Goal: Contribute content: Contribute content

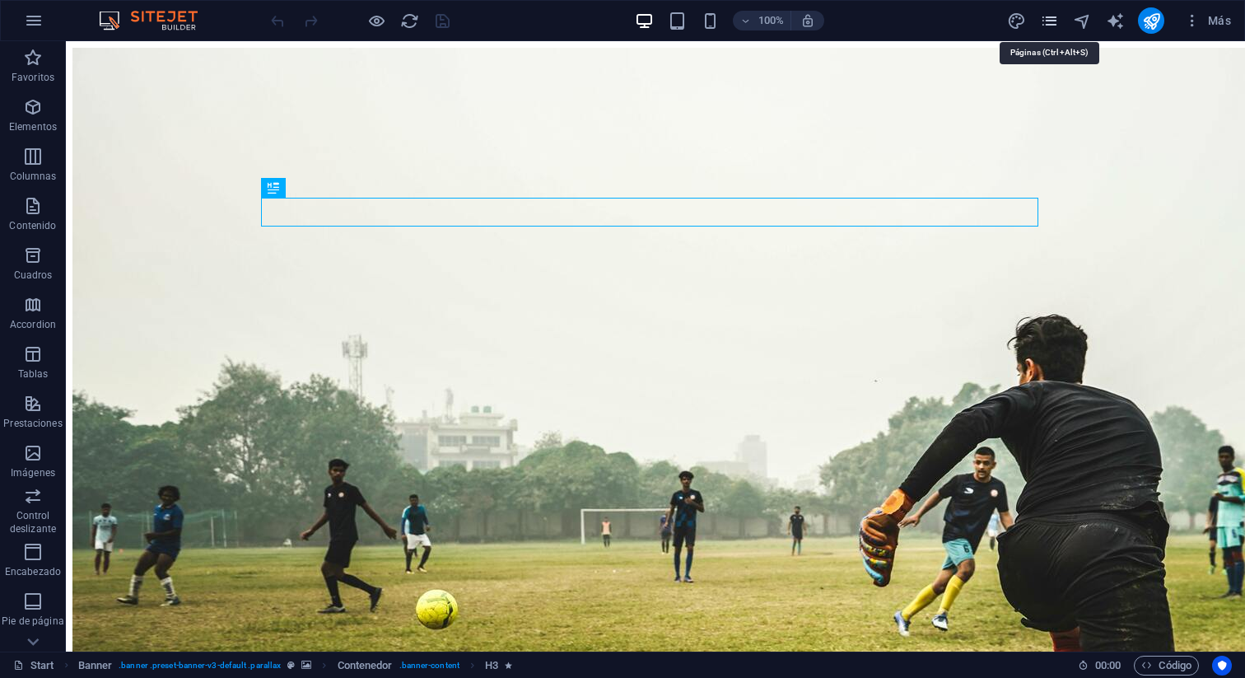
click at [1046, 20] on icon "pages" at bounding box center [1049, 21] width 19 height 19
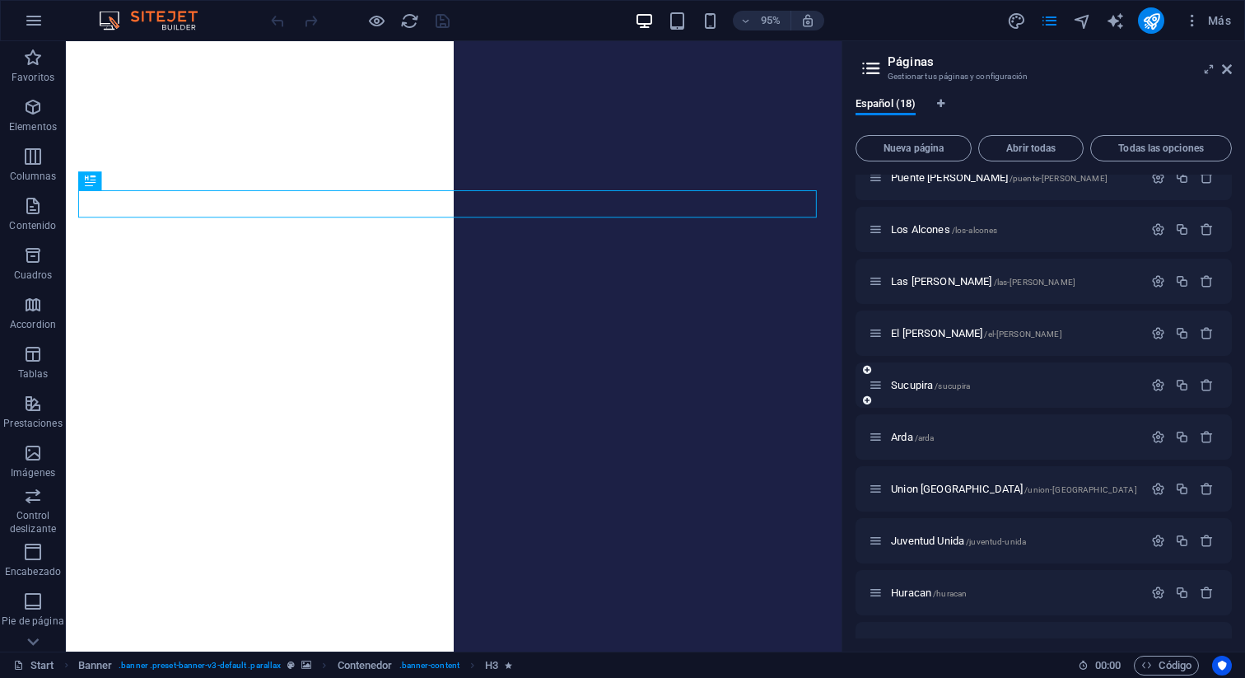
scroll to position [342, 0]
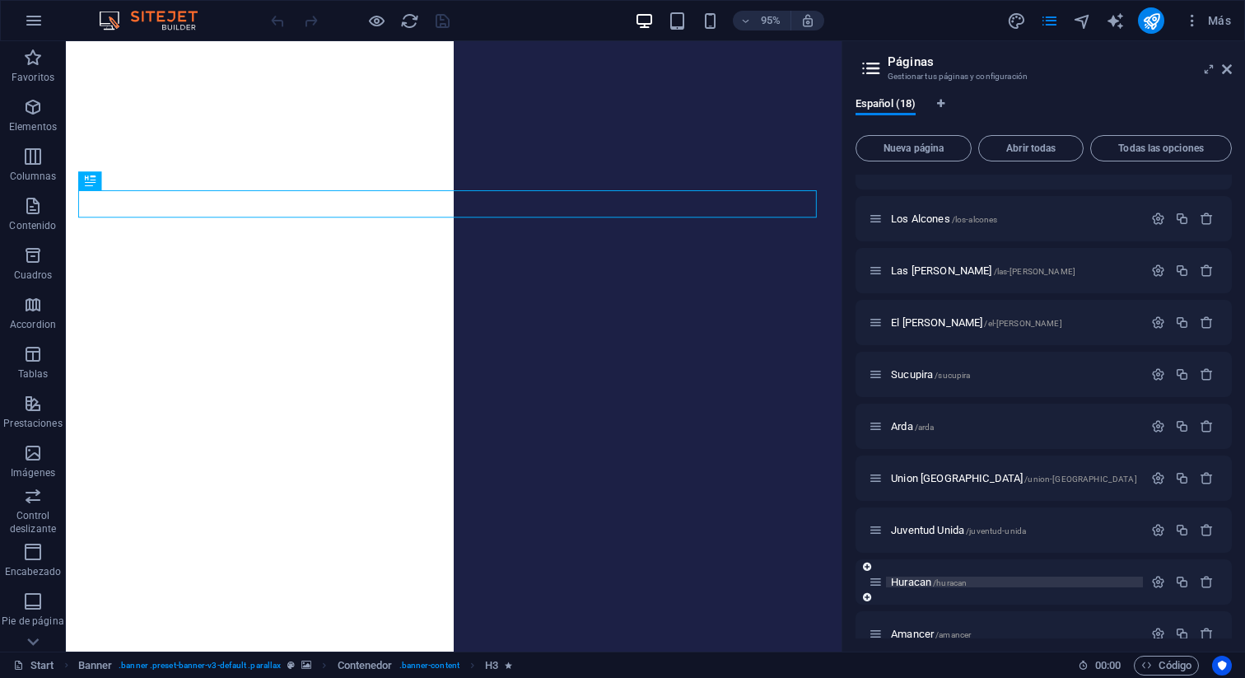
click at [1064, 580] on p "Huracan /huracan" at bounding box center [1014, 581] width 247 height 11
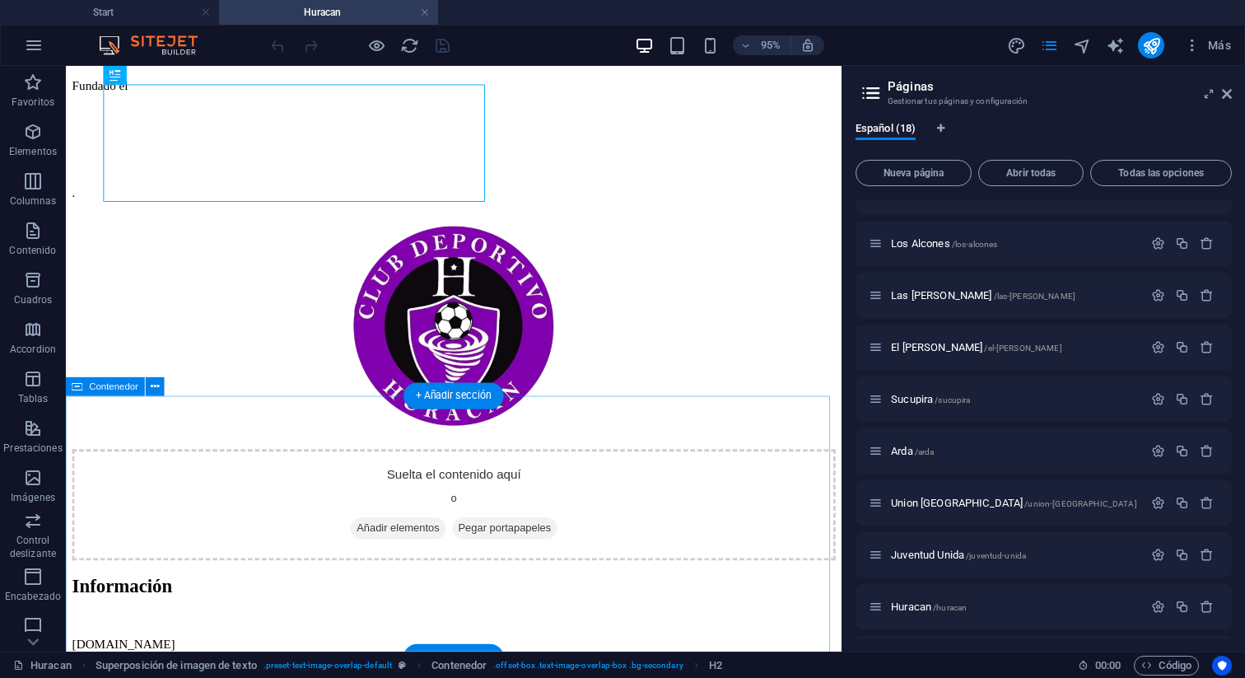
scroll to position [244, 0]
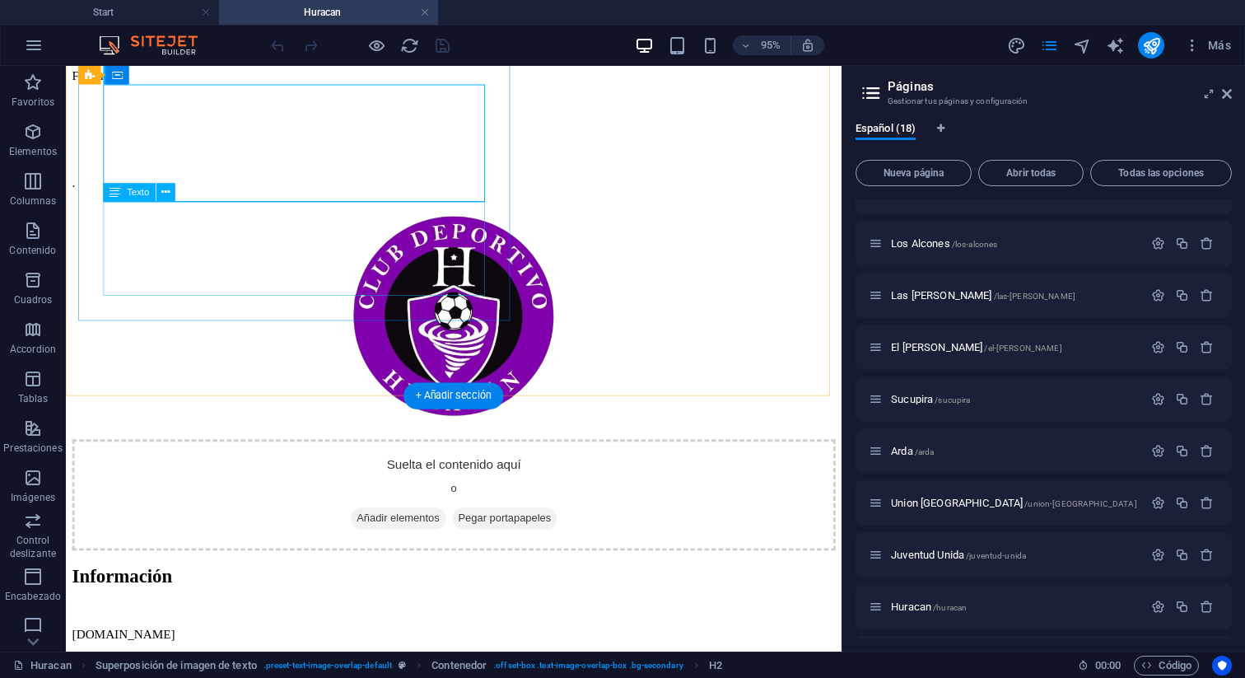
click at [161, 196] on div "Fundado el ." at bounding box center [474, 132] width 804 height 127
click at [157, 213] on div "Arrastra aquí para reemplazar el contenido existente. Si quieres crear un eleme…" at bounding box center [454, 358] width 776 height 585
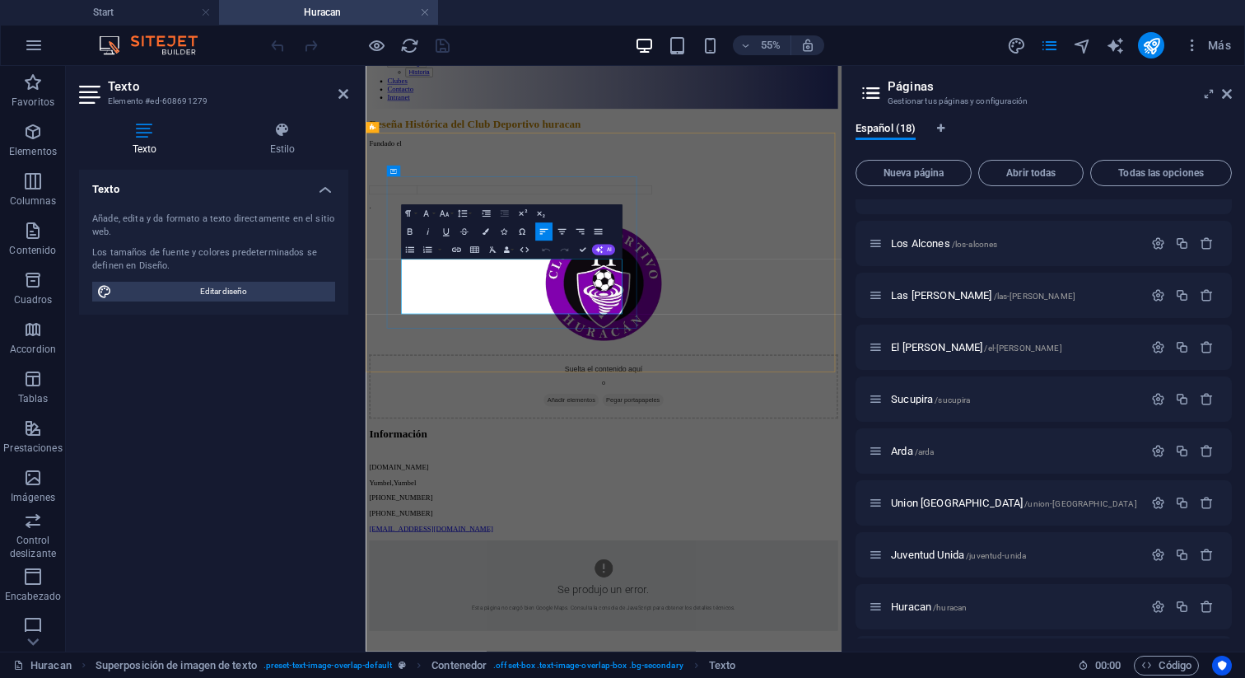
click at [473, 214] on p "Fundado el" at bounding box center [798, 206] width 852 height 15
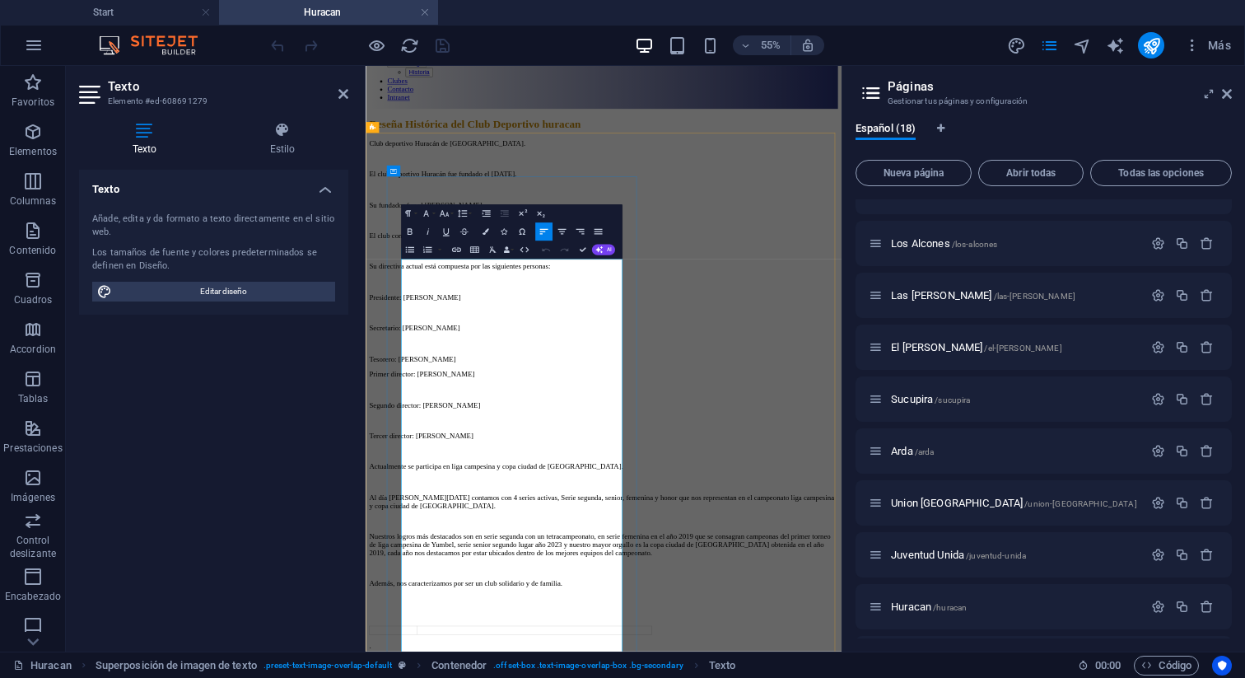
scroll to position [17616, 2]
click at [445, 242] on p at bounding box center [798, 234] width 852 height 15
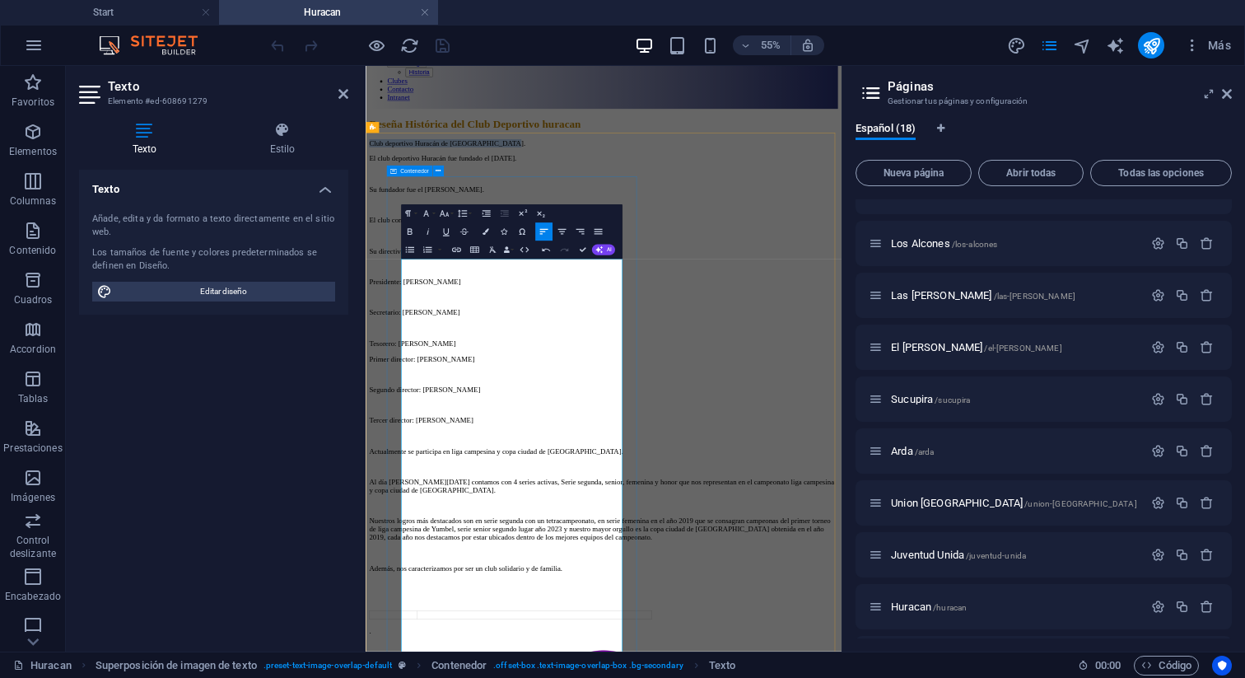
drag, startPoint x: 715, startPoint y: 430, endPoint x: 427, endPoint y: 422, distance: 288.3
click at [427, 422] on div "Reseña Histórica del Club Deportivo huracan Club deportivo Huracán de Estación …" at bounding box center [798, 630] width 852 height 939
copy p "Club deportivo Huracán de Estación Yumbel."
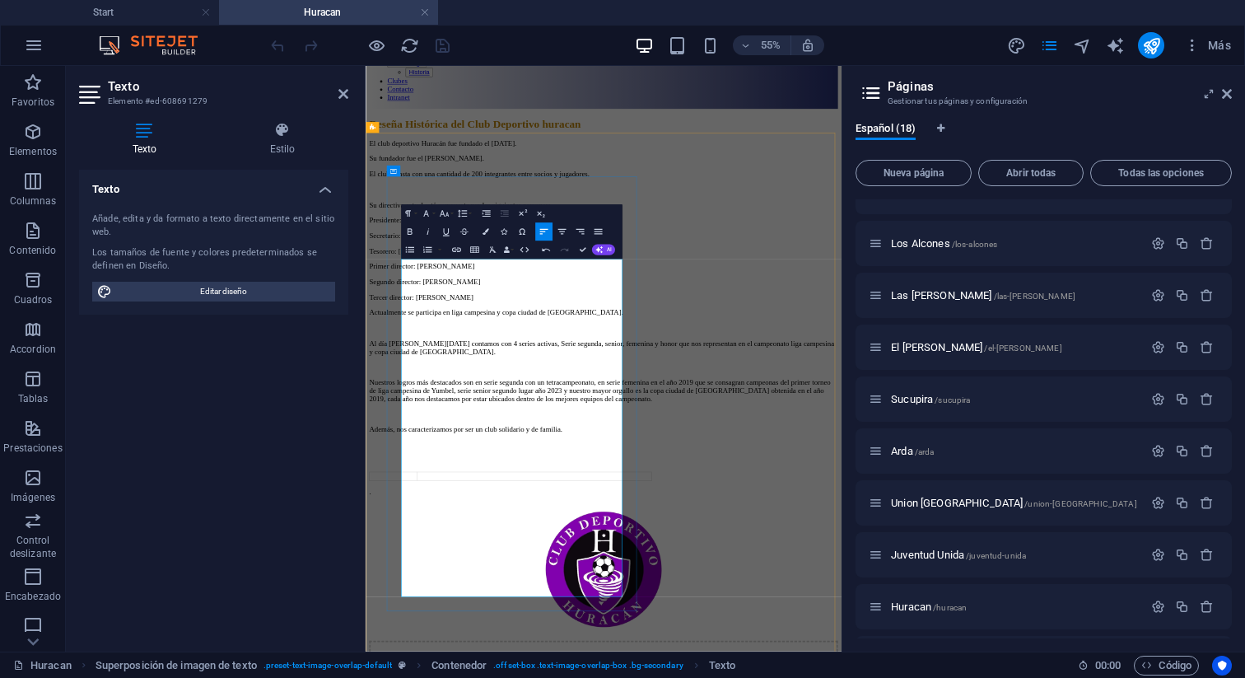
drag, startPoint x: 643, startPoint y: 641, endPoint x: 431, endPoint y: 548, distance: 231.2
click at [431, 548] on div "El club deportivo Huracán fue fundado el 21 de diciembre de 1997. Su fundador f…" at bounding box center [798, 523] width 852 height 649
click at [408, 248] on icon "button" at bounding box center [409, 249] width 11 height 11
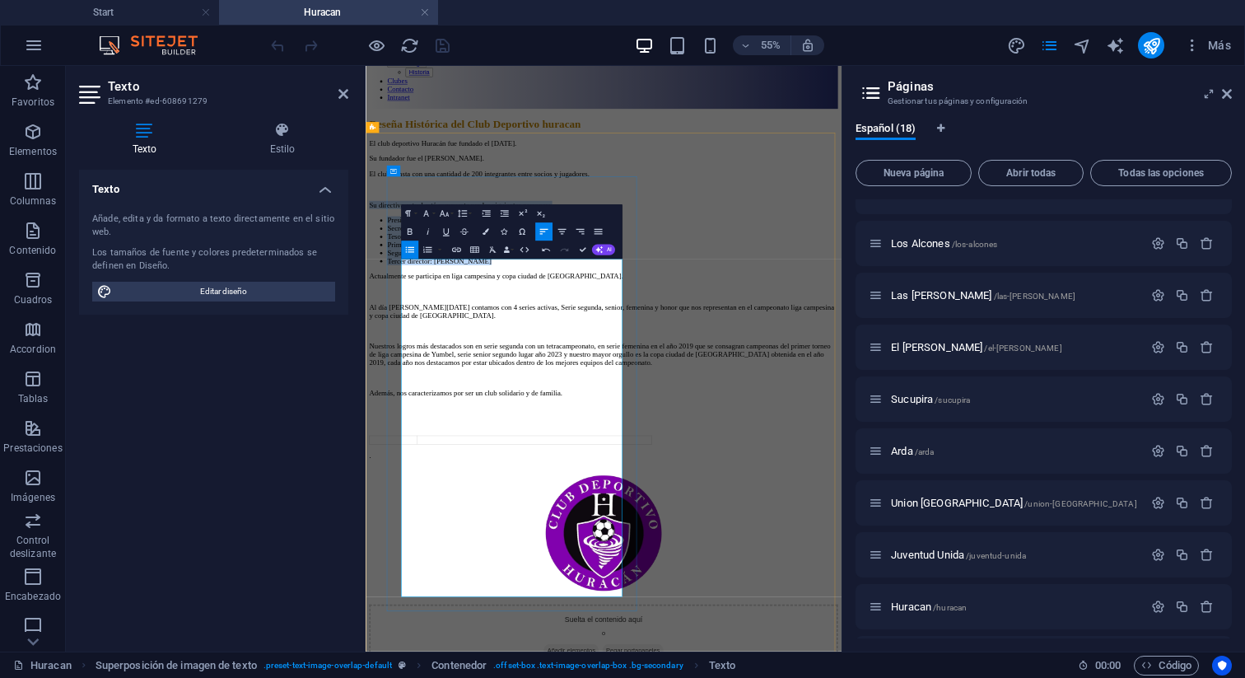
click at [683, 399] on li "Primer director: Hugo Gutiérrez Carrero" at bounding box center [814, 391] width 819 height 15
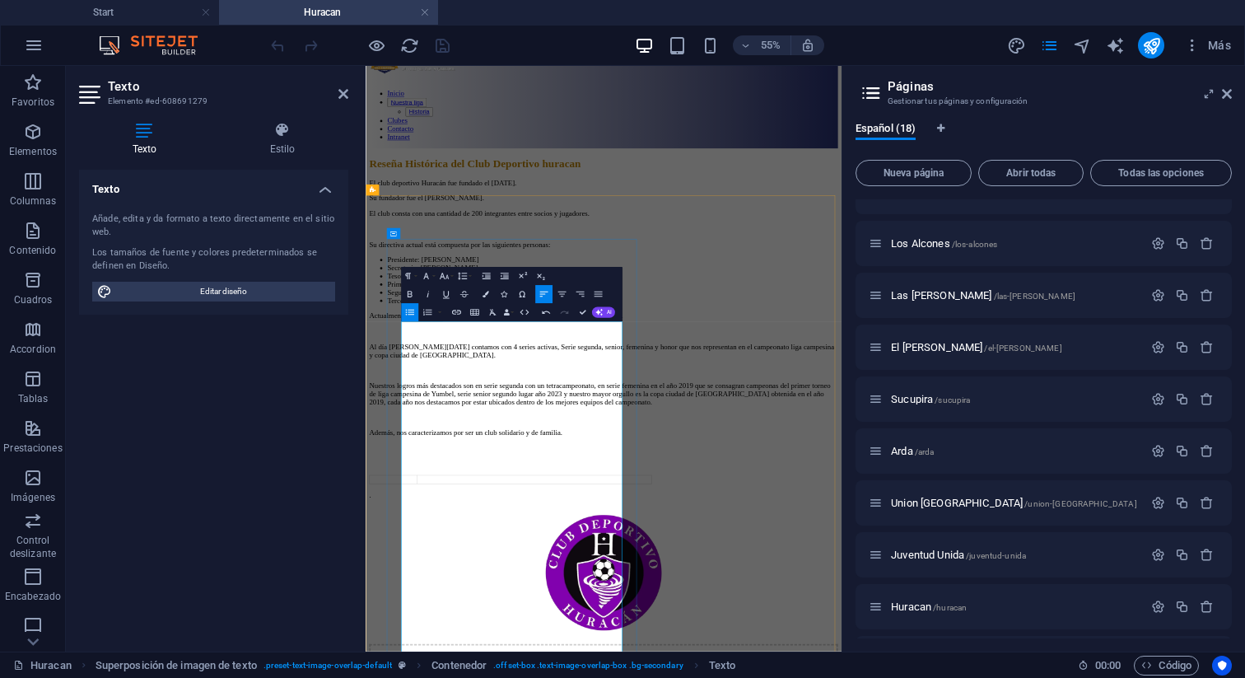
scroll to position [0, 0]
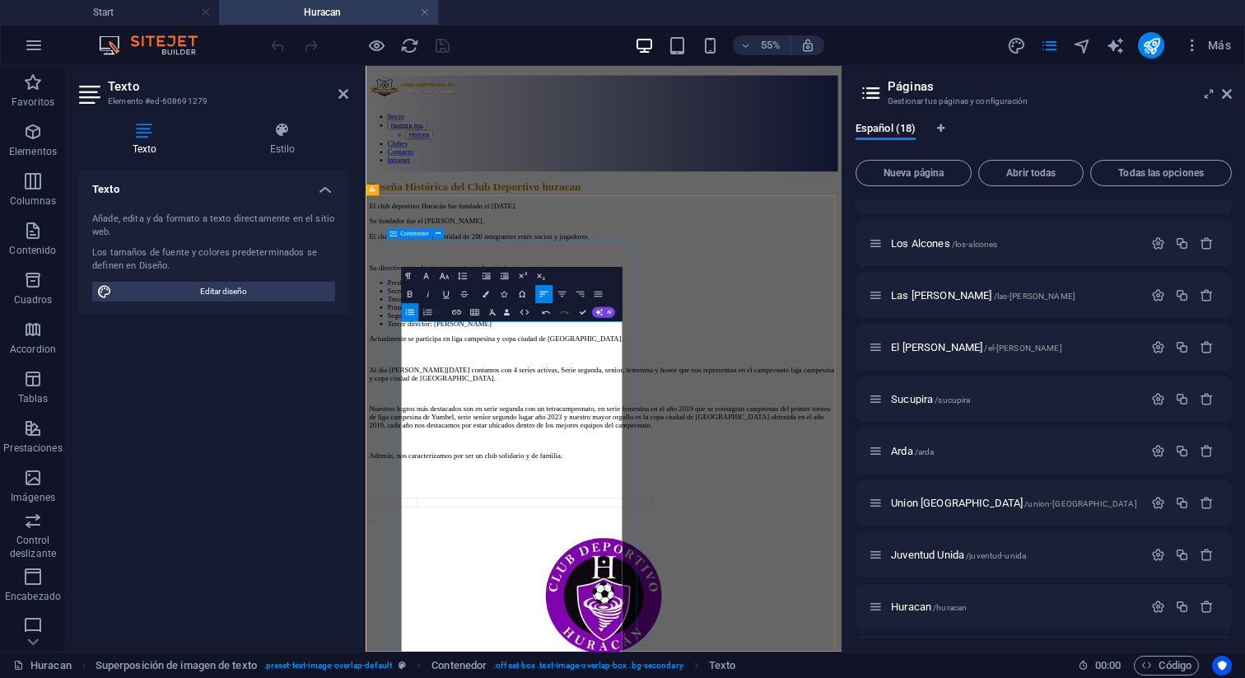
click at [697, 403] on div "Reseña Histórica del Club Deportivo huracan El club deportivo Huracán fue funda…" at bounding box center [798, 585] width 852 height 622
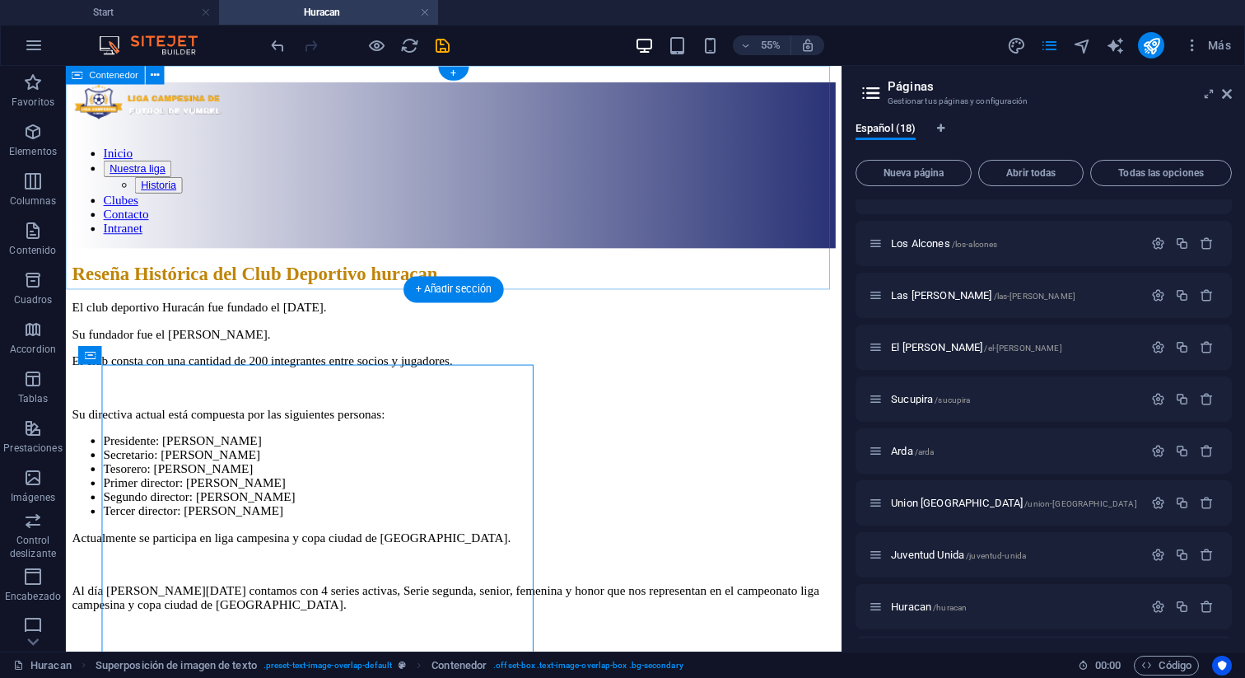
click at [572, 258] on div "Inicio Nuestra liga Historia Clubes Contacto Intranet" at bounding box center [474, 170] width 804 height 175
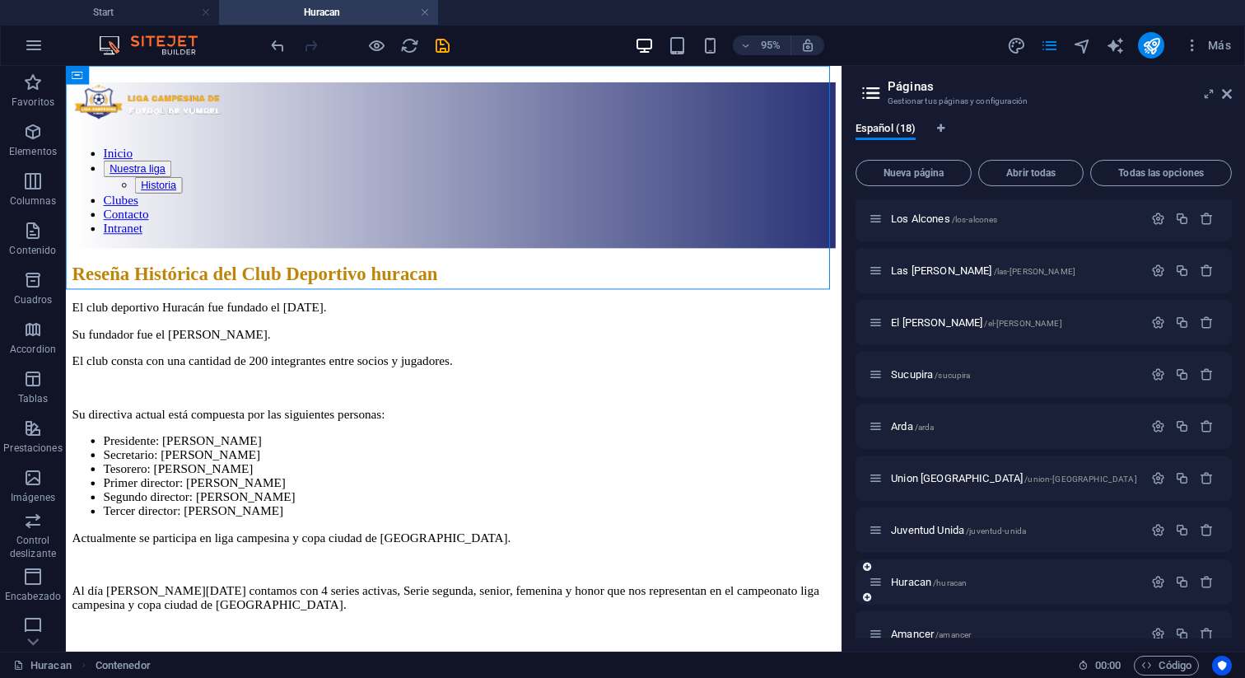
scroll to position [324, 0]
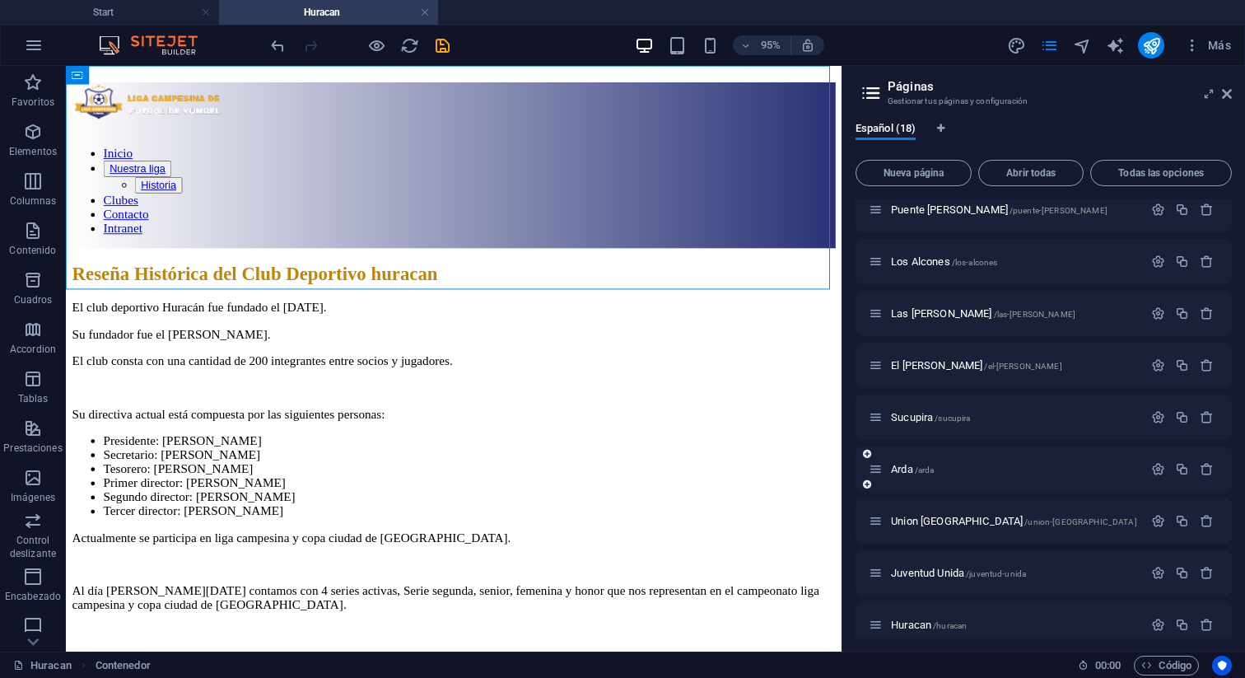
click at [1016, 474] on div "Arda /arda" at bounding box center [1006, 468] width 274 height 19
click at [963, 467] on p "Arda /arda" at bounding box center [1014, 469] width 247 height 11
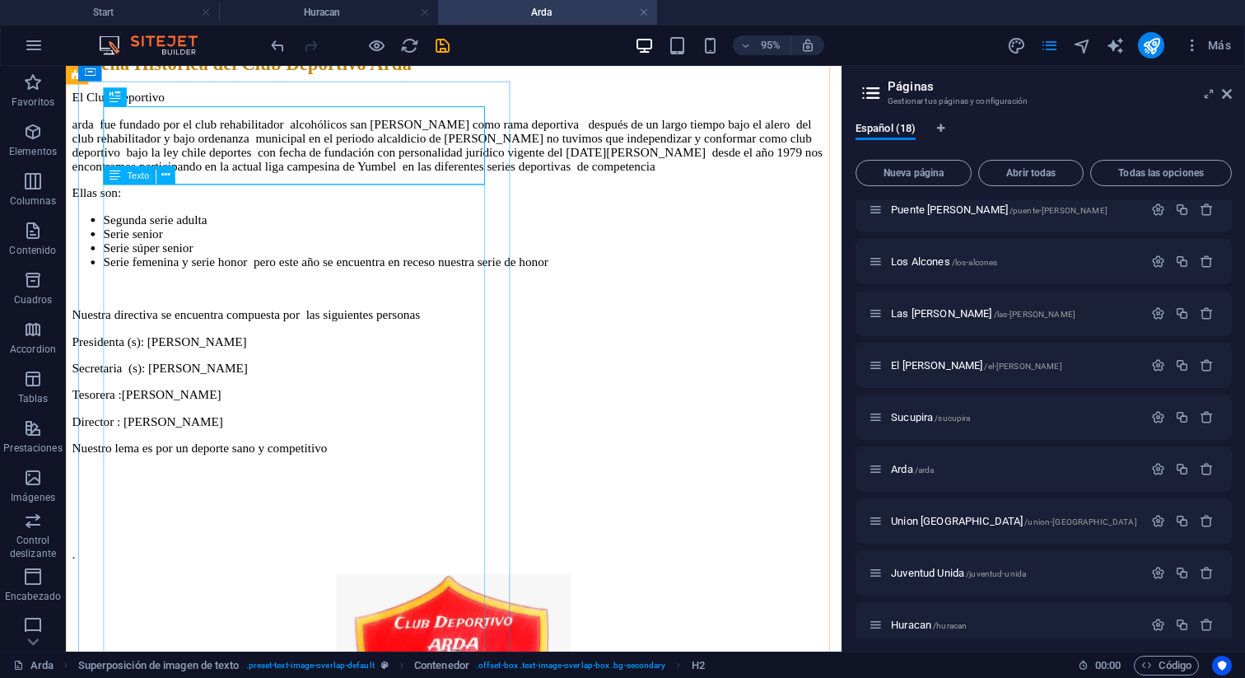
scroll to position [231, 0]
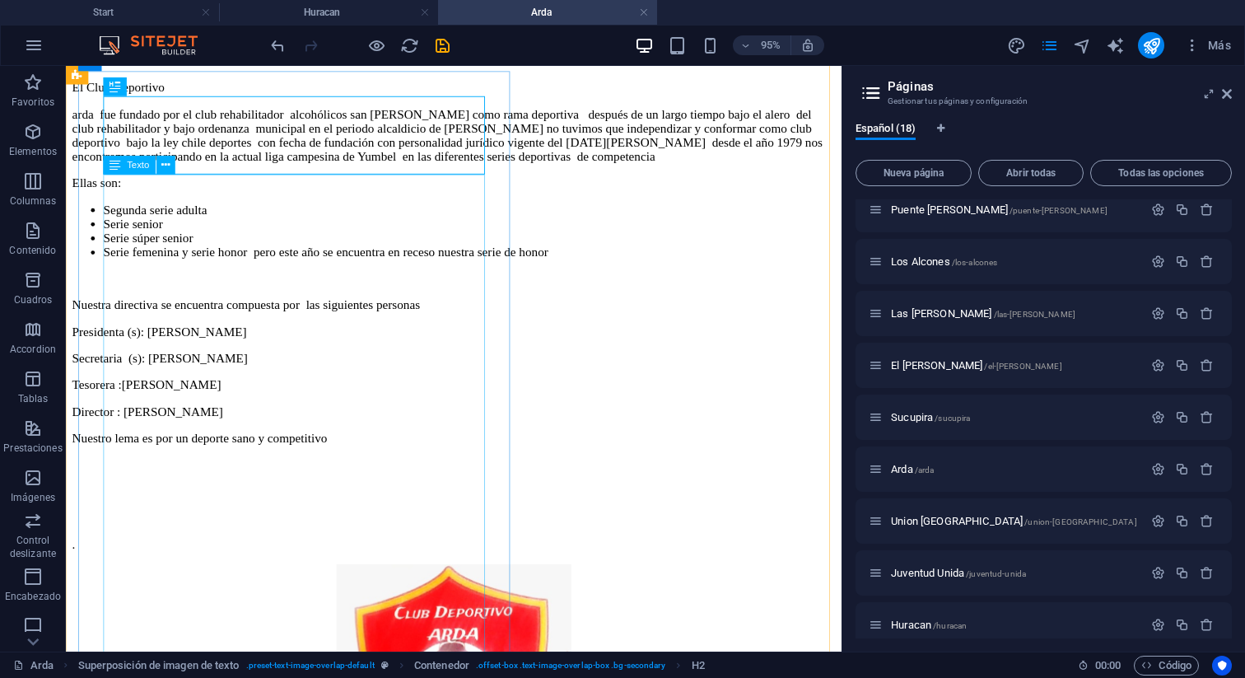
click at [252, 496] on div "El Club Deportivo arda fue fundado por el club rehabilitador alcohólicos san Se…" at bounding box center [474, 330] width 804 height 496
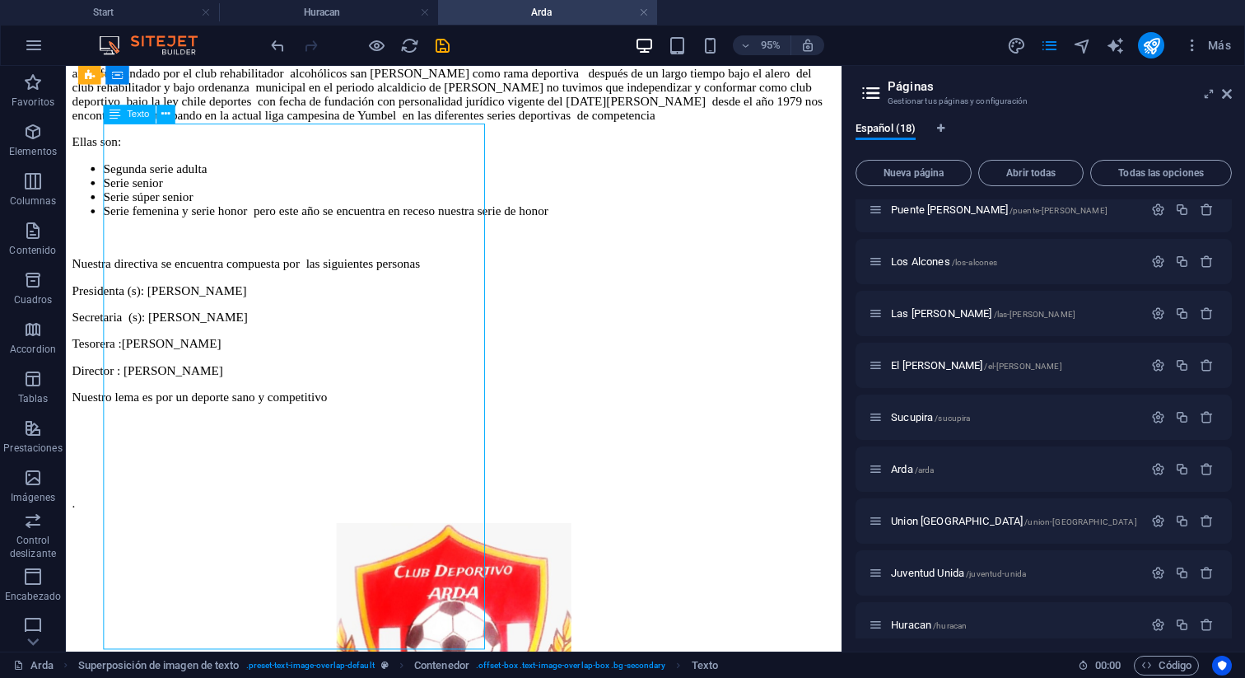
scroll to position [296, 0]
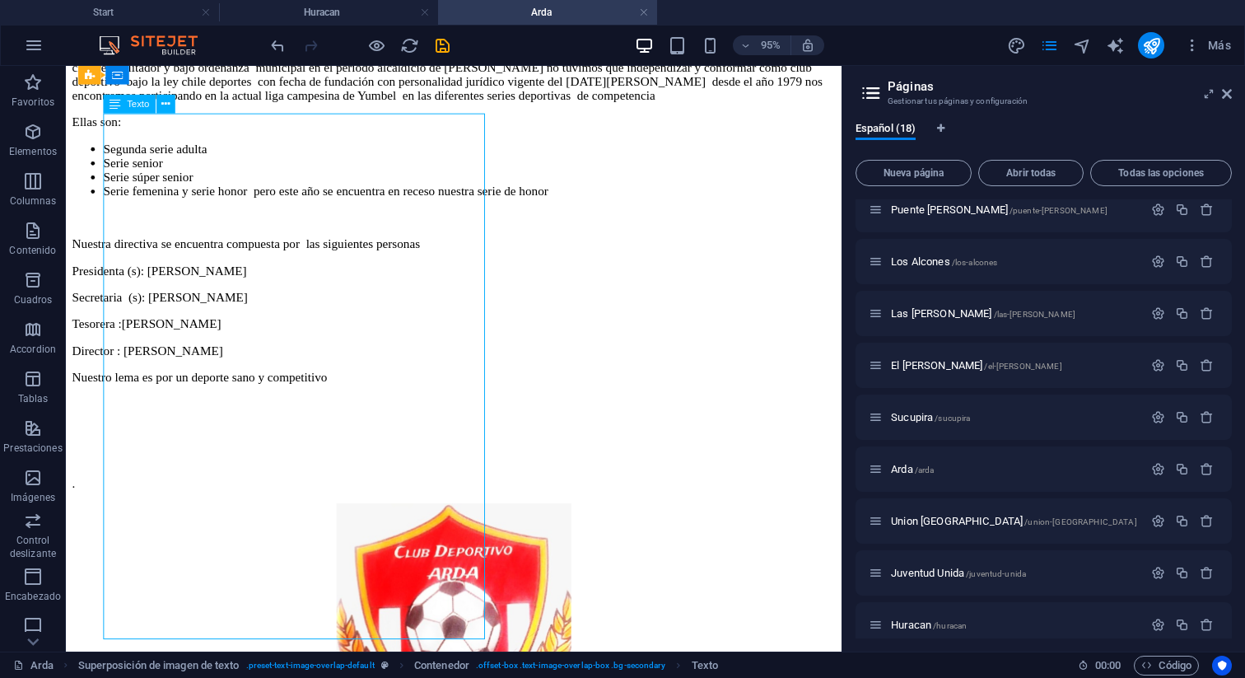
click at [311, 513] on div "El Club Deportivo arda fue fundado por el club rehabilitador alcohólicos san Se…" at bounding box center [474, 265] width 804 height 496
drag, startPoint x: 315, startPoint y: 562, endPoint x: 144, endPoint y: 545, distance: 171.2
click at [144, 513] on div "El Club Deportivo arda fue fundado por el club rehabilitador alcohólicos san Se…" at bounding box center [474, 265] width 804 height 496
click at [240, 513] on div "El Club Deportivo arda fue fundado por el club rehabilitador alcohólicos san Se…" at bounding box center [474, 265] width 804 height 496
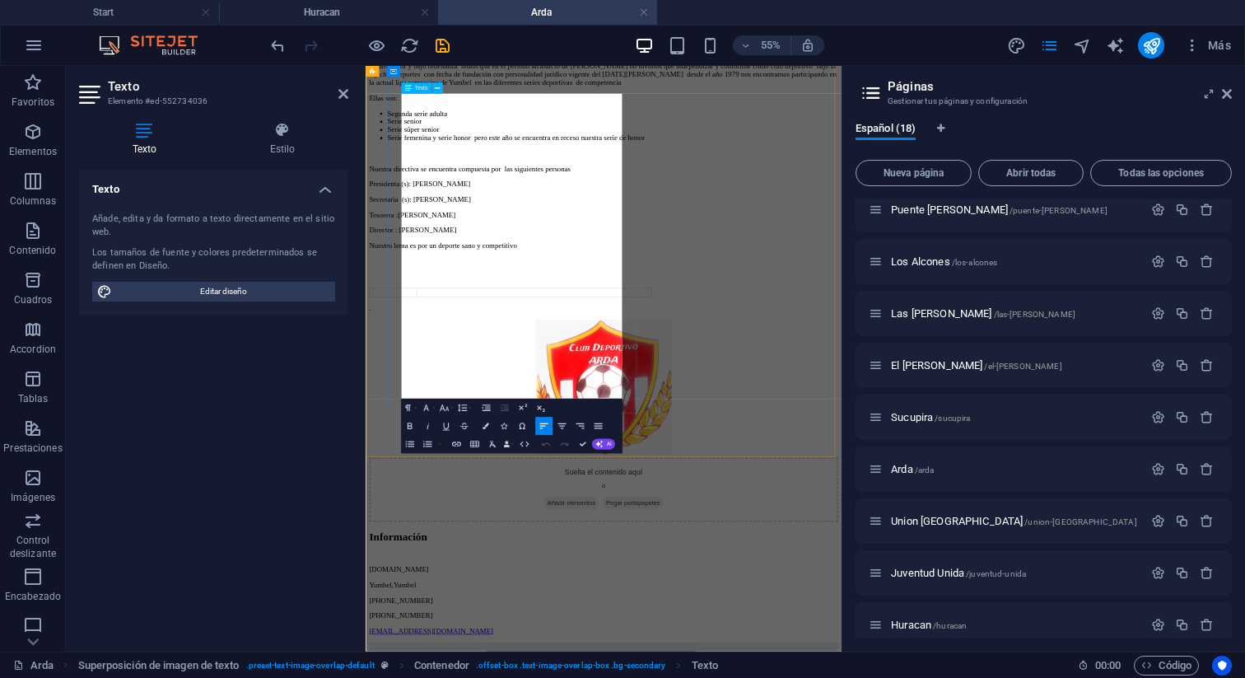
drag, startPoint x: 641, startPoint y: 554, endPoint x: 431, endPoint y: 504, distance: 215.9
click at [431, 504] on div "El Club Deportivo arda fue fundado por el club rehabilitador alcohólicos san Se…" at bounding box center [798, 265] width 852 height 497
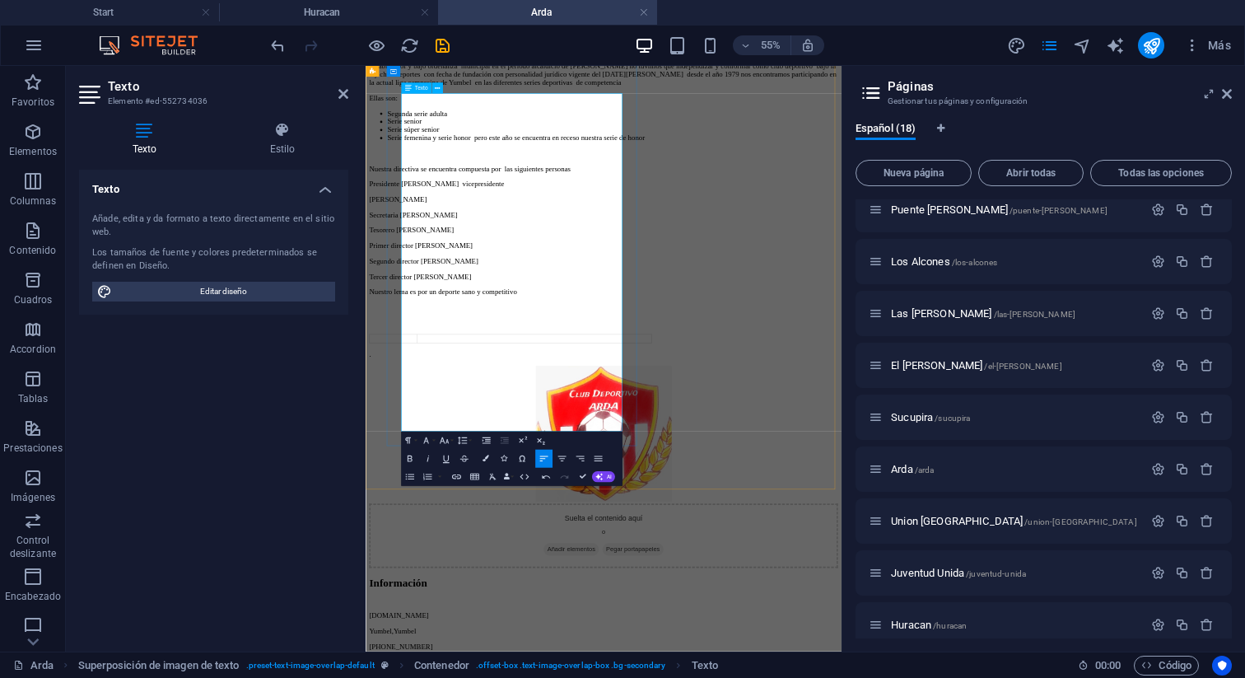
drag, startPoint x: 631, startPoint y: 502, endPoint x: 687, endPoint y: 594, distance: 107.2
click at [631, 289] on p "Presidente Arsenio Muñoz Rubilar vicepresidente" at bounding box center [798, 281] width 852 height 15
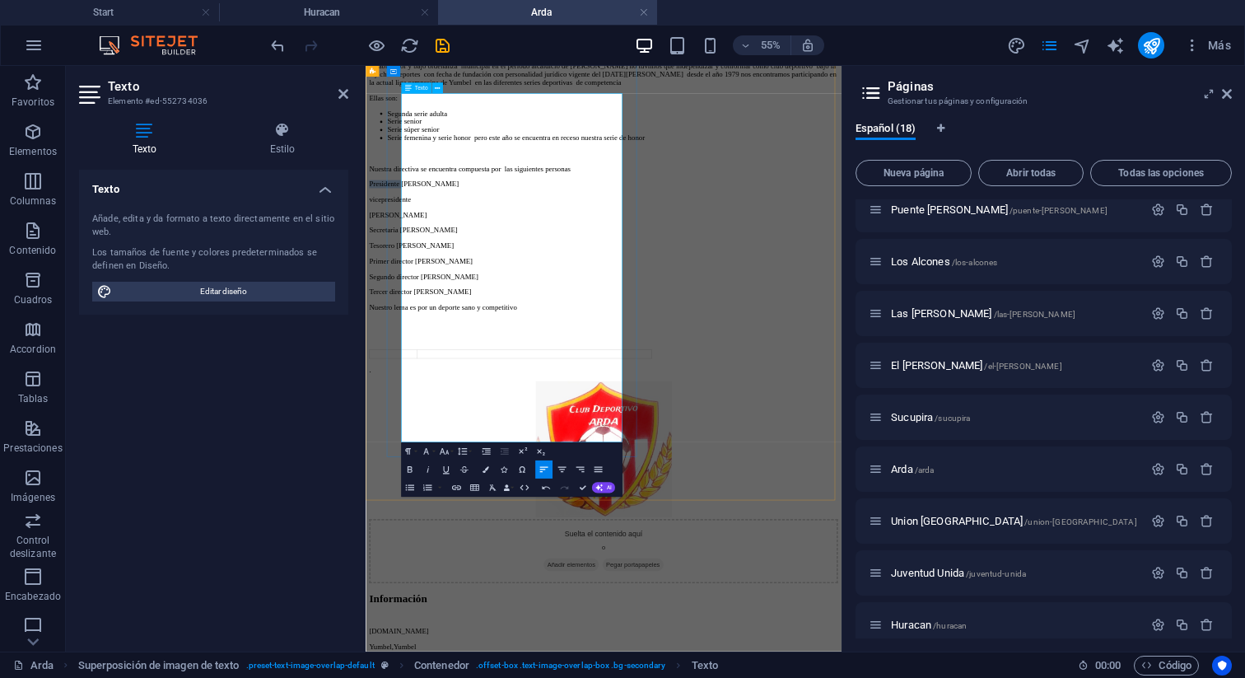
drag, startPoint x: 494, startPoint y: 501, endPoint x: 433, endPoint y: 501, distance: 60.9
click at [433, 289] on p "Presidente Arsenio Muñoz Rubilar" at bounding box center [798, 281] width 852 height 15
drag, startPoint x: 652, startPoint y: 628, endPoint x: 433, endPoint y: 506, distance: 250.6
click at [433, 506] on div "El Club Deportivo arda fue fundado por el club rehabilitador alcohólicos san Se…" at bounding box center [798, 321] width 852 height 609
click at [412, 485] on icon "button" at bounding box center [409, 487] width 8 height 6
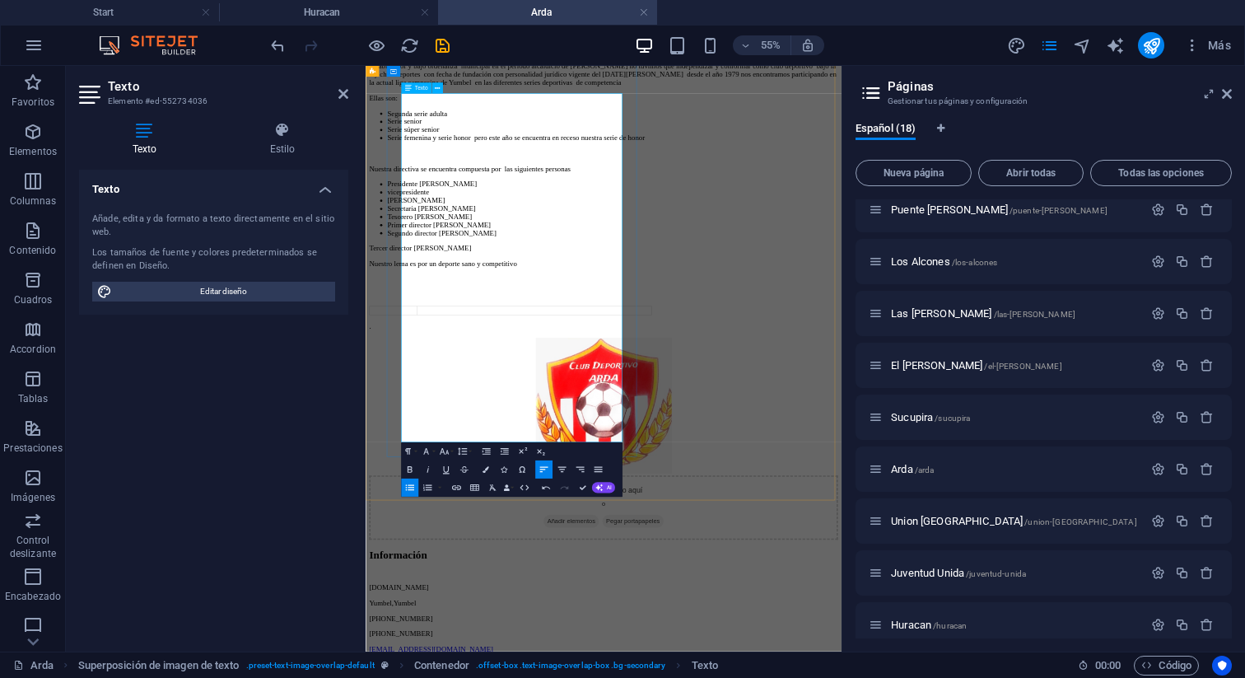
click at [651, 319] on li "Robinson Fernández" at bounding box center [814, 311] width 819 height 15
click at [442, 319] on li "Robinson Fernández" at bounding box center [814, 311] width 819 height 15
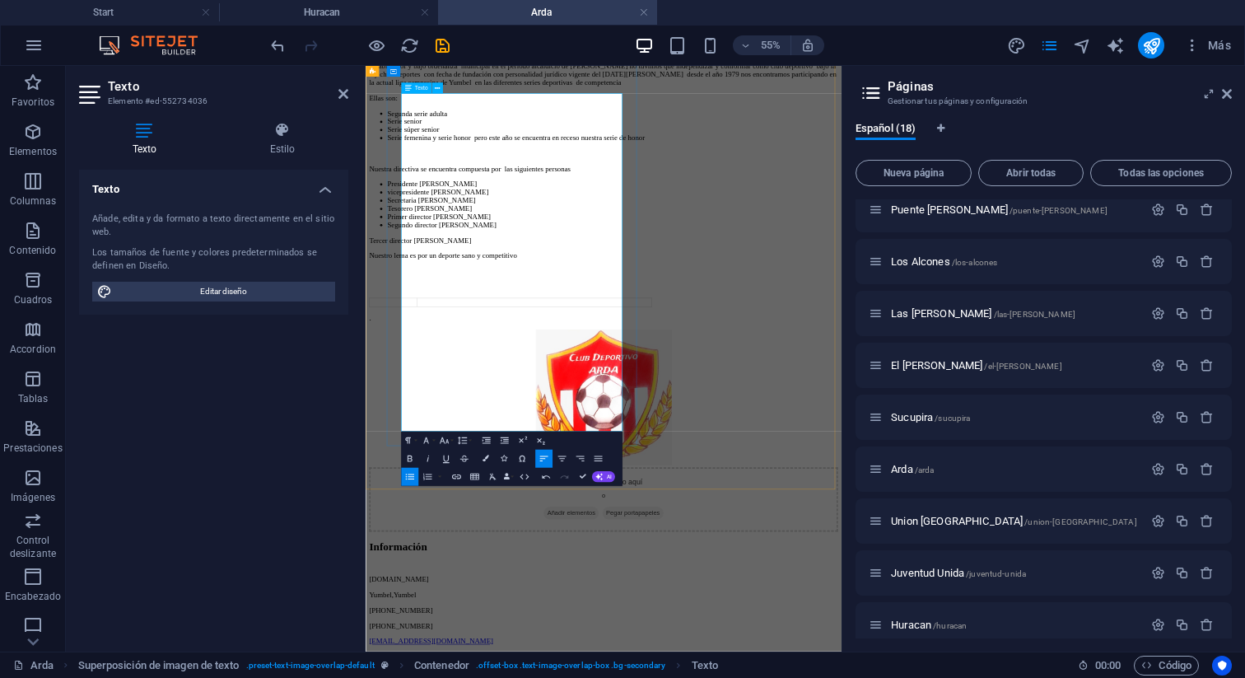
click at [483, 289] on li "Presidente Arsenio Muñoz Rubilar" at bounding box center [814, 281] width 819 height 15
click at [409, 458] on icon "button" at bounding box center [409, 458] width 11 height 11
click at [483, 304] on li "vicepresidente Robinson Fernández" at bounding box center [814, 296] width 819 height 15
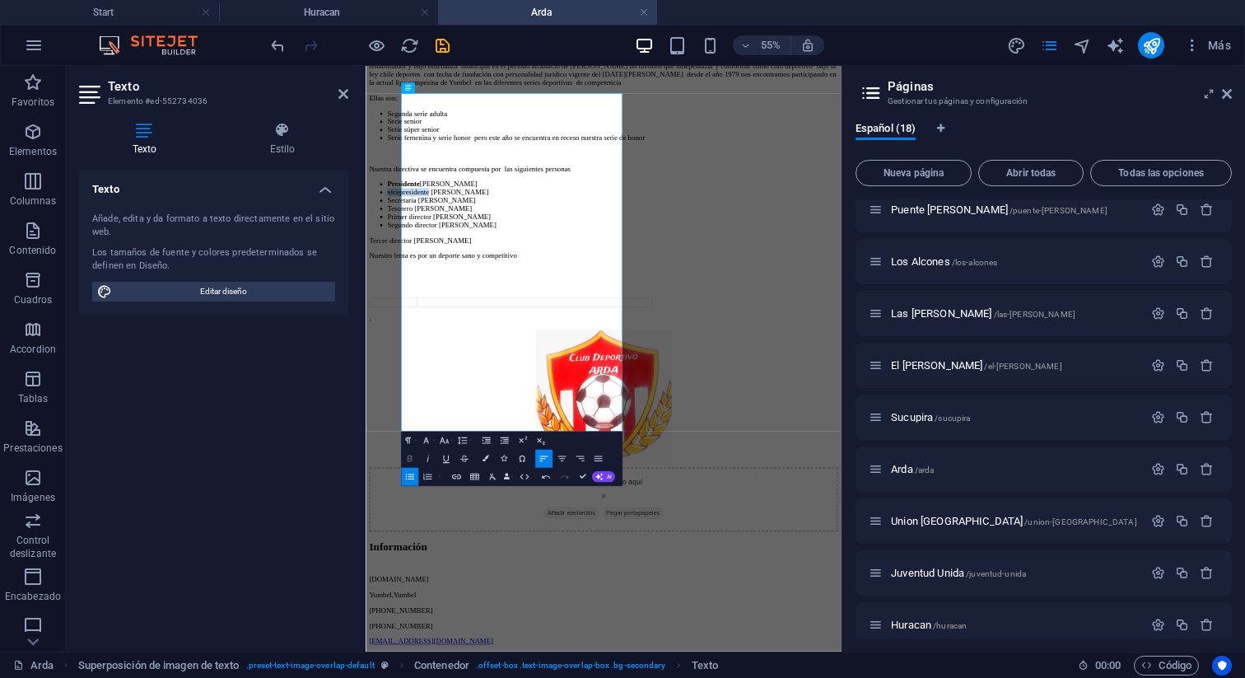
click at [411, 459] on icon "button" at bounding box center [409, 458] width 5 height 7
click at [470, 319] on li "Secretaria Yoselin Bascur" at bounding box center [814, 311] width 819 height 15
click at [408, 459] on icon "button" at bounding box center [409, 458] width 11 height 11
click at [464, 333] on li "Tesorero Antonio Aguilar" at bounding box center [814, 326] width 819 height 15
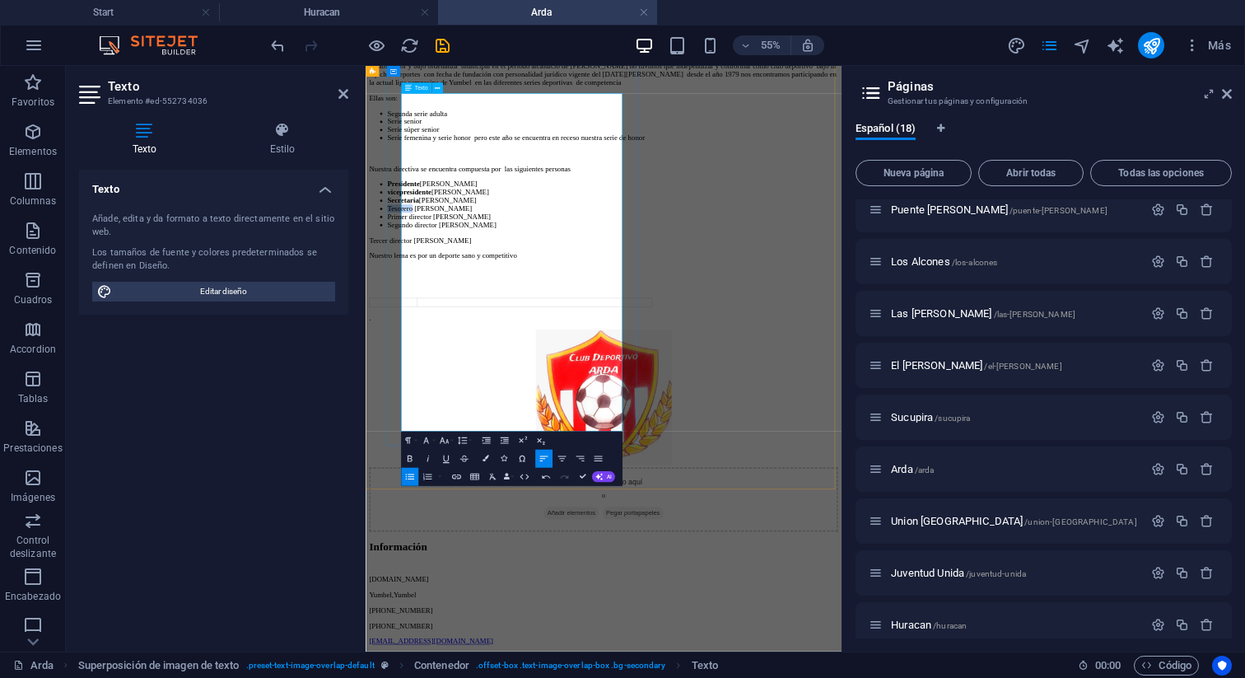
click at [464, 333] on li "Tesorero Antonio Aguilar" at bounding box center [814, 326] width 819 height 15
click at [408, 457] on icon "button" at bounding box center [409, 458] width 11 height 11
click at [464, 348] on li "Primer director José herrera" at bounding box center [814, 340] width 819 height 15
drag, startPoint x: 446, startPoint y: 579, endPoint x: 531, endPoint y: 580, distance: 84.8
click at [531, 348] on li "Primer director José herrera" at bounding box center [814, 340] width 819 height 15
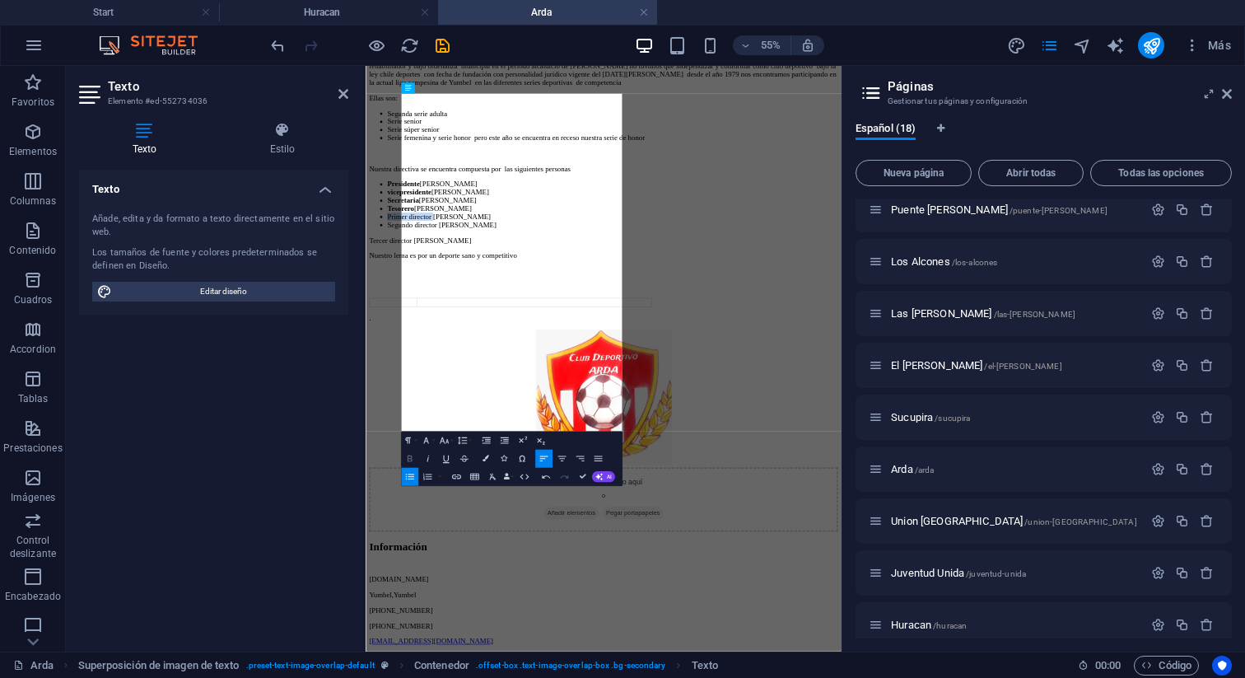
click at [412, 458] on icon "button" at bounding box center [409, 458] width 11 height 11
drag, startPoint x: 544, startPoint y: 599, endPoint x: 445, endPoint y: 600, distance: 99.6
click at [445, 363] on li "Segundo director Nemesio Provoste" at bounding box center [814, 355] width 819 height 15
click at [413, 459] on icon "button" at bounding box center [409, 458] width 11 height 11
click at [435, 391] on p "Tercer director Carlos Chávez Chávez" at bounding box center [798, 383] width 852 height 15
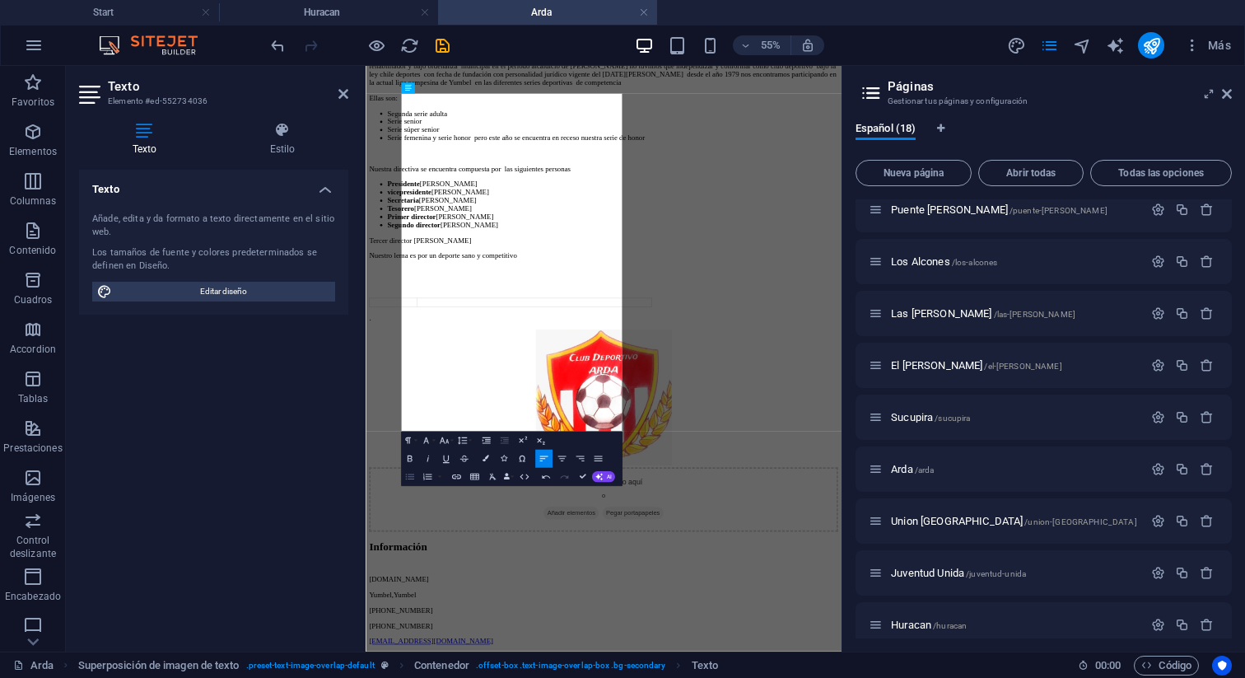
click at [413, 476] on icon "button" at bounding box center [409, 476] width 8 height 6
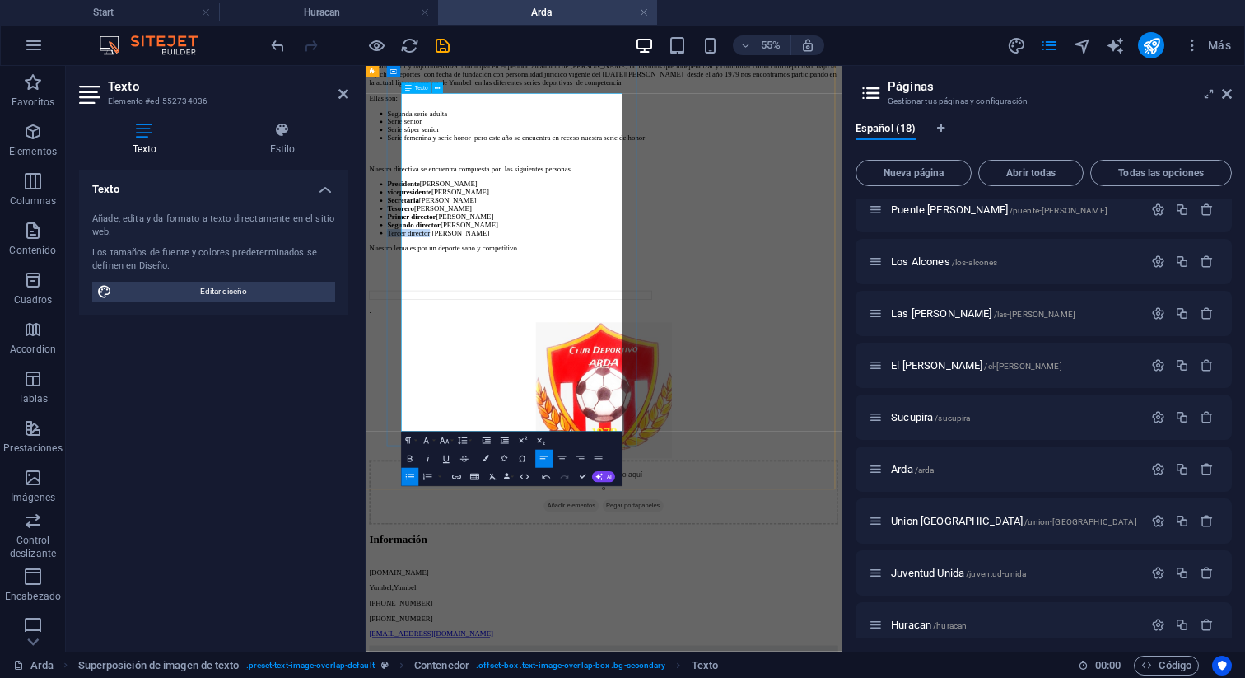
drag, startPoint x: 527, startPoint y: 617, endPoint x: 446, endPoint y: 614, distance: 80.7
click at [446, 378] on li "Tercer director Carlos Chávez Chávez" at bounding box center [814, 370] width 819 height 15
click at [413, 460] on icon "button" at bounding box center [409, 458] width 11 height 11
click at [1149, 44] on icon "publish" at bounding box center [1151, 45] width 19 height 19
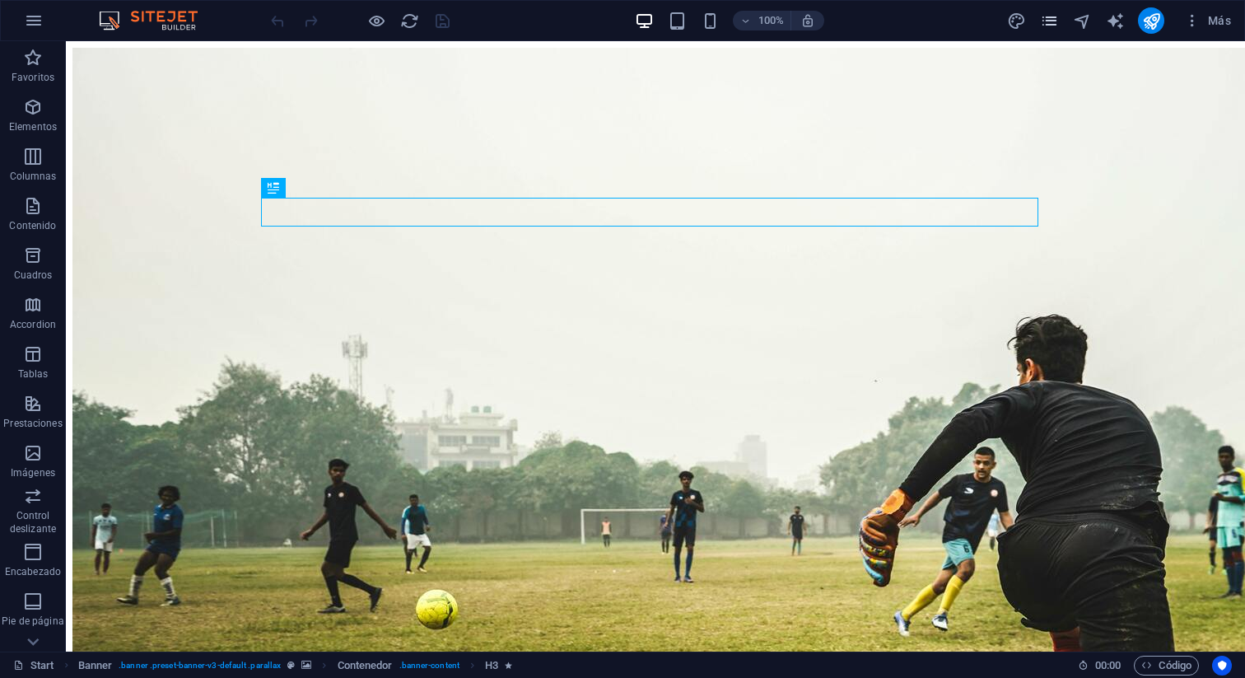
click at [1046, 21] on icon "pages" at bounding box center [1049, 21] width 19 height 19
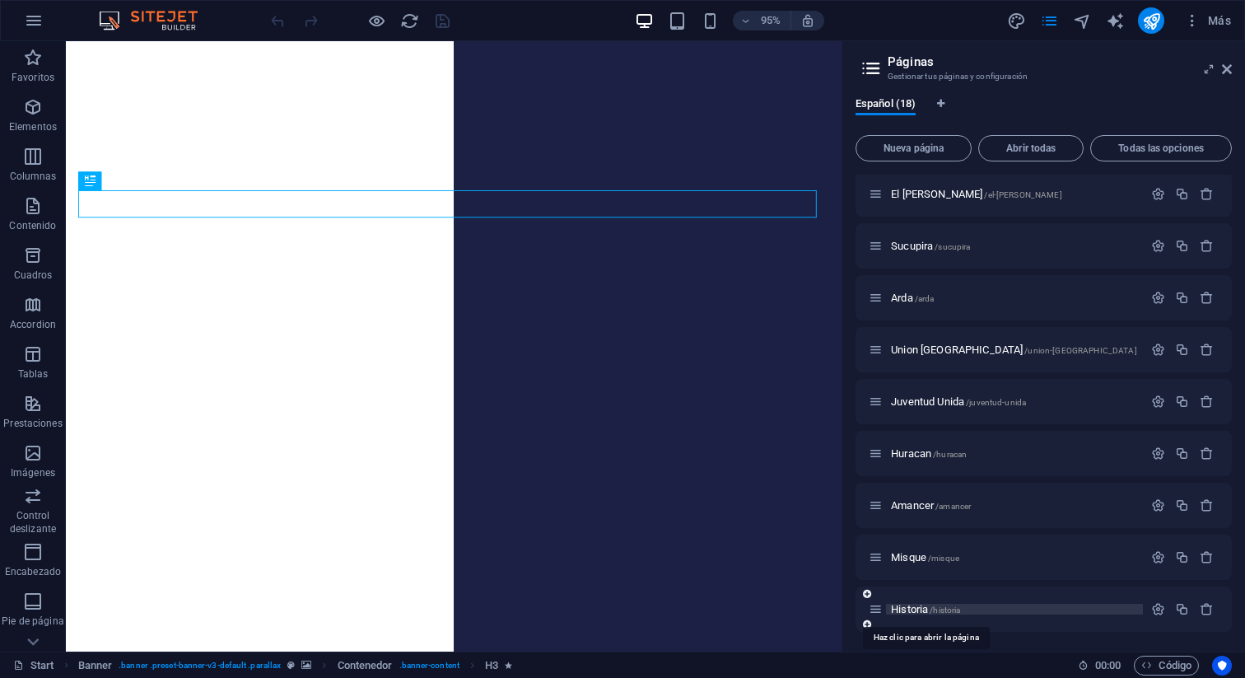
click at [912, 608] on span "Historia /historia" at bounding box center [925, 609] width 69 height 12
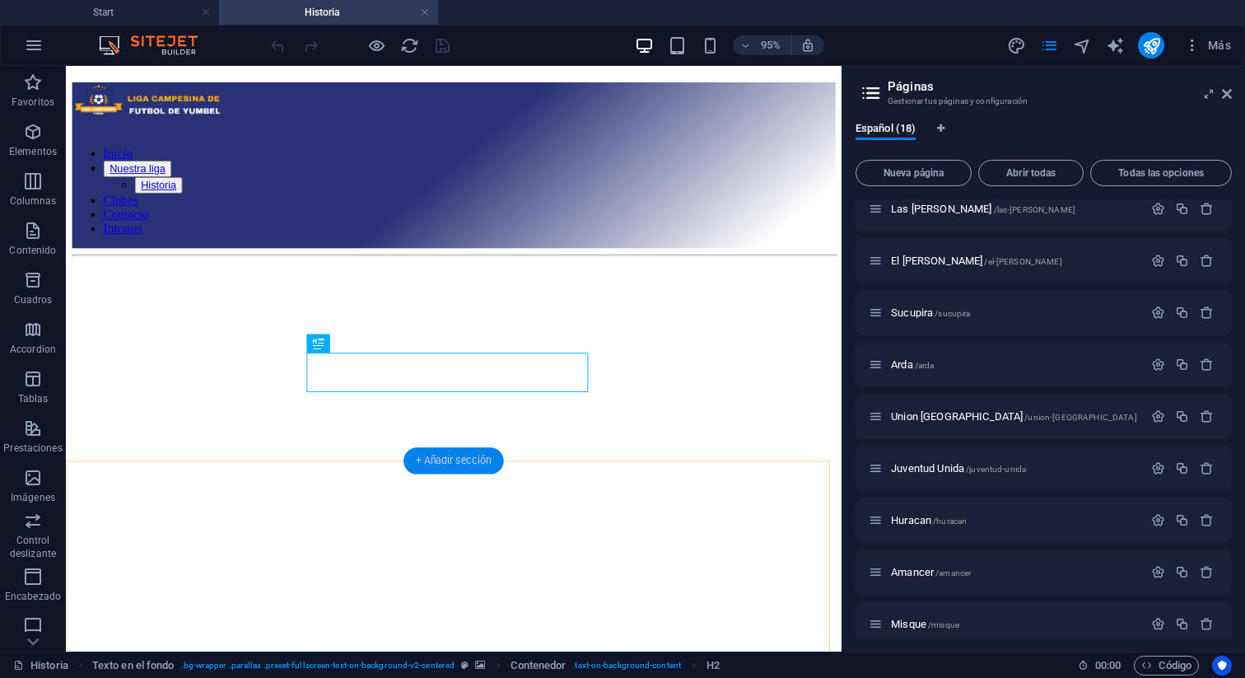
click at [442, 465] on div "+ Añadir sección" at bounding box center [453, 461] width 100 height 26
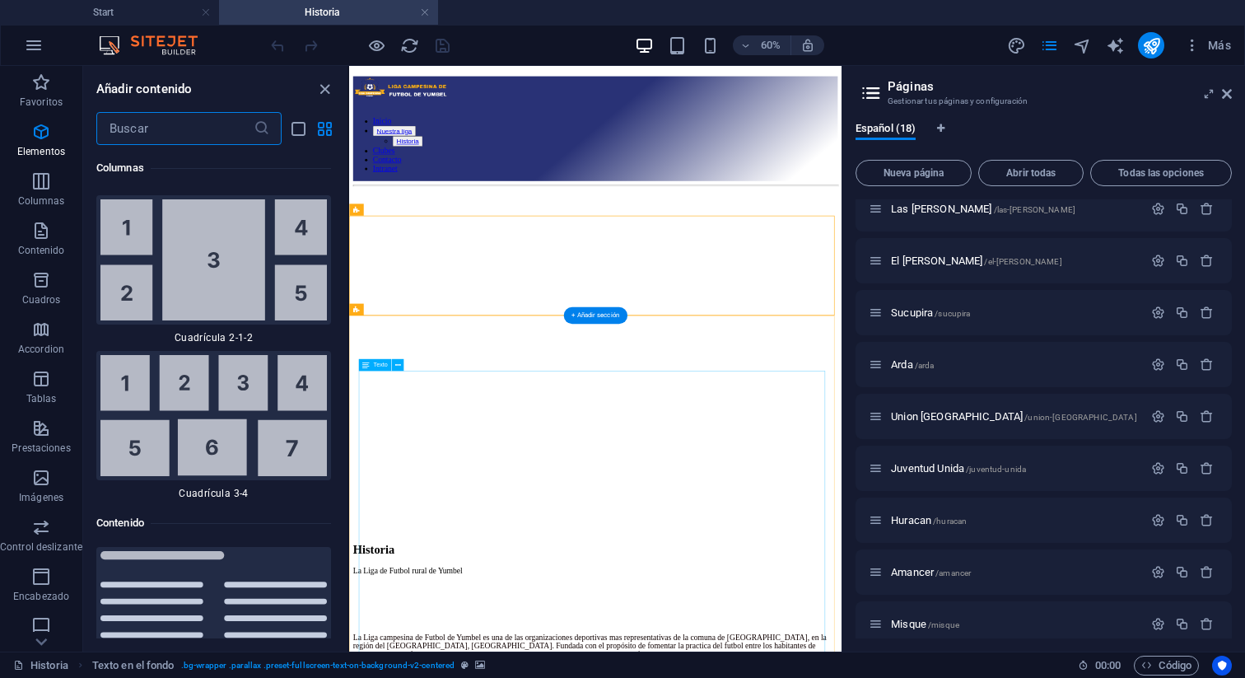
scroll to position [5358, 0]
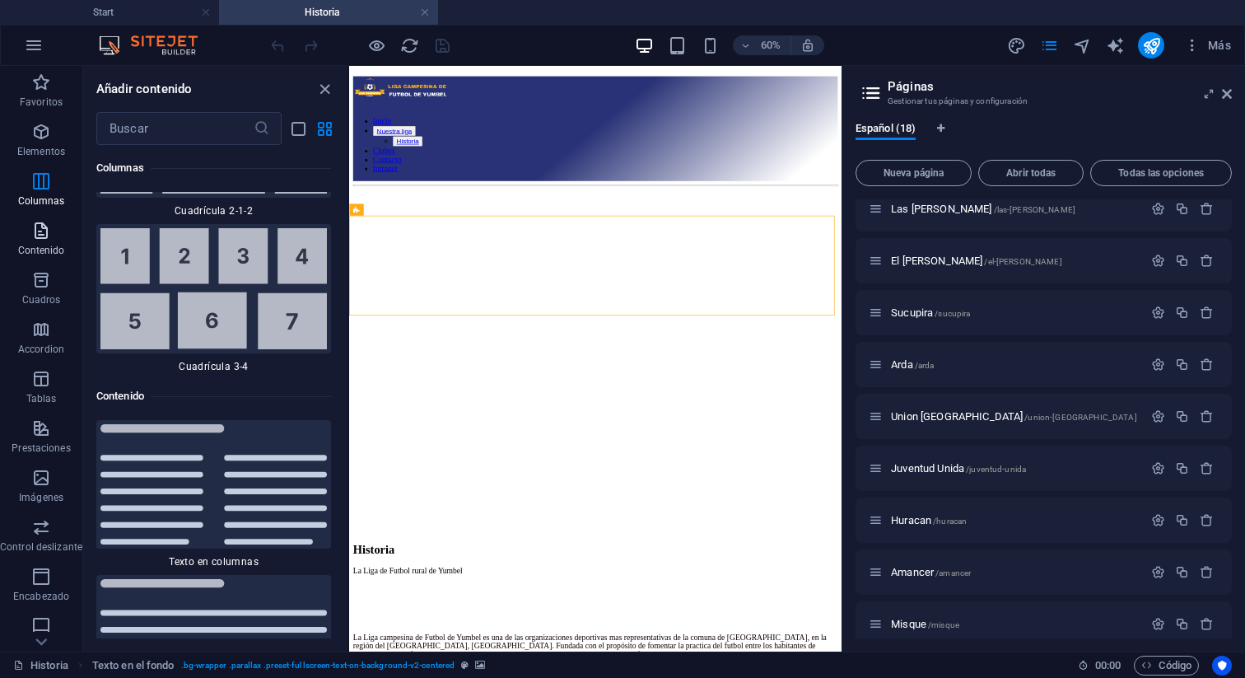
click at [42, 236] on icon "button" at bounding box center [41, 231] width 20 height 20
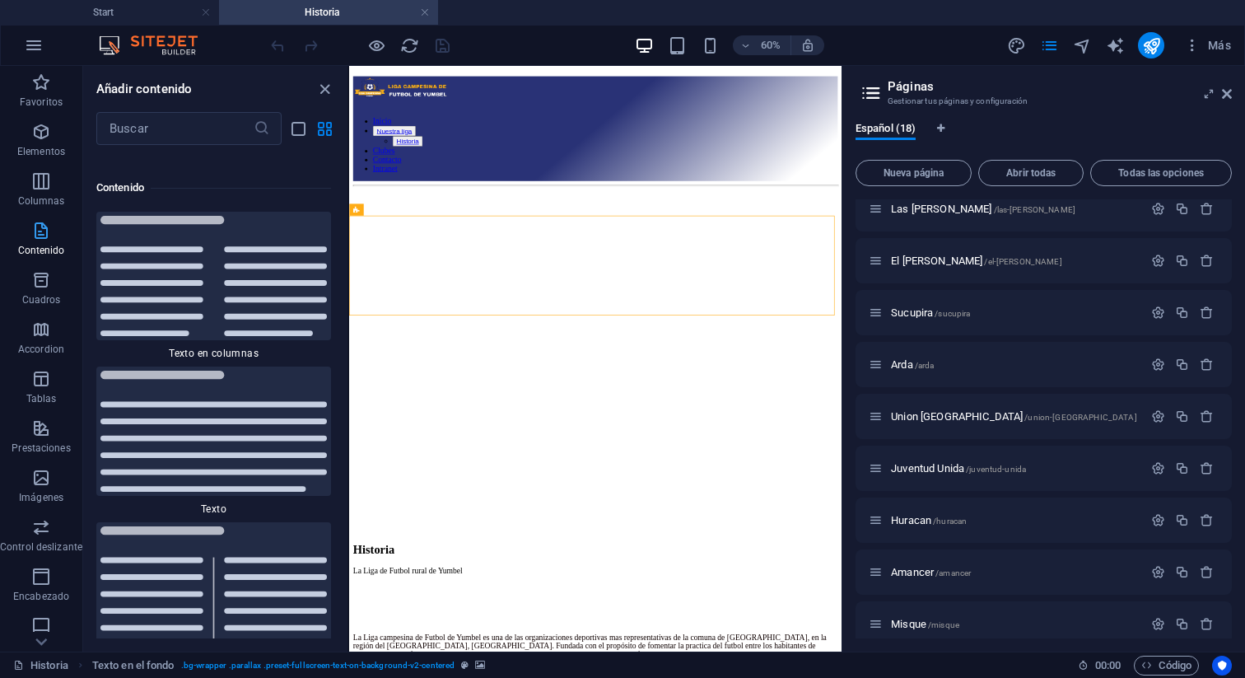
scroll to position [5585, 0]
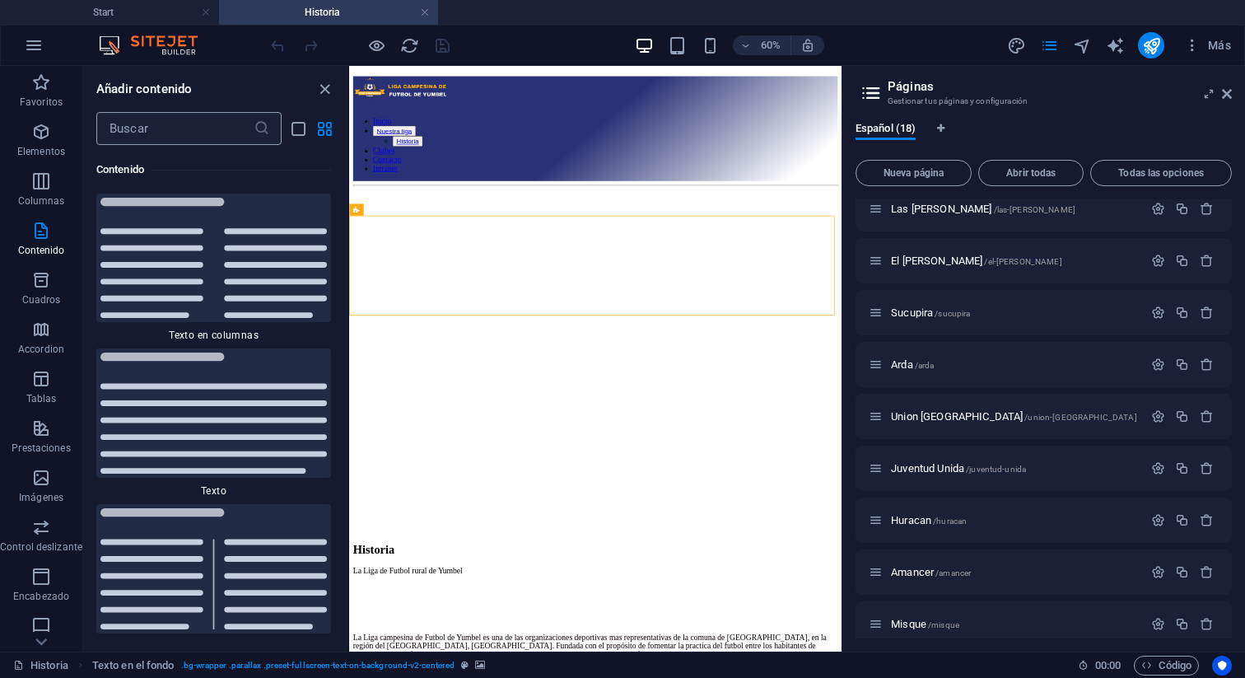
click at [158, 133] on input "text" at bounding box center [174, 128] width 157 height 33
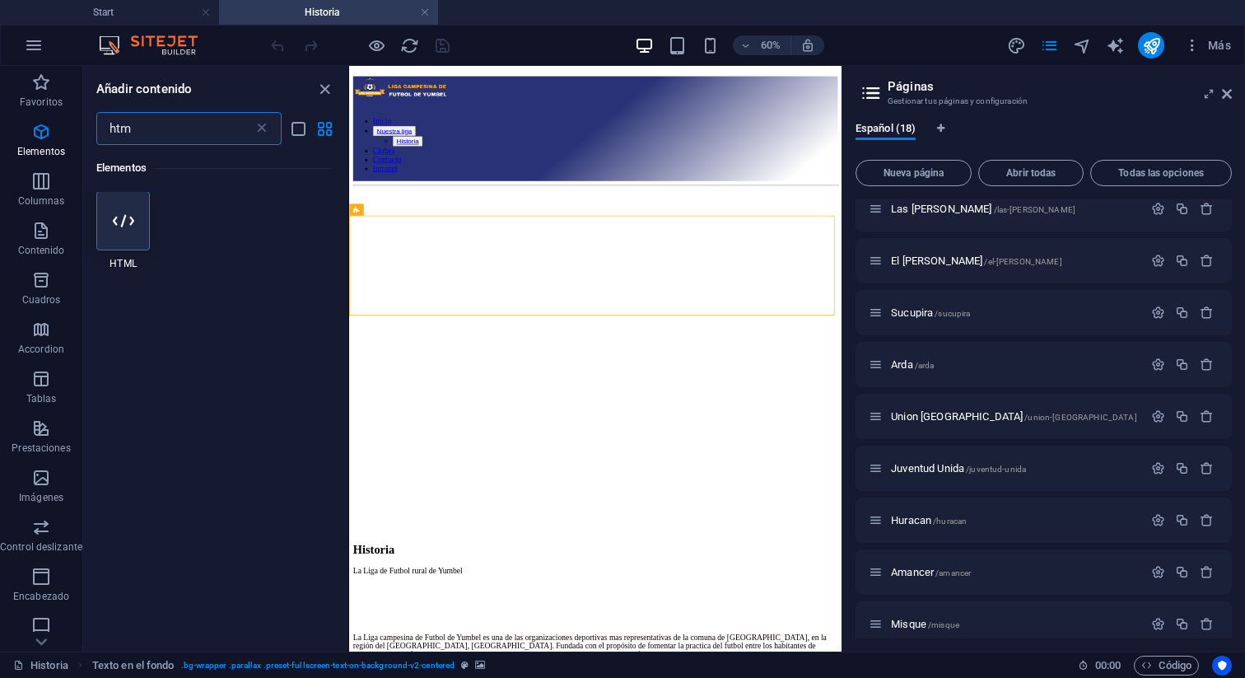
scroll to position [0, 0]
type input "htm"
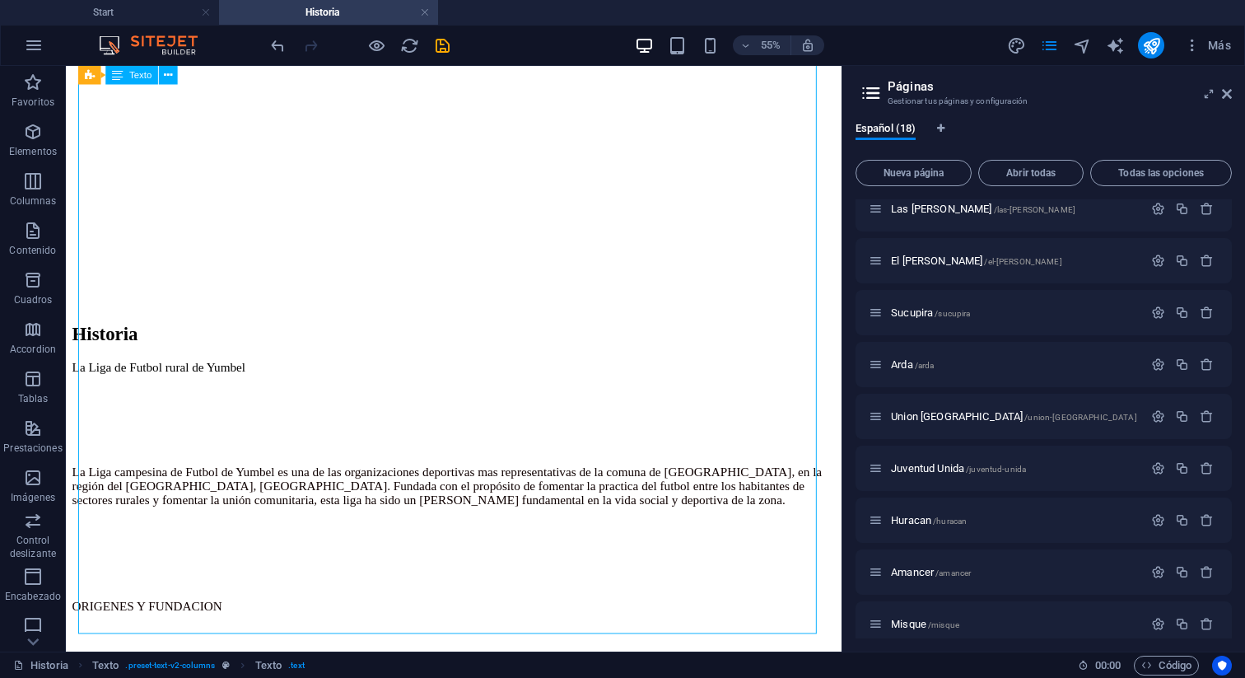
scroll to position [108, 0]
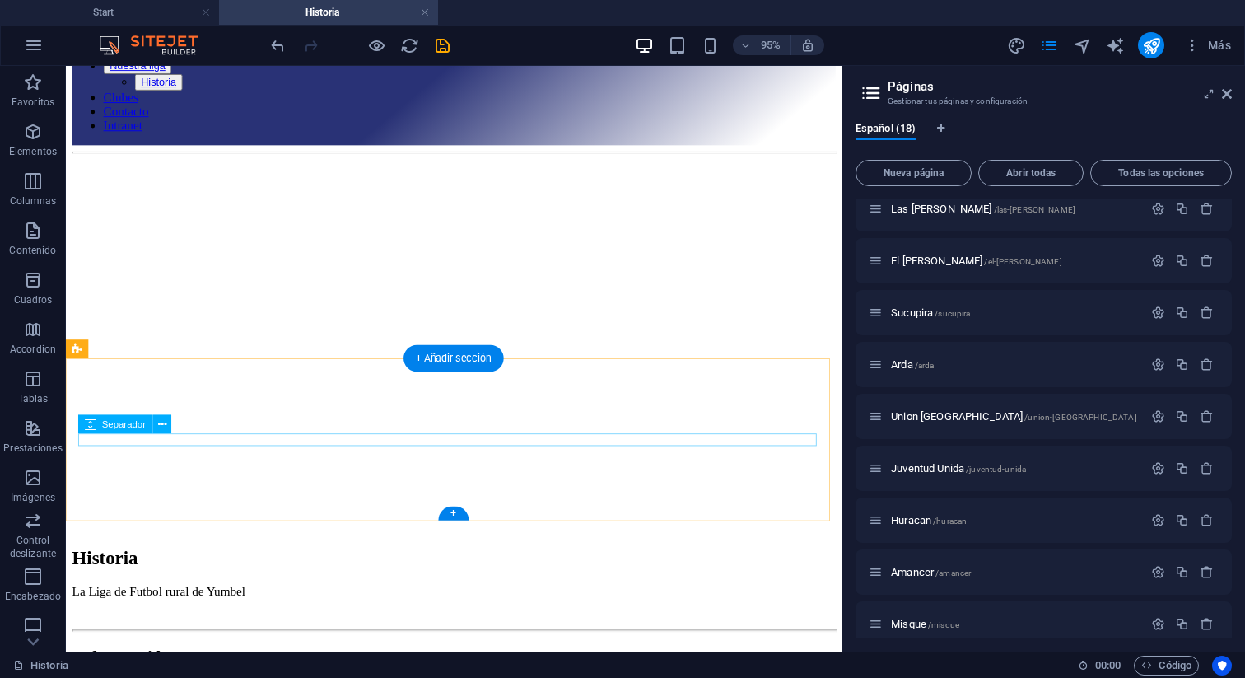
click at [456, 640] on div at bounding box center [474, 646] width 804 height 13
click at [477, 640] on div at bounding box center [474, 646] width 804 height 13
click at [469, 640] on div at bounding box center [474, 646] width 804 height 13
click at [464, 640] on div at bounding box center [474, 646] width 804 height 13
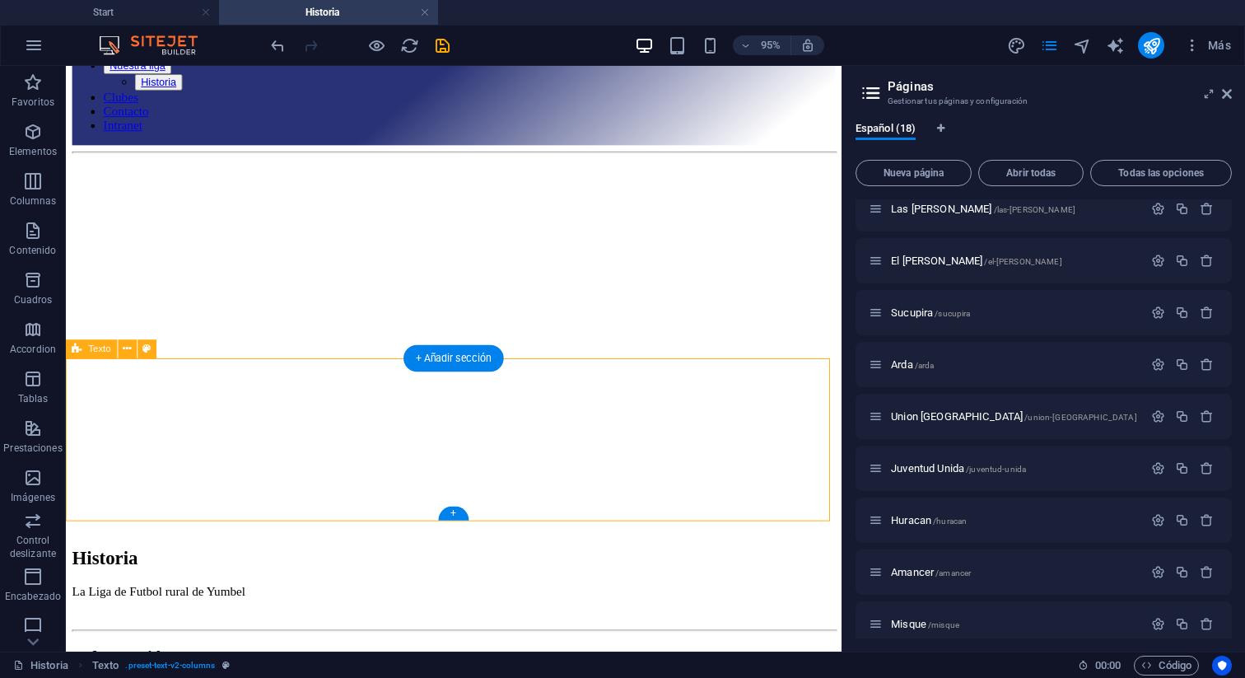
click at [462, 640] on div at bounding box center [474, 646] width 804 height 13
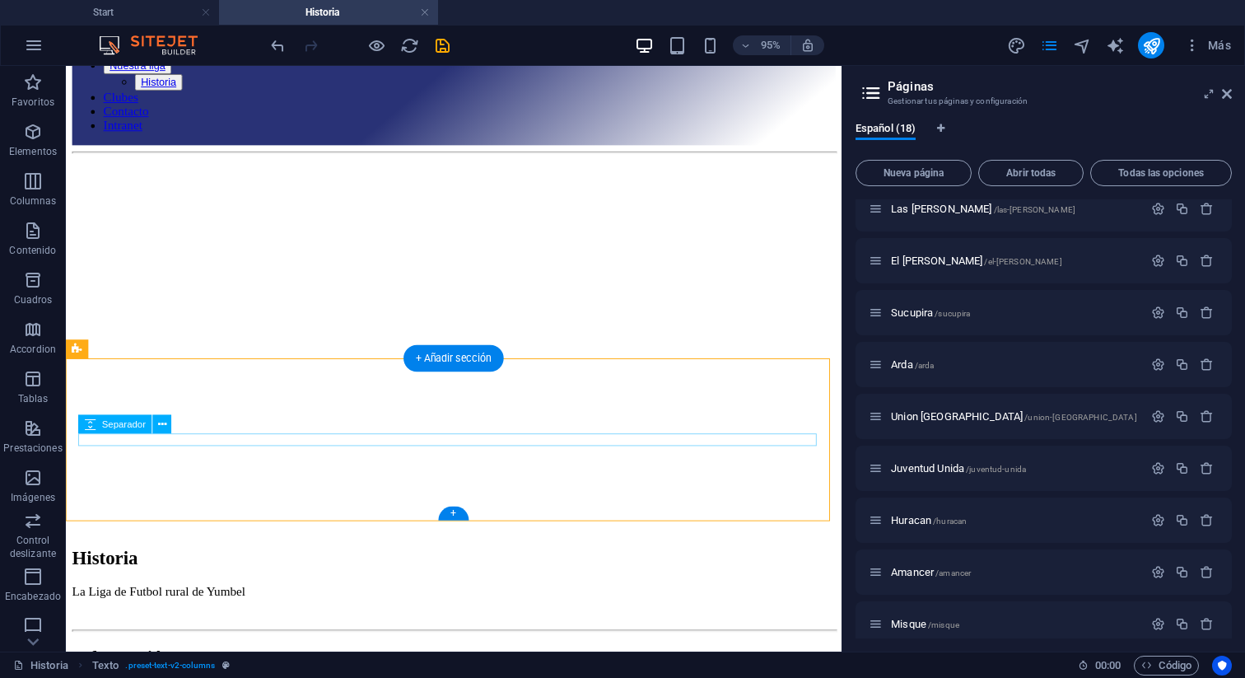
click at [464, 640] on div at bounding box center [474, 646] width 804 height 13
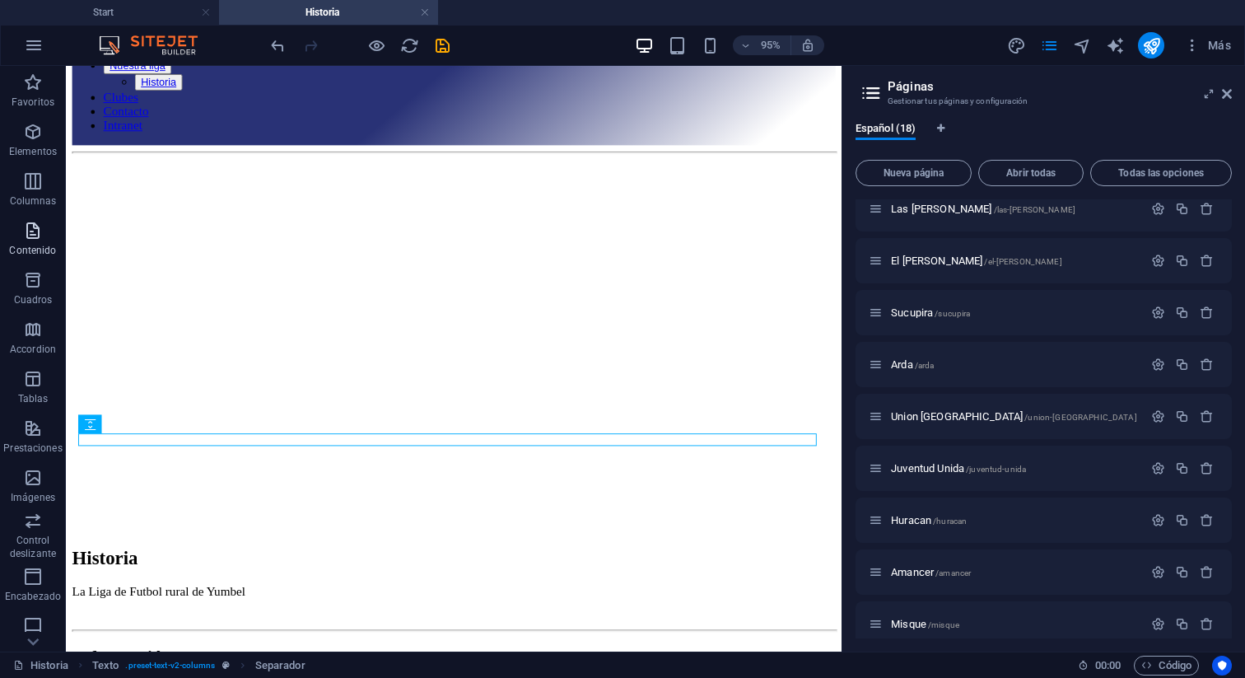
click at [37, 236] on icon "button" at bounding box center [33, 231] width 20 height 20
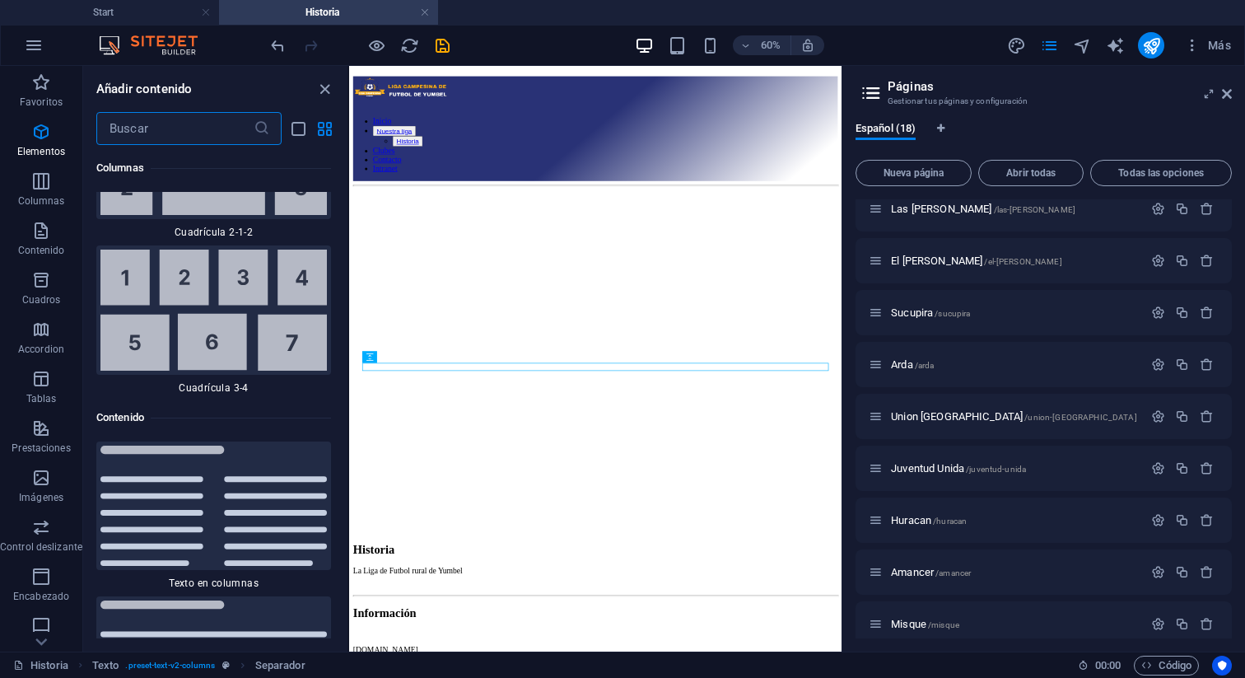
scroll to position [5358, 0]
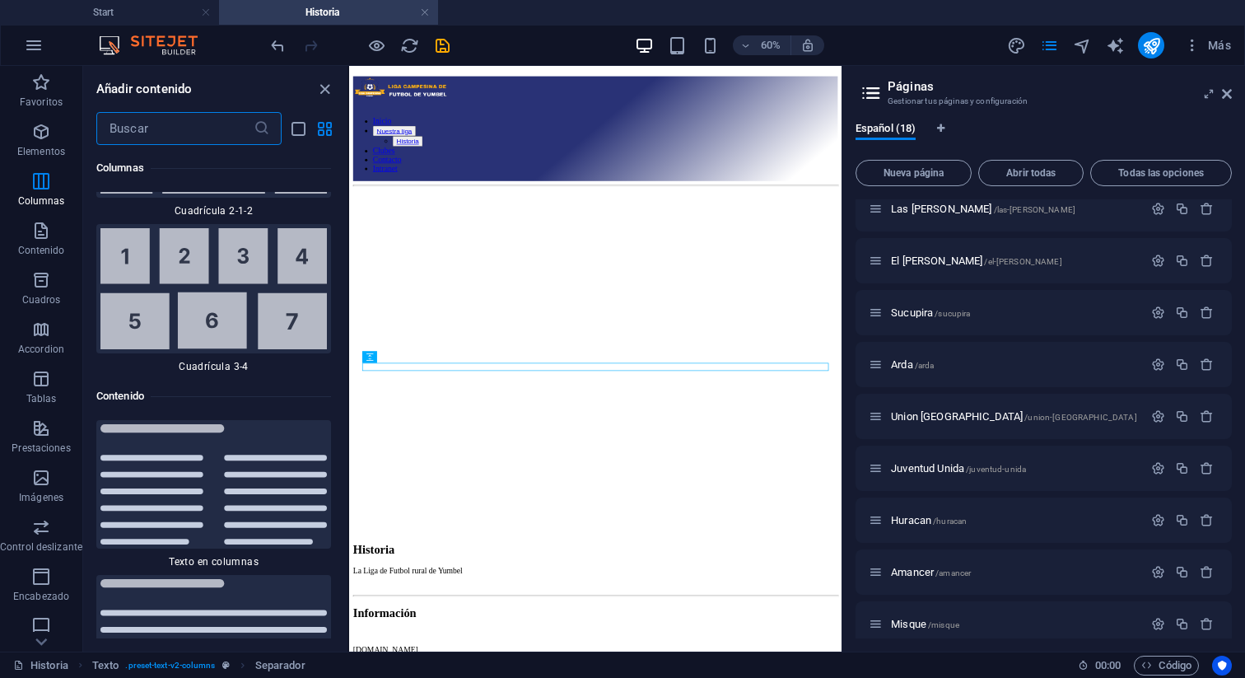
click at [144, 133] on input "text" at bounding box center [174, 128] width 157 height 33
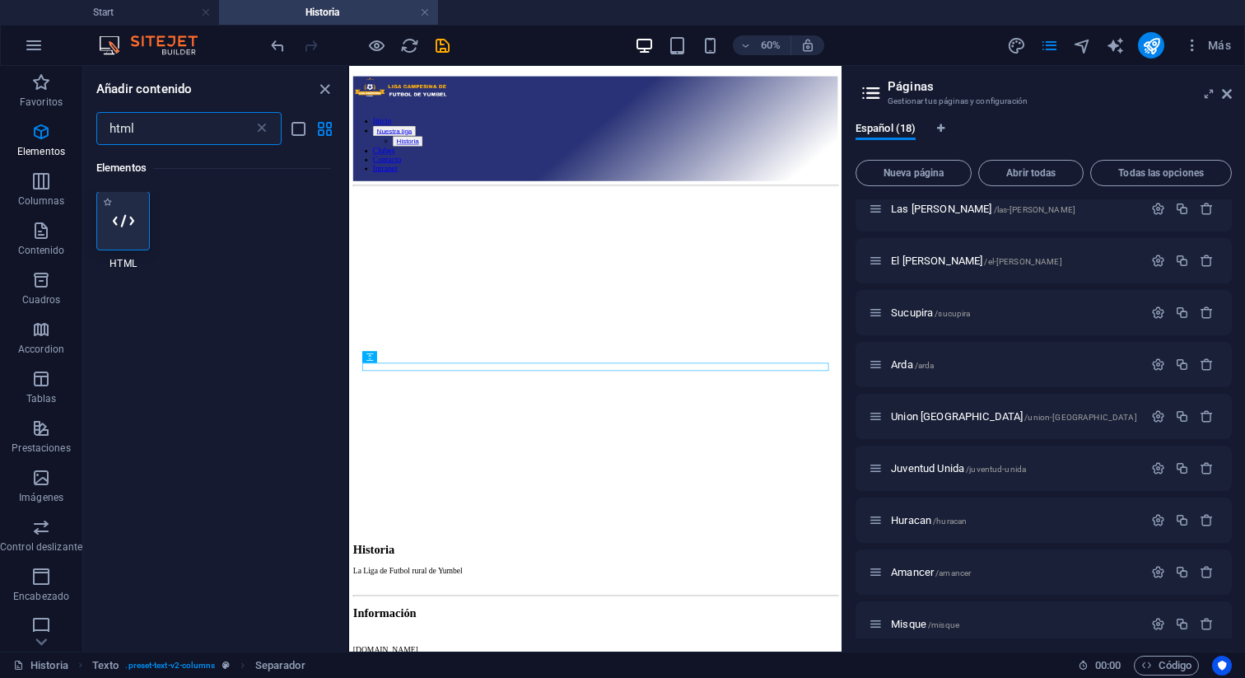
scroll to position [0, 0]
type input "html"
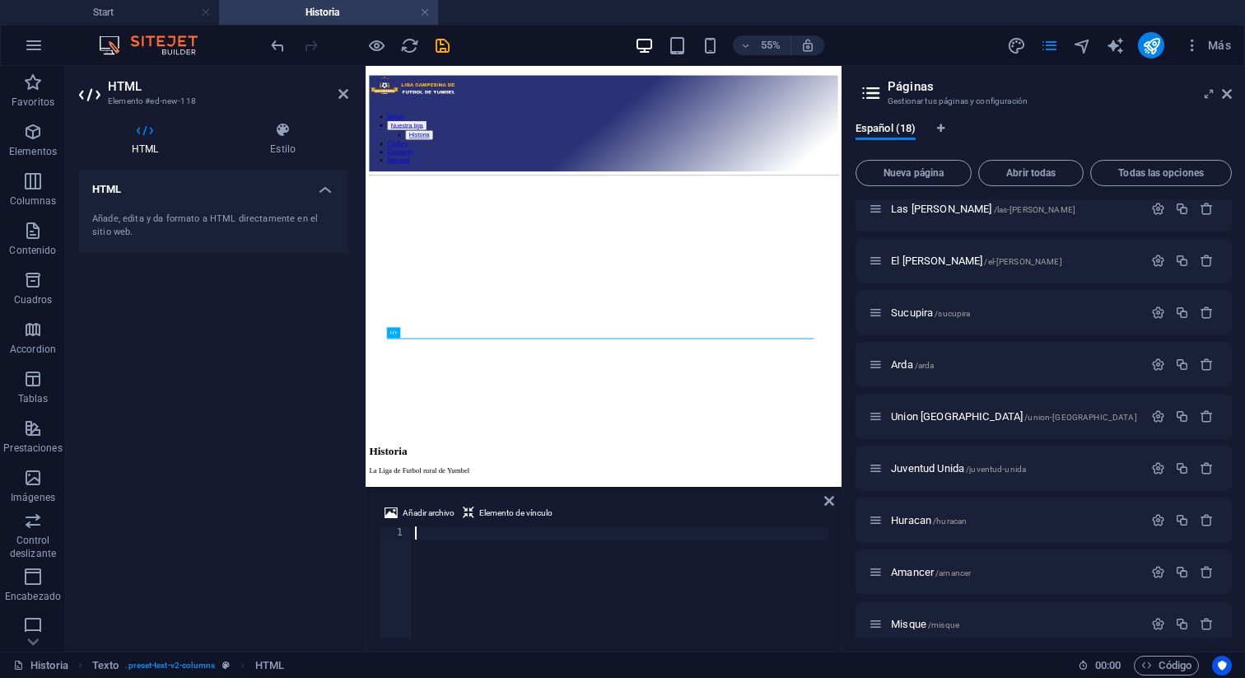
click at [430, 532] on div at bounding box center [620, 595] width 417 height 138
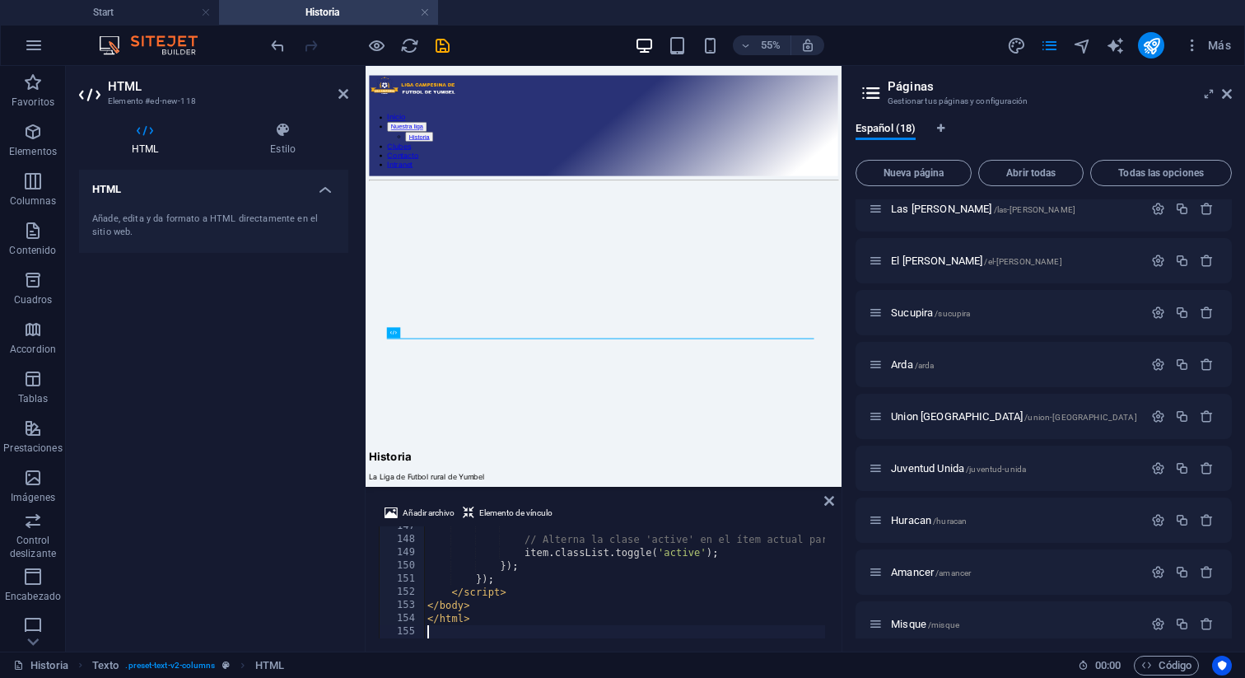
click at [303, 399] on div "HTML Añade, edita y da formato a HTML directamente en el sitio web." at bounding box center [213, 404] width 269 height 468
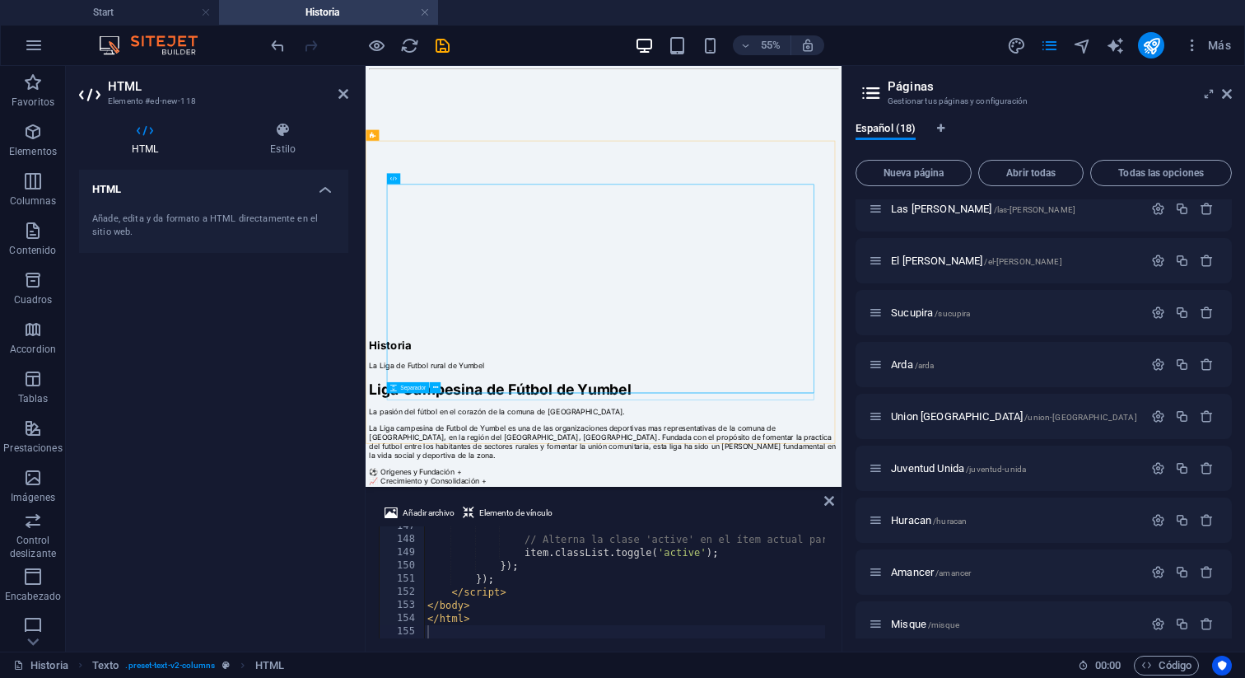
scroll to position [224, 0]
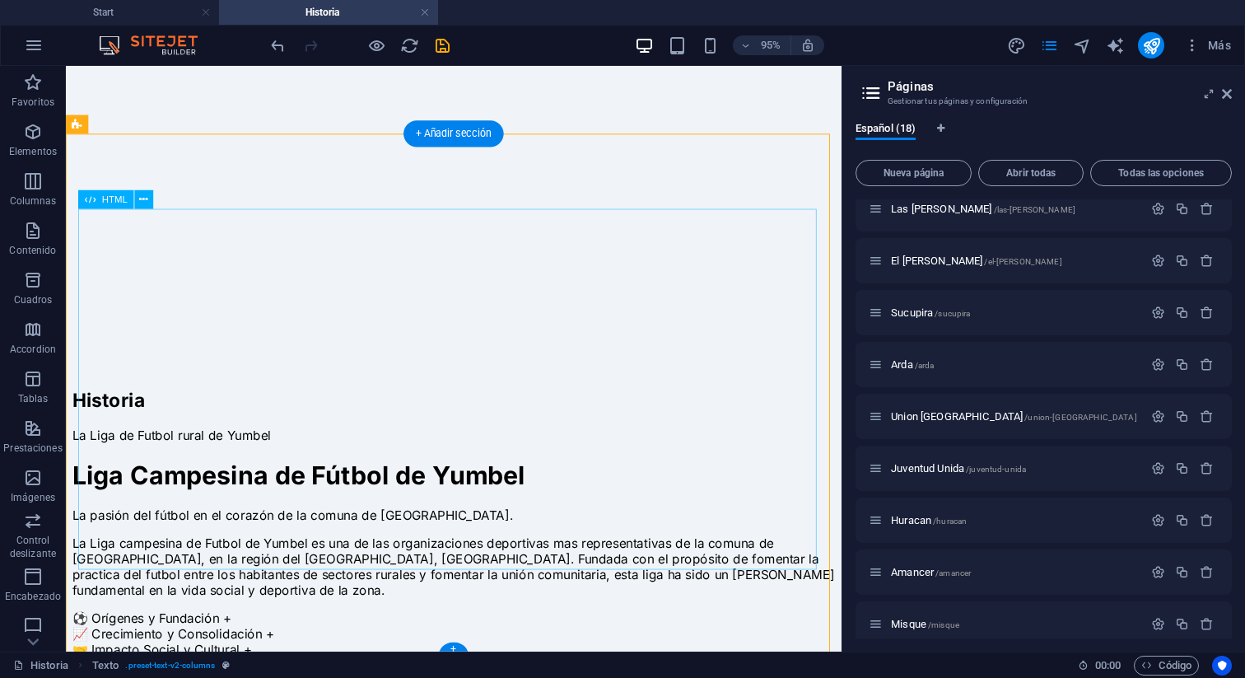
scroll to position [319, 0]
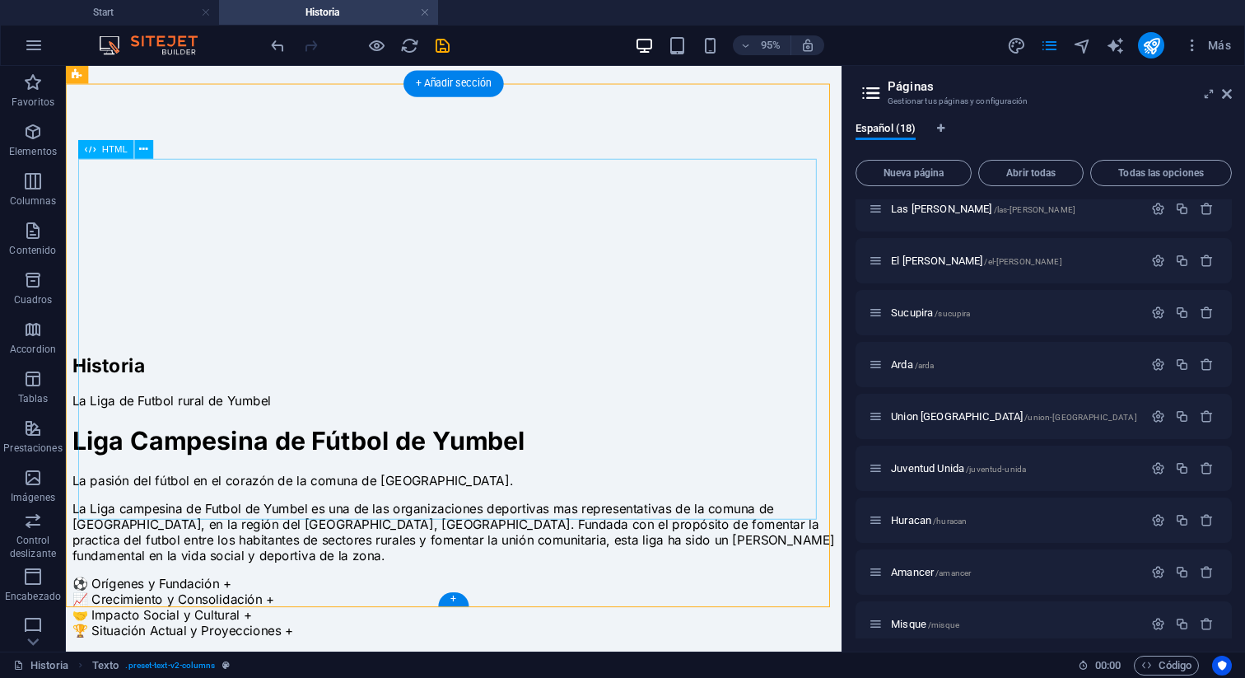
click at [470, 451] on div "Historia de la Liga Campesina de Fútbol de Yumbel Liga Campesina de Fútbol de Y…" at bounding box center [474, 588] width 804 height 287
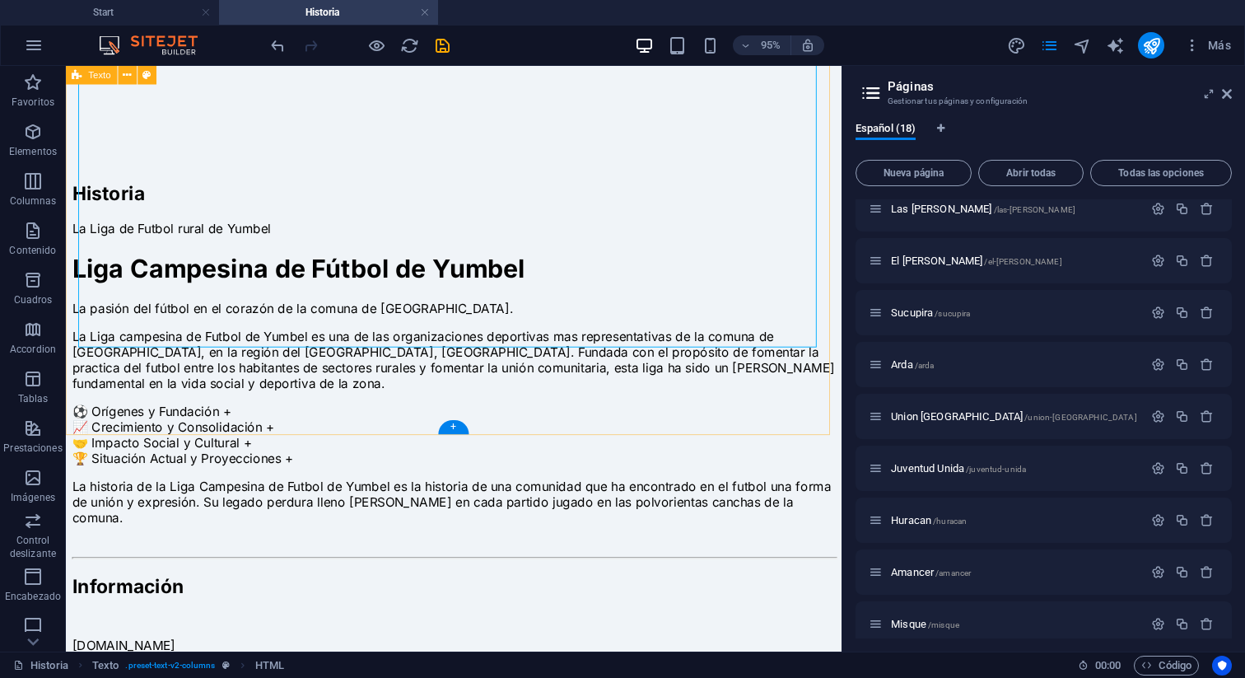
scroll to position [597, 0]
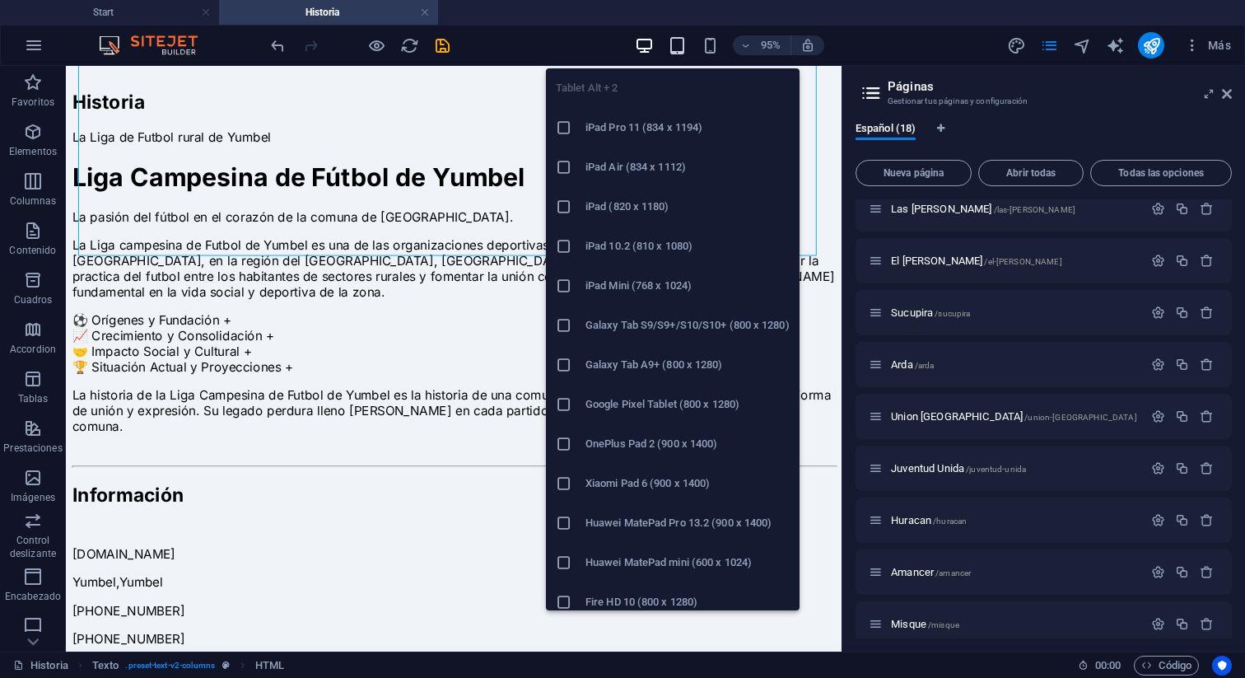
click at [678, 44] on icon "button" at bounding box center [677, 45] width 19 height 19
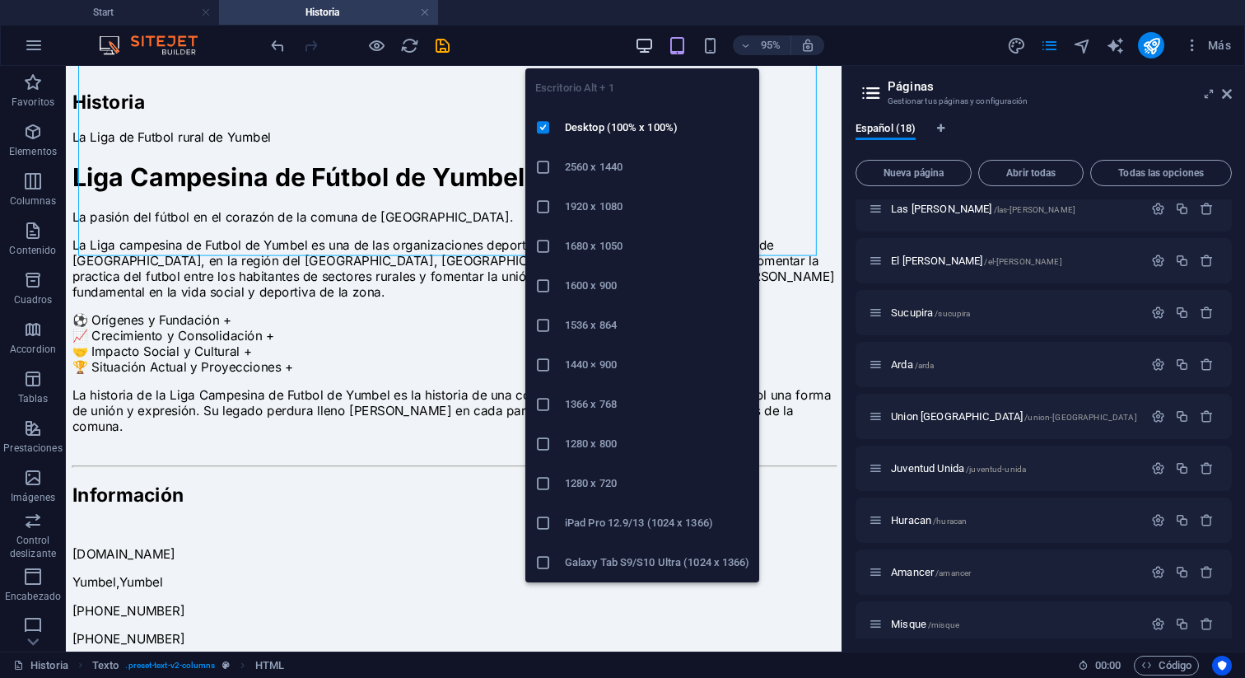
click at [641, 45] on icon "button" at bounding box center [644, 45] width 19 height 19
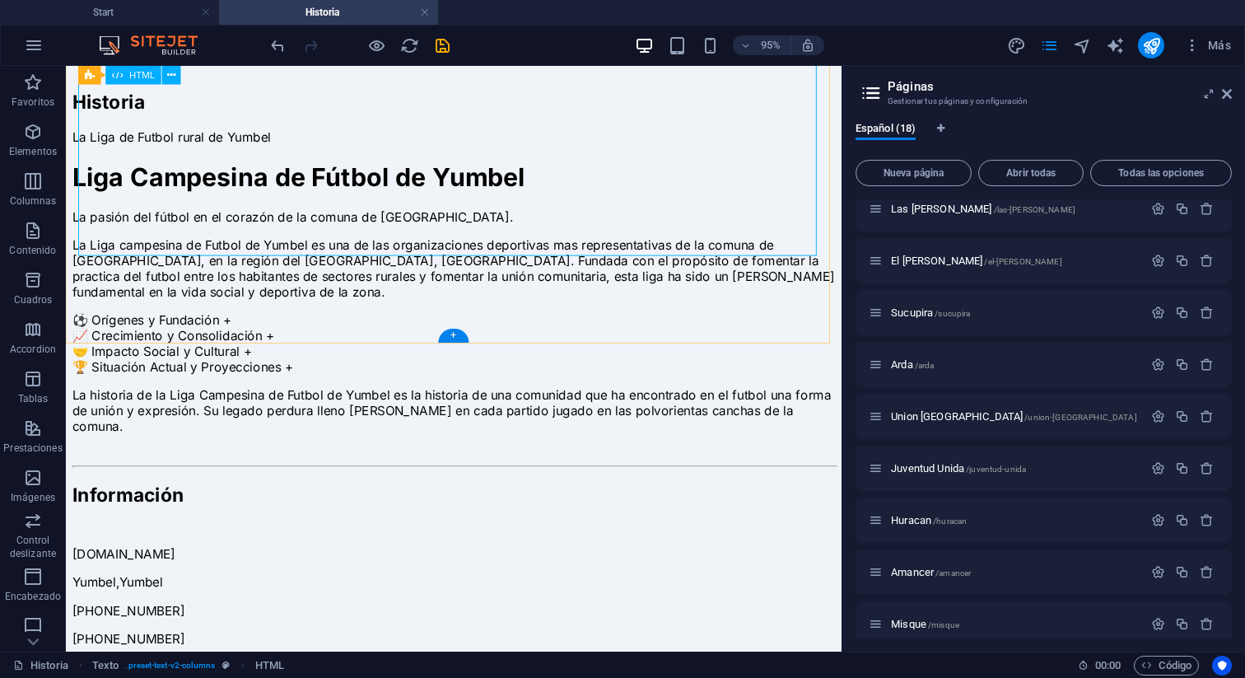
click at [409, 212] on div "Historia de la Liga Campesina de Fútbol de Yumbel Liga Campesina de Fútbol de Y…" at bounding box center [474, 310] width 804 height 287
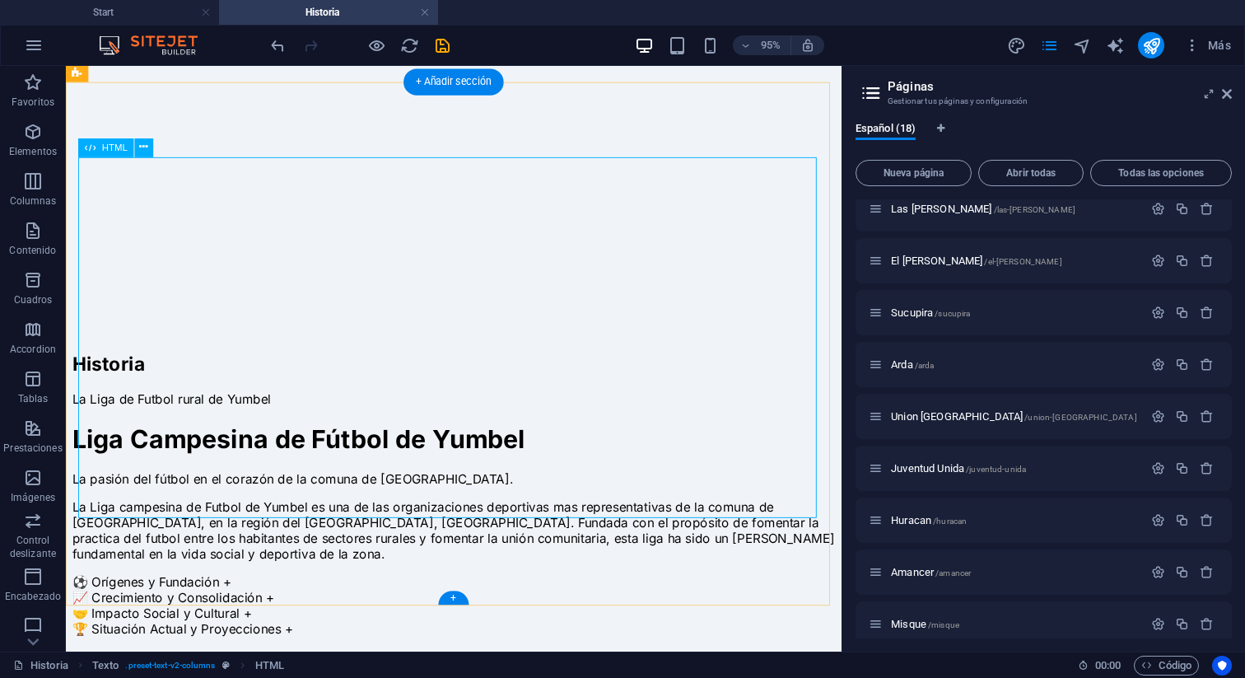
scroll to position [310, 0]
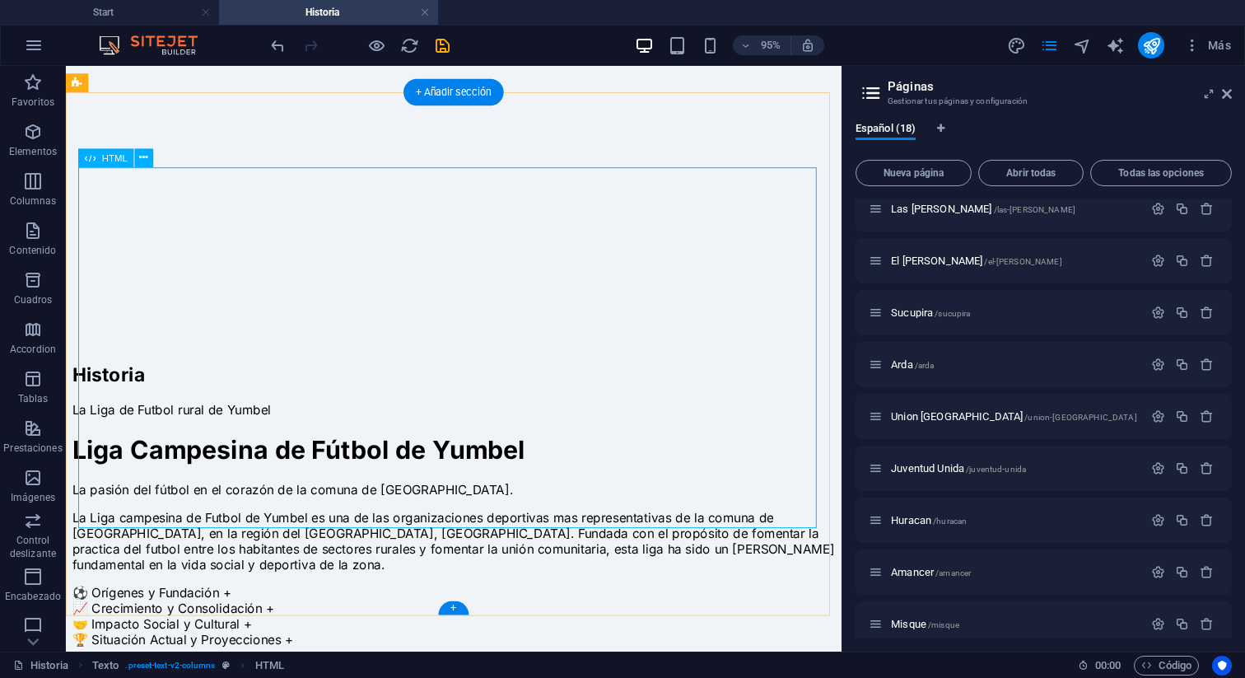
click at [302, 454] on div "Historia de la Liga Campesina de Fútbol de Yumbel Liga Campesina de Fútbol de Y…" at bounding box center [474, 597] width 804 height 287
click at [111, 157] on span "HTML" at bounding box center [115, 157] width 26 height 9
click at [111, 156] on span "HTML" at bounding box center [115, 157] width 26 height 9
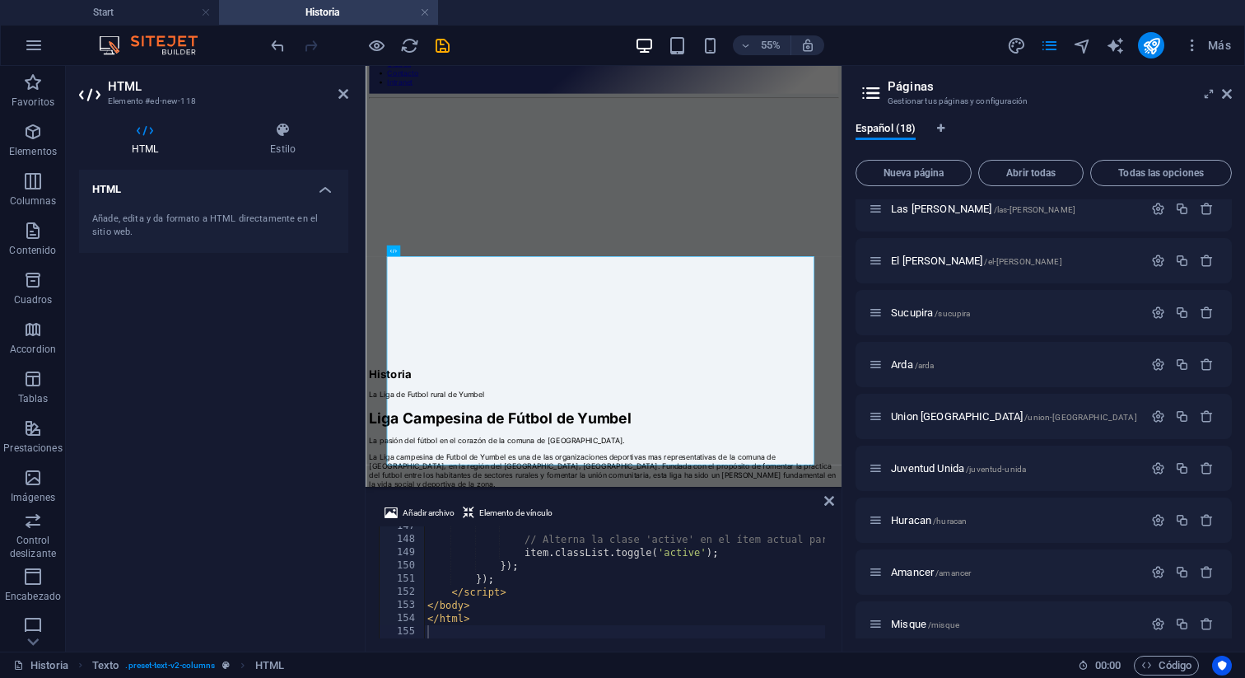
click at [207, 220] on div "Añade, edita y da formato a HTML directamente en el sitio web." at bounding box center [213, 225] width 243 height 27
click at [319, 189] on h4 "HTML" at bounding box center [213, 185] width 269 height 30
click at [319, 189] on h4 "HTML" at bounding box center [213, 190] width 269 height 40
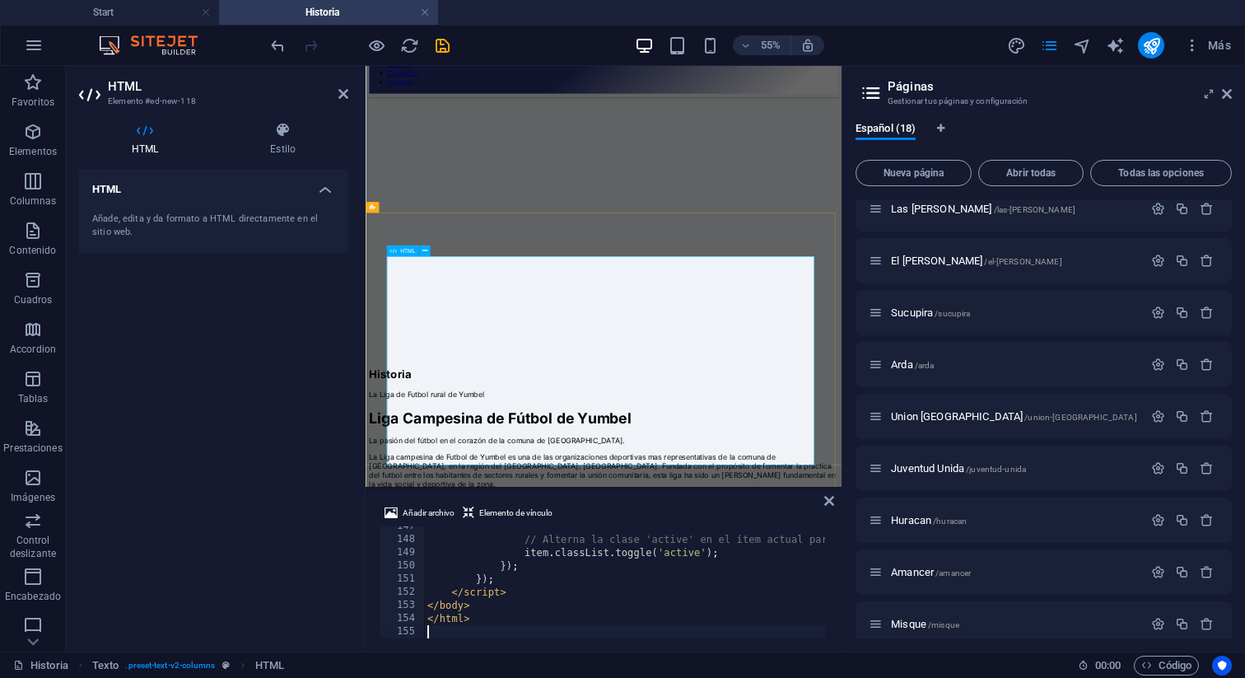
click at [403, 248] on span "HTML" at bounding box center [407, 251] width 15 height 6
click at [427, 250] on button at bounding box center [424, 250] width 11 height 11
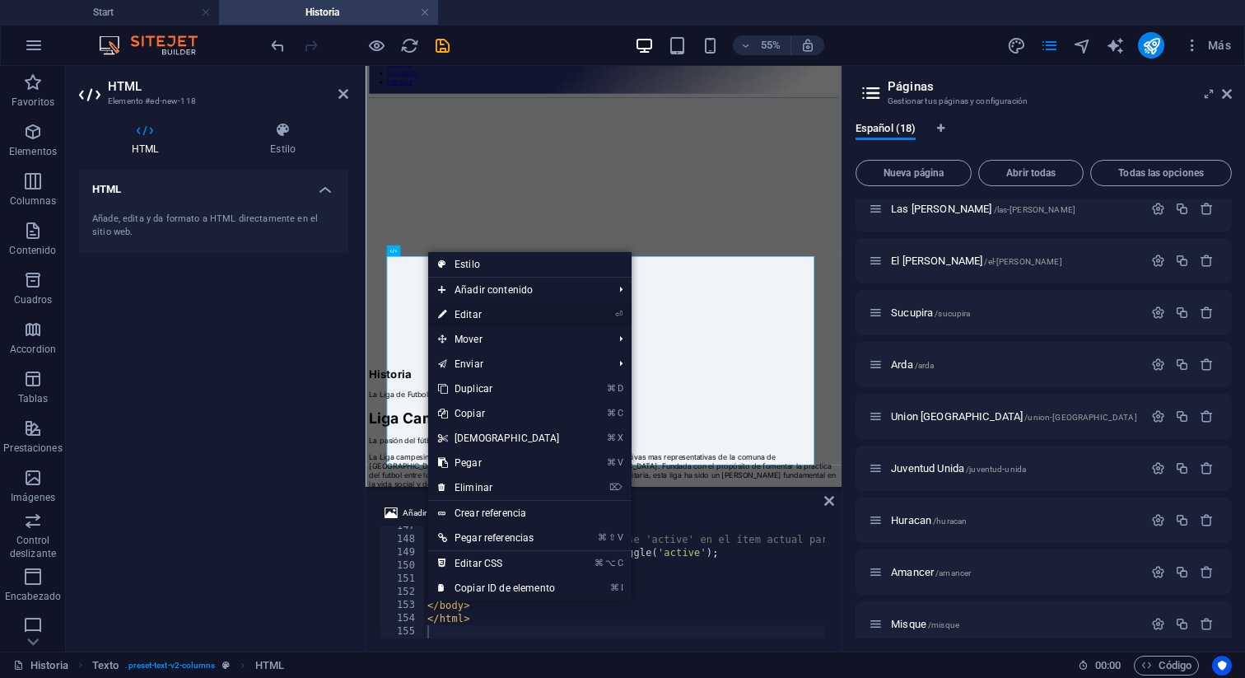
click at [472, 311] on link "⏎ Editar" at bounding box center [499, 314] width 142 height 25
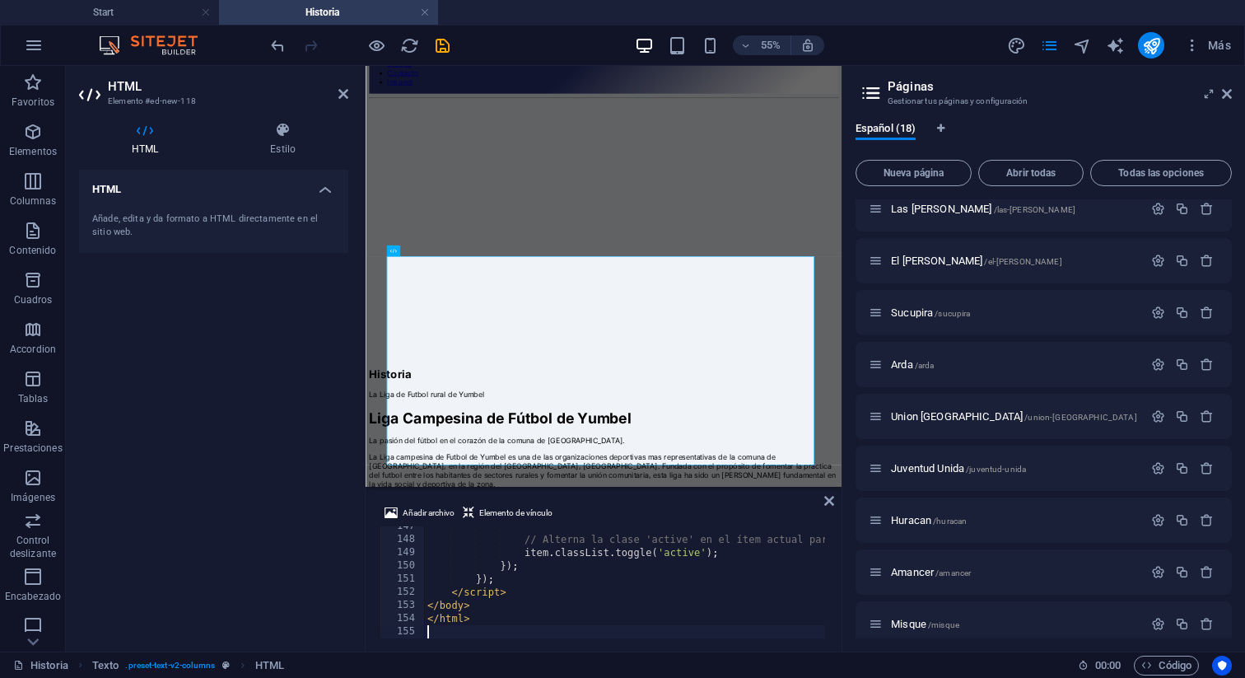
click at [246, 415] on div "HTML Añade, edita y da formato a HTML directamente en el sitio web." at bounding box center [213, 404] width 269 height 468
type textarea "</script>"
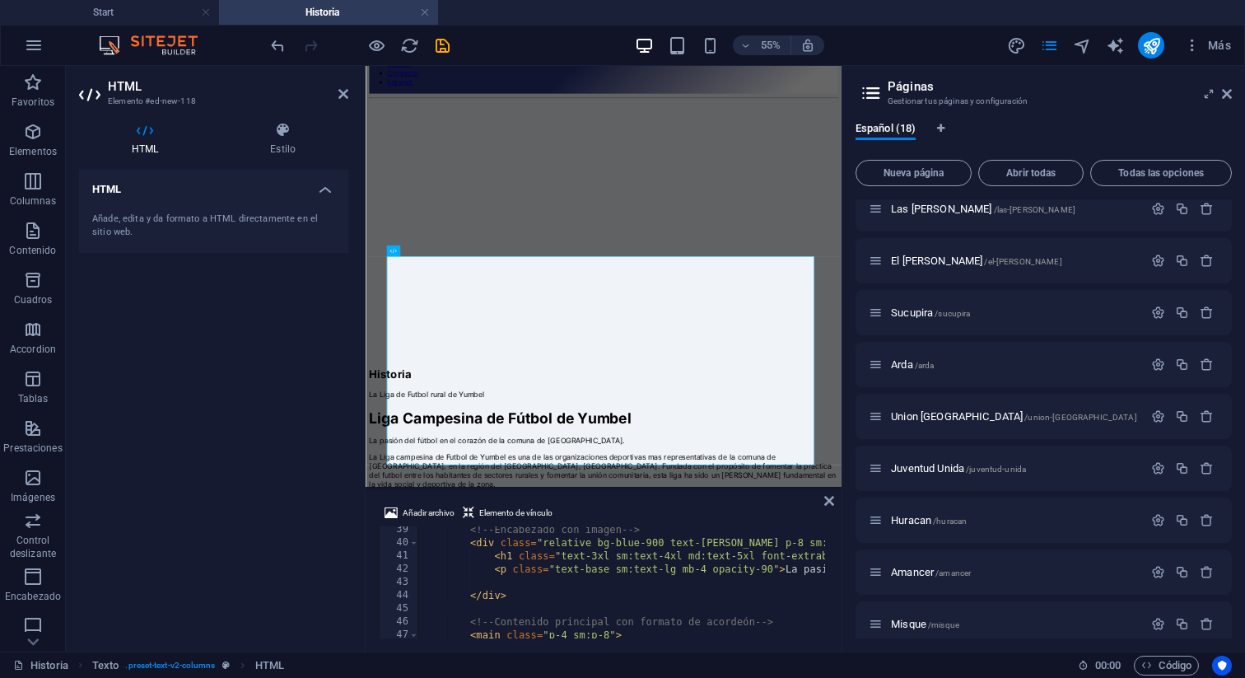
scroll to position [0, 0]
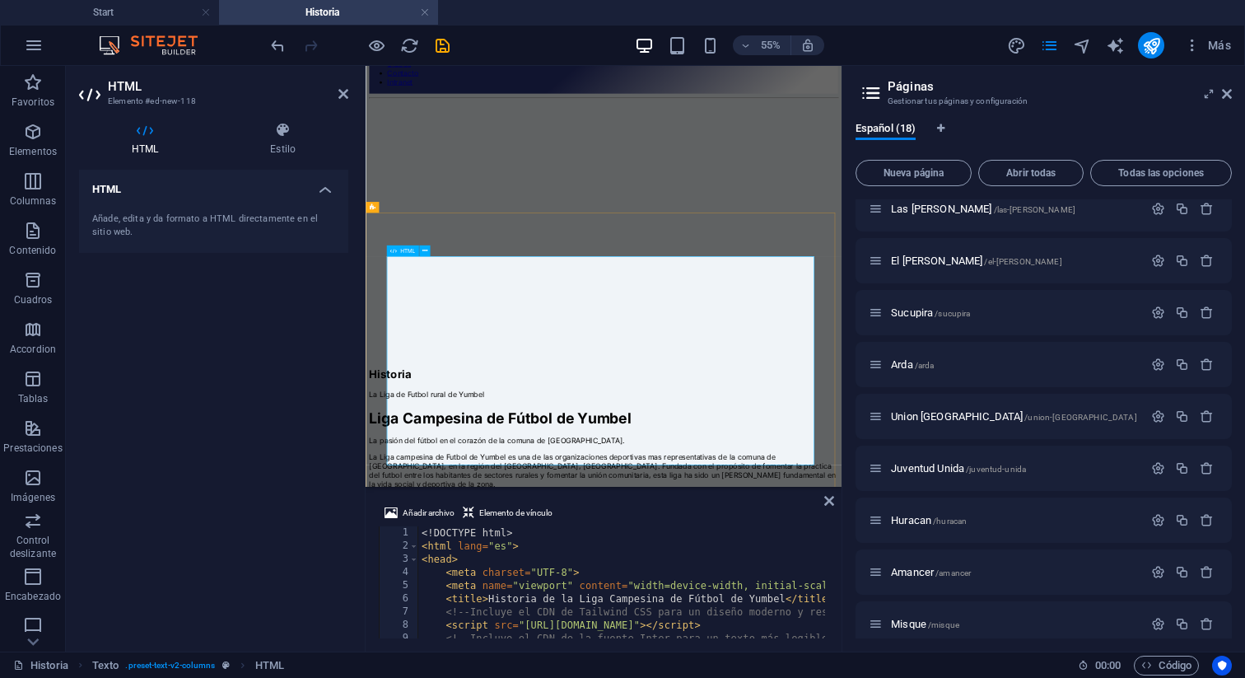
click at [1182, 113] on div "Inicio Nuestra liga Historia Clubes Contacto Intranet" at bounding box center [798, 25] width 852 height 183
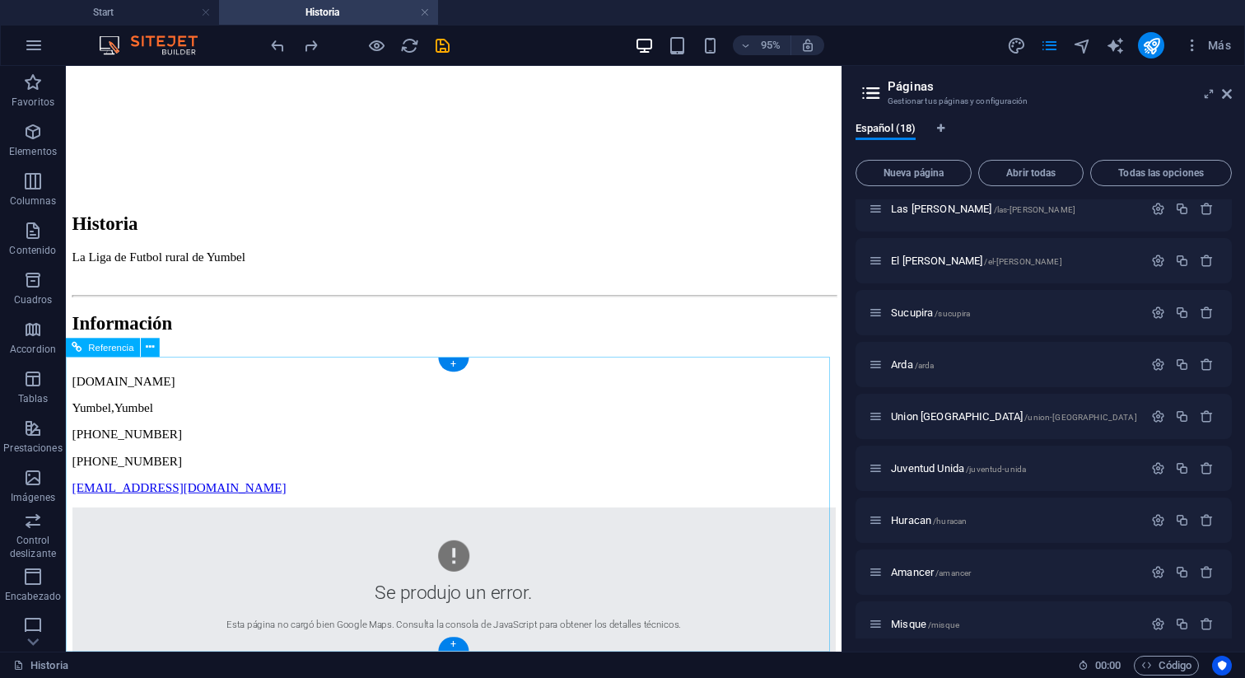
scroll to position [217, 0]
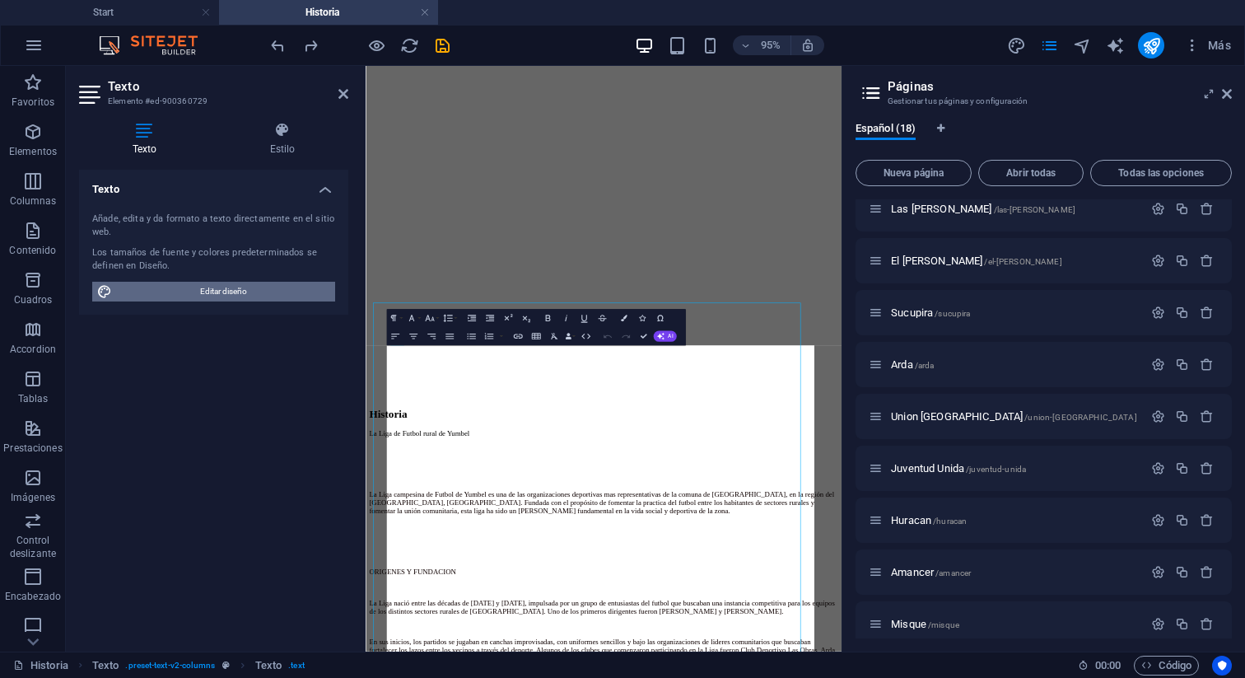
scroll to position [0, 0]
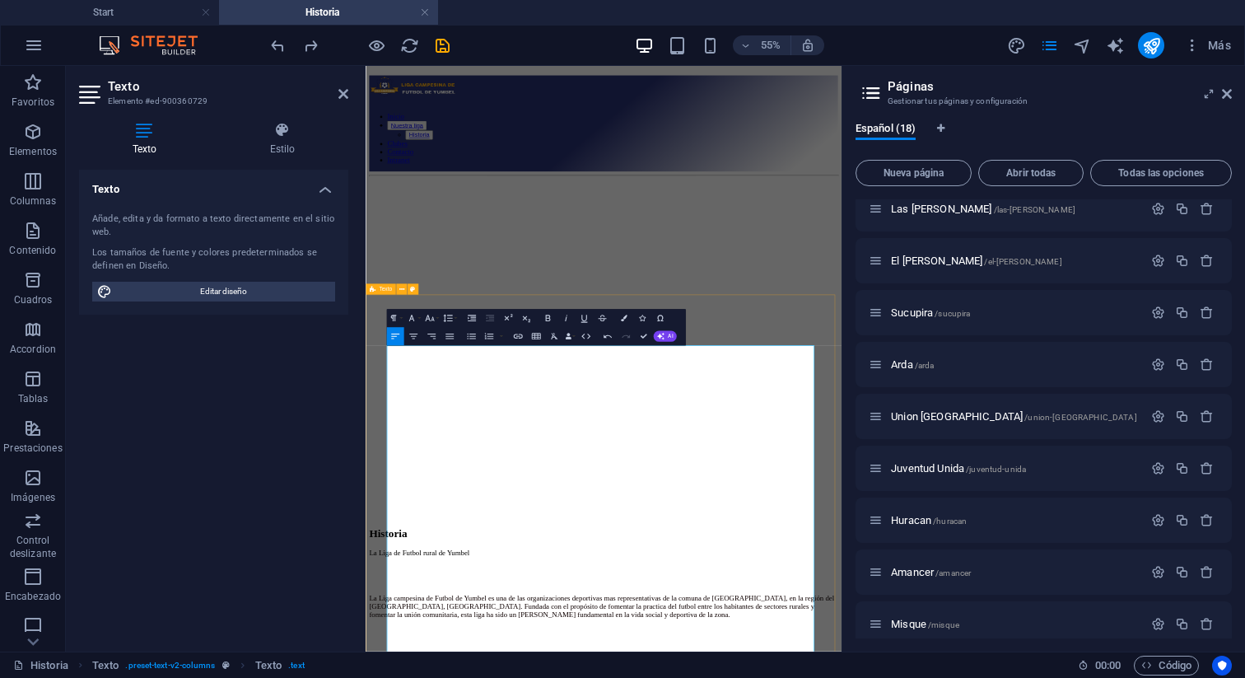
drag, startPoint x: 587, startPoint y: 798, endPoint x: 394, endPoint y: 792, distance: 193.6
click at [548, 319] on icon "button" at bounding box center [548, 318] width 11 height 11
drag, startPoint x: 417, startPoint y: 760, endPoint x: 411, endPoint y: 750, distance: 11.9
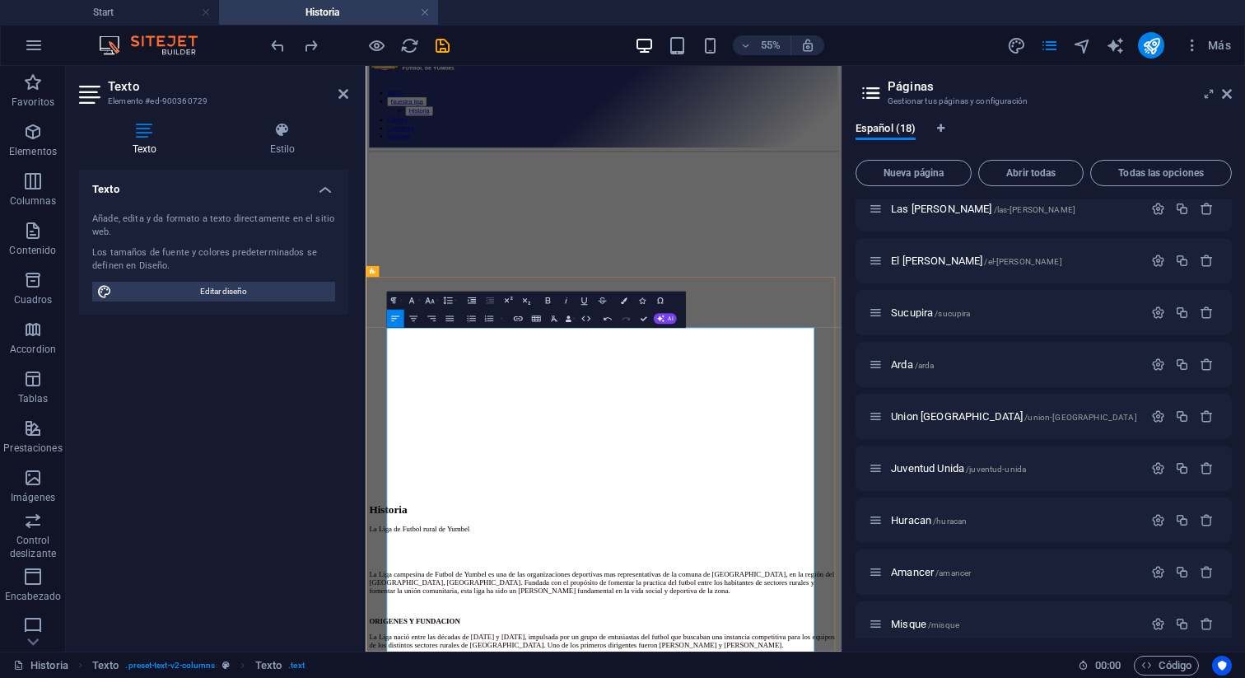
scroll to position [54, 0]
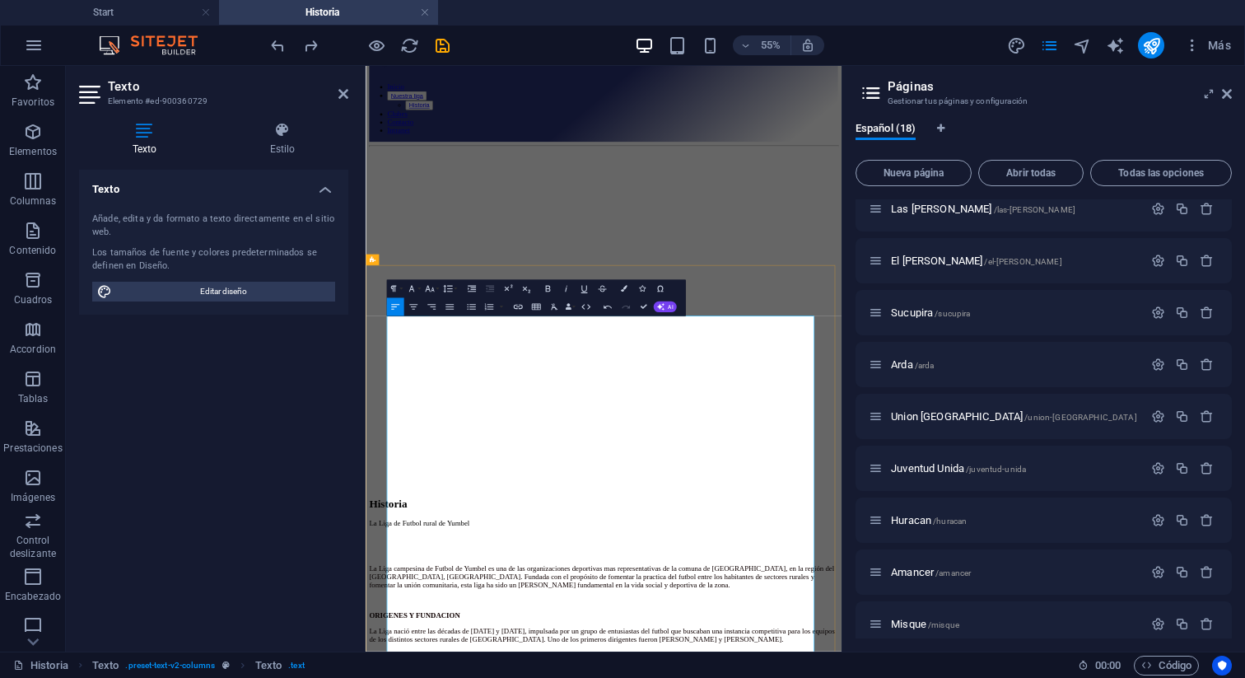
drag, startPoint x: 618, startPoint y: 1060, endPoint x: 422, endPoint y: 1051, distance: 196.2
drag, startPoint x: 550, startPoint y: 288, endPoint x: 313, endPoint y: 467, distance: 296.9
click at [550, 288] on icon "button" at bounding box center [548, 288] width 11 height 11
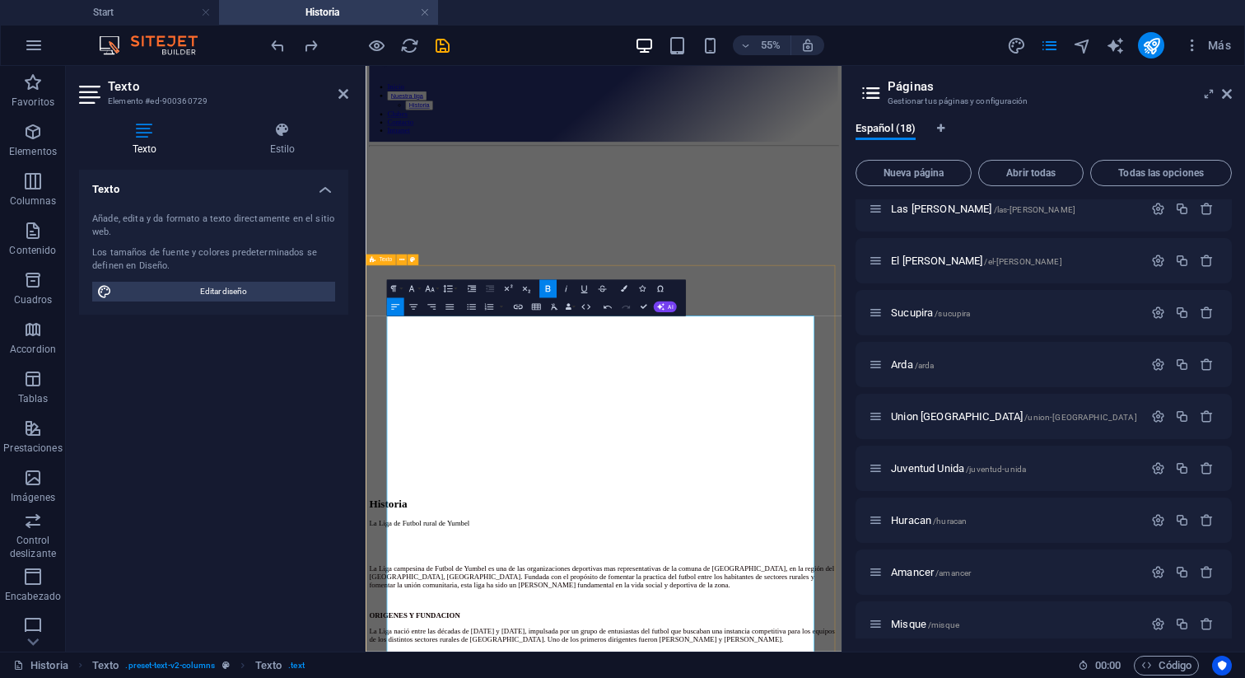
drag, startPoint x: 422, startPoint y: 1038, endPoint x: 400, endPoint y: 1006, distance: 38.6
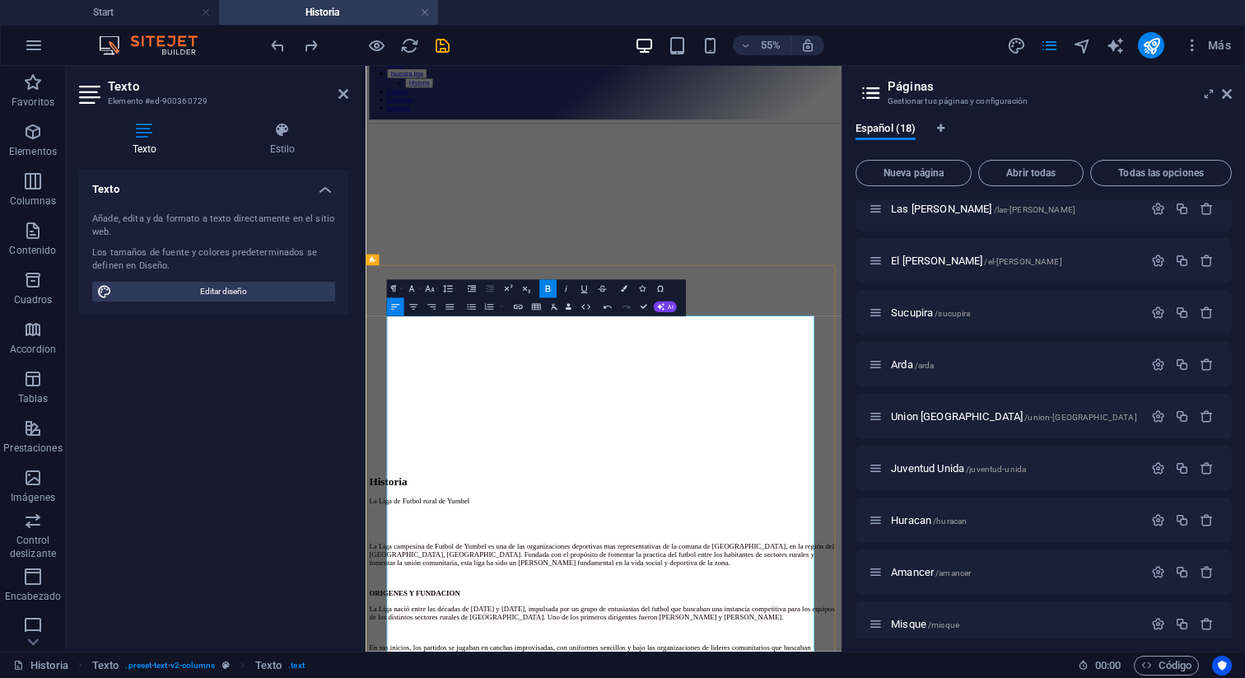
scroll to position [171, 0]
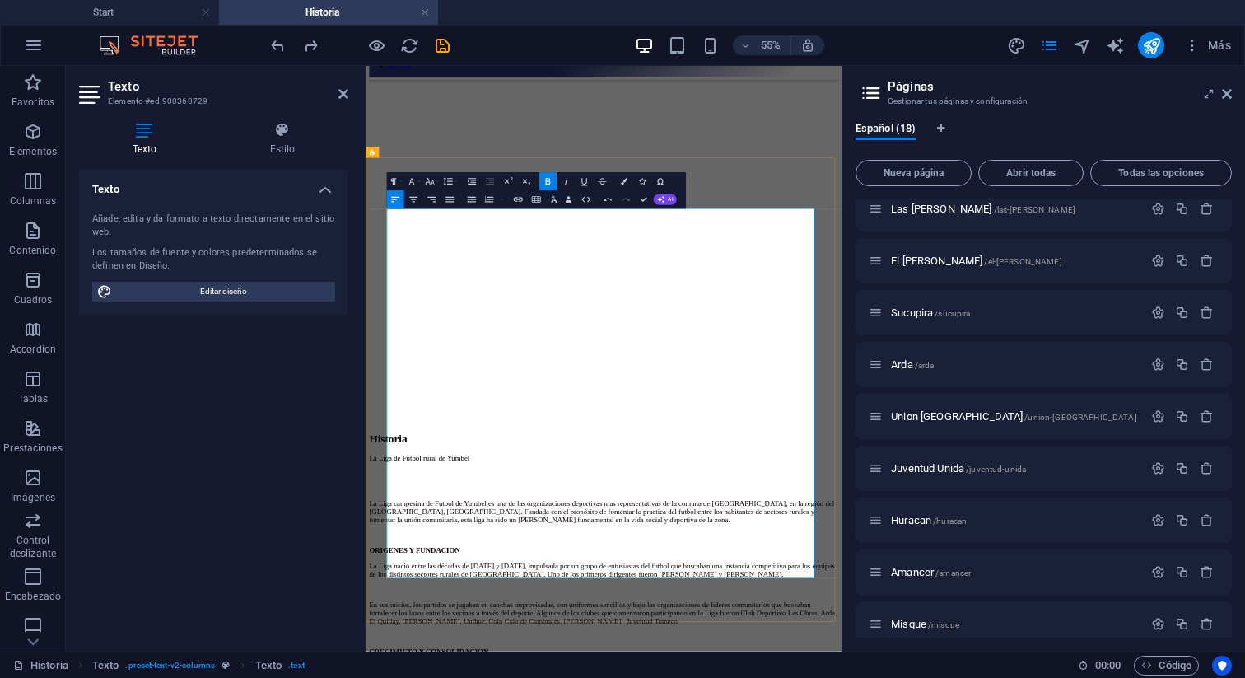
drag, startPoint x: 1060, startPoint y: 655, endPoint x: 818, endPoint y: 646, distance: 241.4
click at [544, 180] on icon "button" at bounding box center [548, 181] width 11 height 11
drag, startPoint x: 1014, startPoint y: 433, endPoint x: 805, endPoint y: 439, distance: 208.4
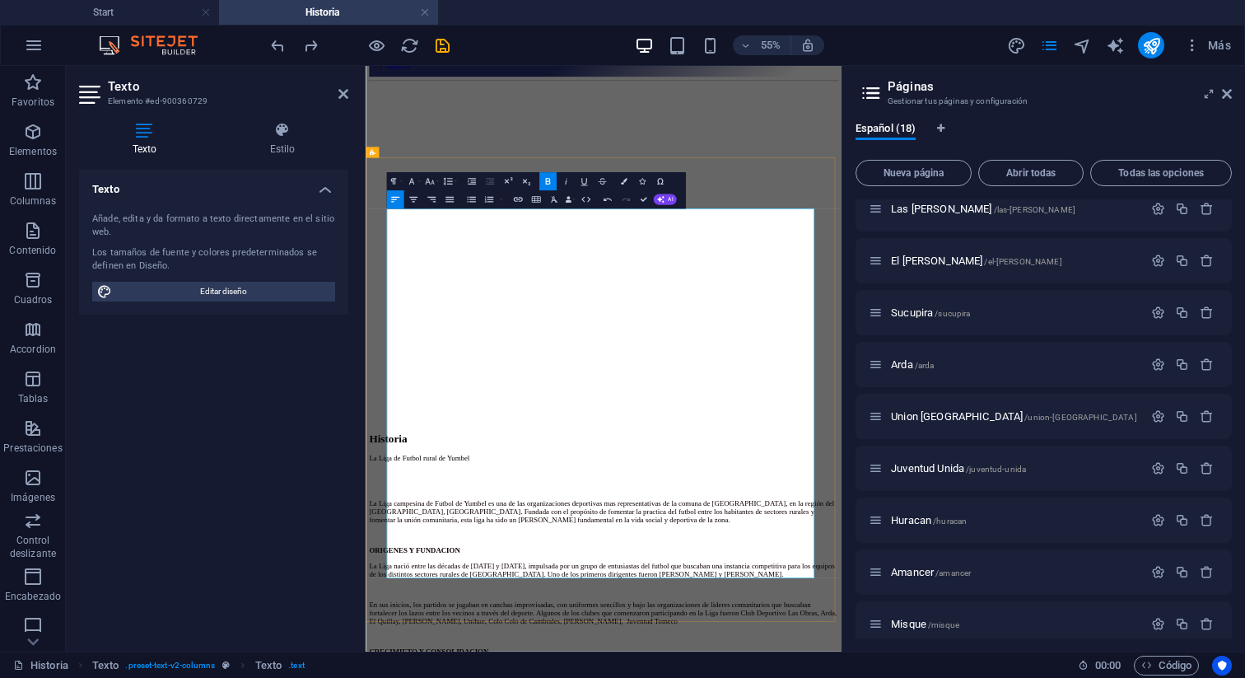
click at [548, 176] on icon "button" at bounding box center [548, 181] width 11 height 11
drag, startPoint x: 842, startPoint y: 414, endPoint x: 832, endPoint y: 397, distance: 19.9
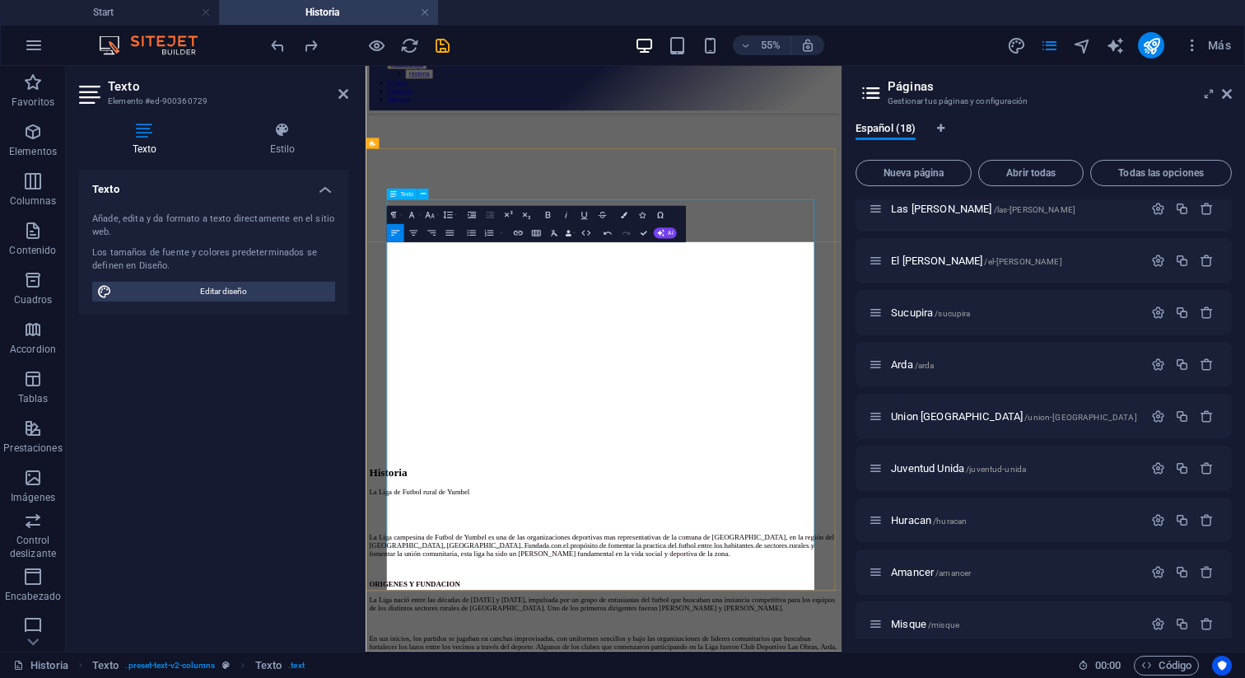
scroll to position [110, 0]
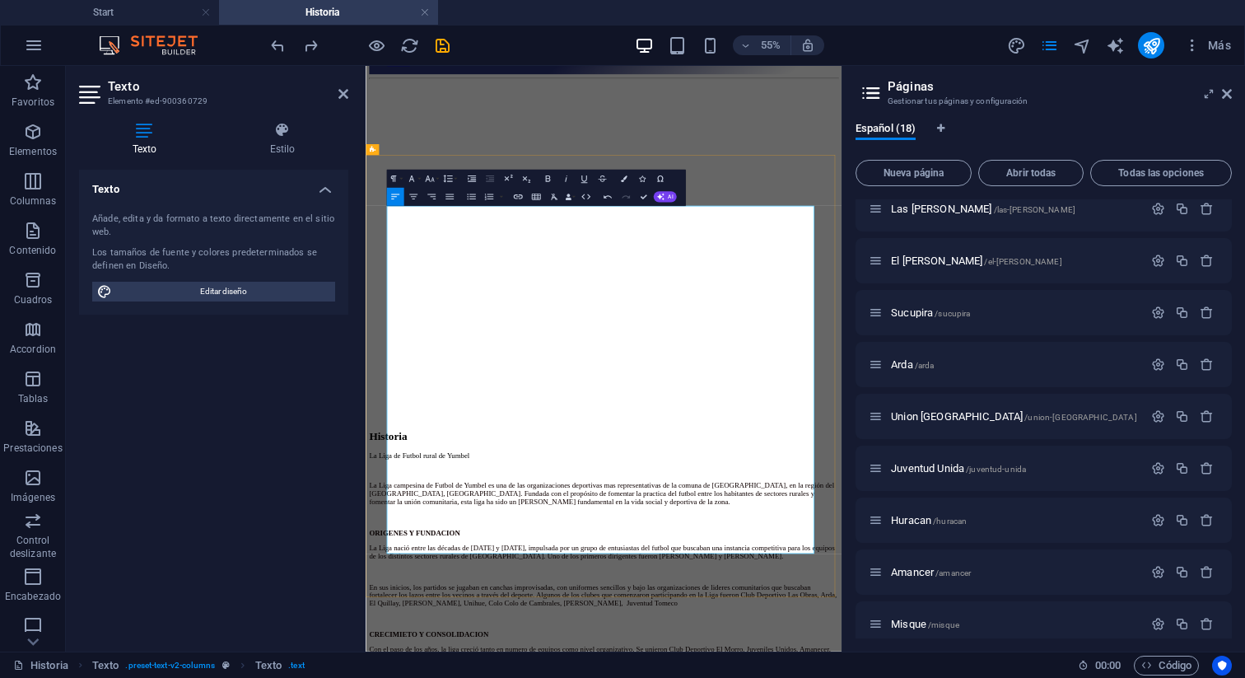
scroll to position [187, 0]
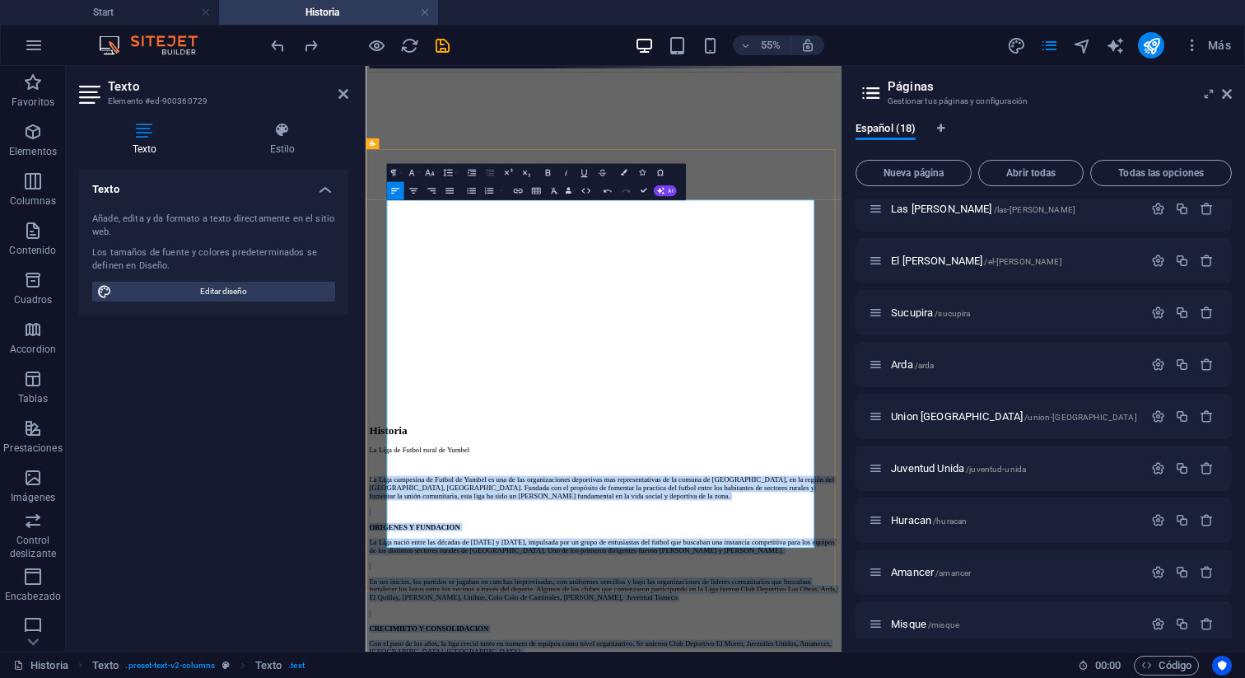
drag, startPoint x: 894, startPoint y: 916, endPoint x: 412, endPoint y: 317, distance: 768.8
click at [450, 191] on icon "button" at bounding box center [449, 190] width 11 height 11
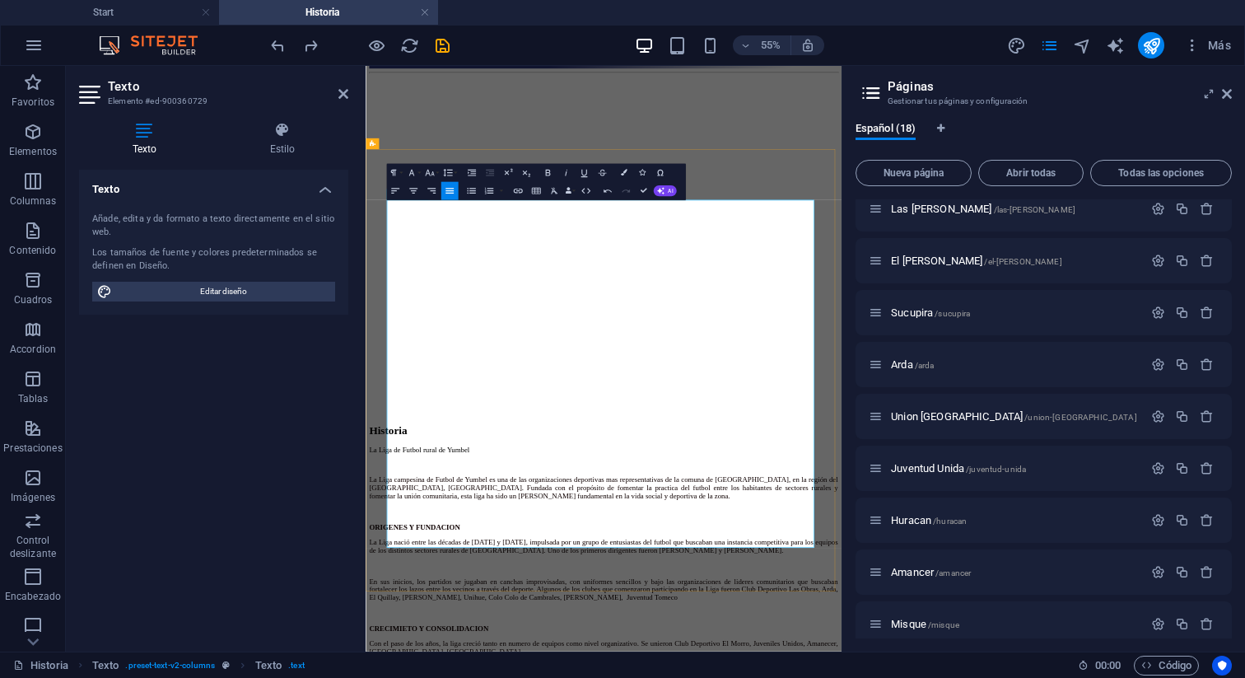
click at [243, 287] on span "Editar diseño" at bounding box center [223, 292] width 213 height 20
select select "px"
select select "300"
select select "px"
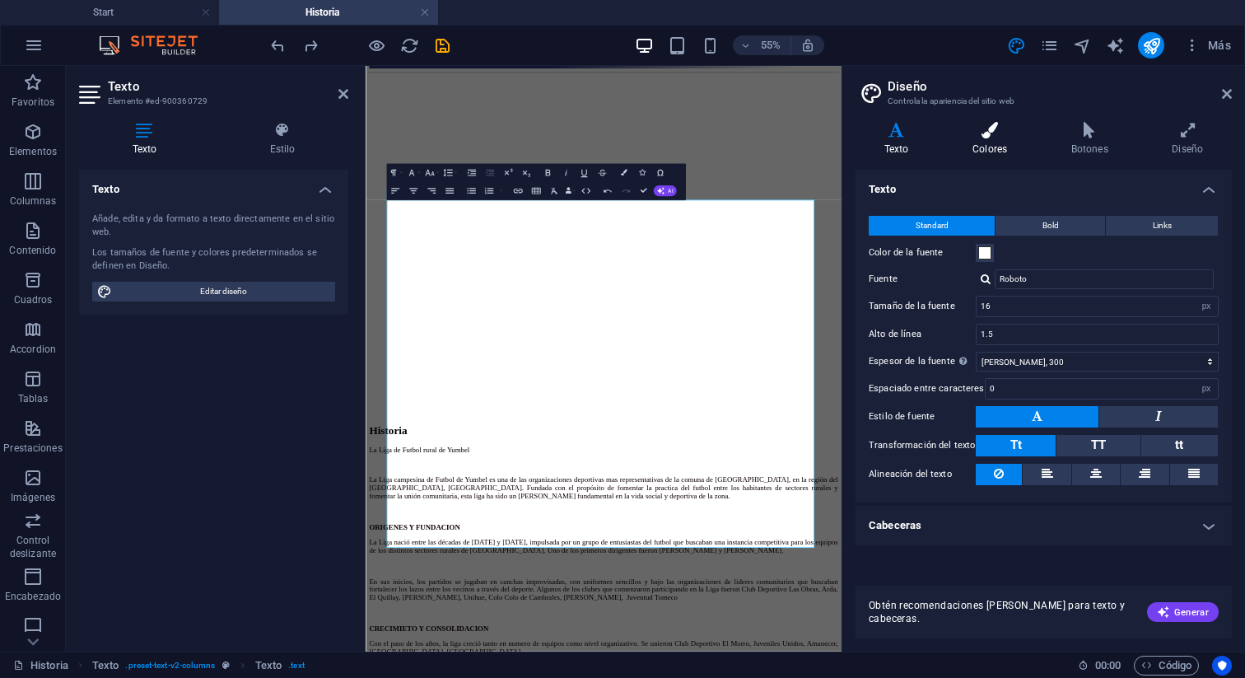
click at [998, 139] on h4 "Colores" at bounding box center [993, 139] width 99 height 35
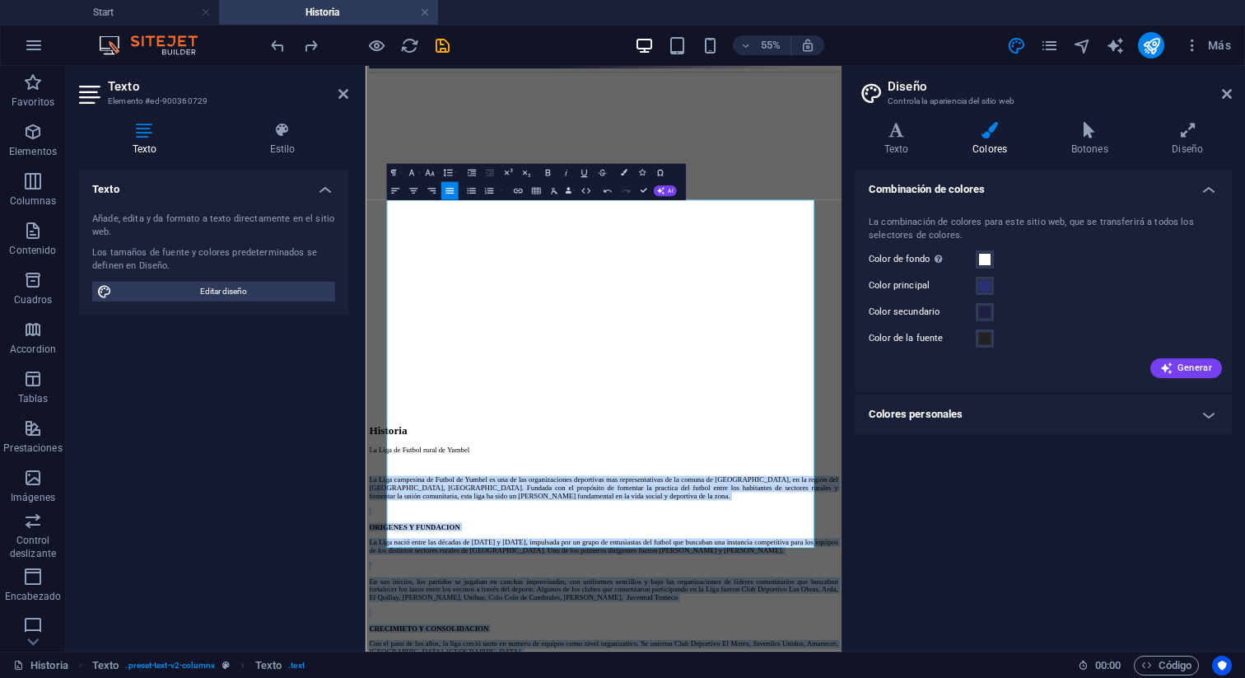
drag, startPoint x: 893, startPoint y: 907, endPoint x: 348, endPoint y: 300, distance: 815.1
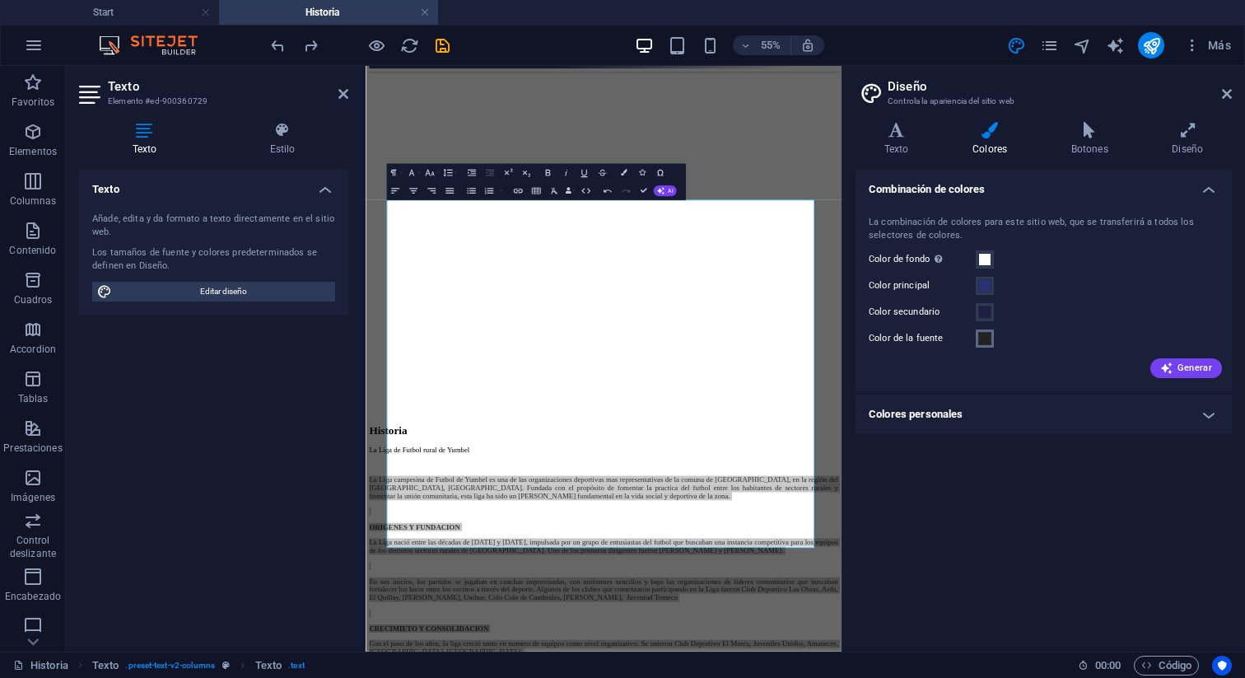
click at [984, 343] on span at bounding box center [984, 338] width 13 height 13
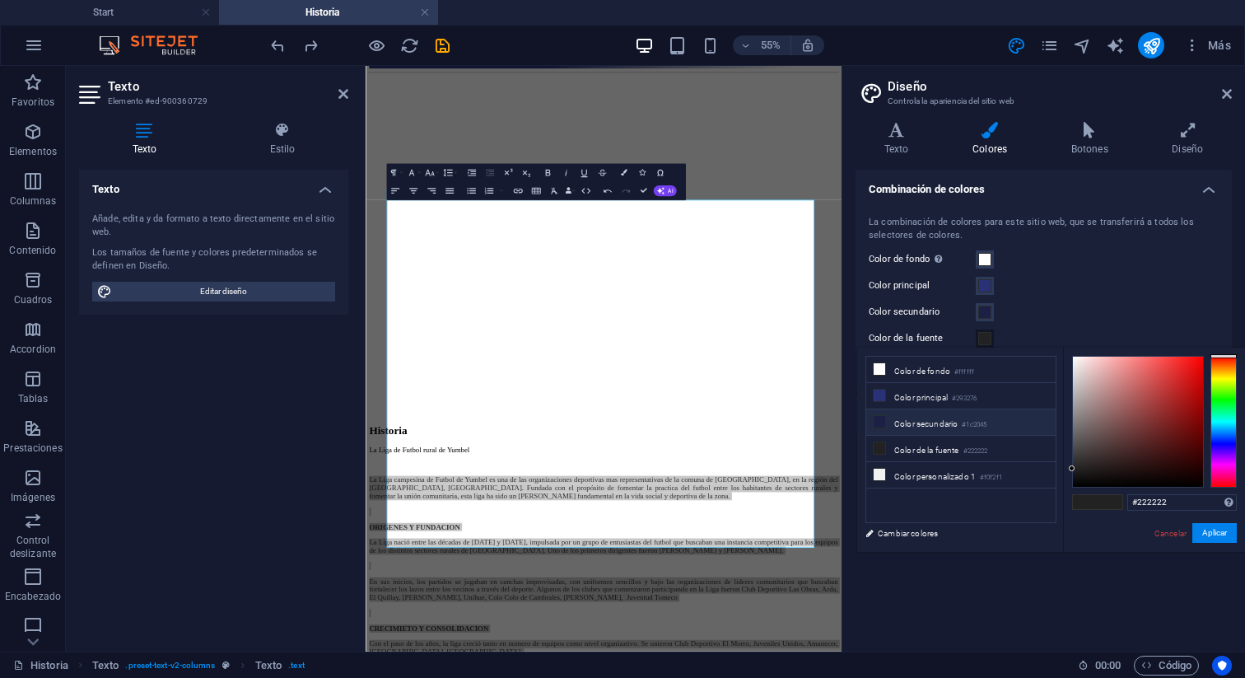
click at [886, 421] on li "Color secundario #1c2045" at bounding box center [960, 422] width 189 height 26
type input "#1c2045"
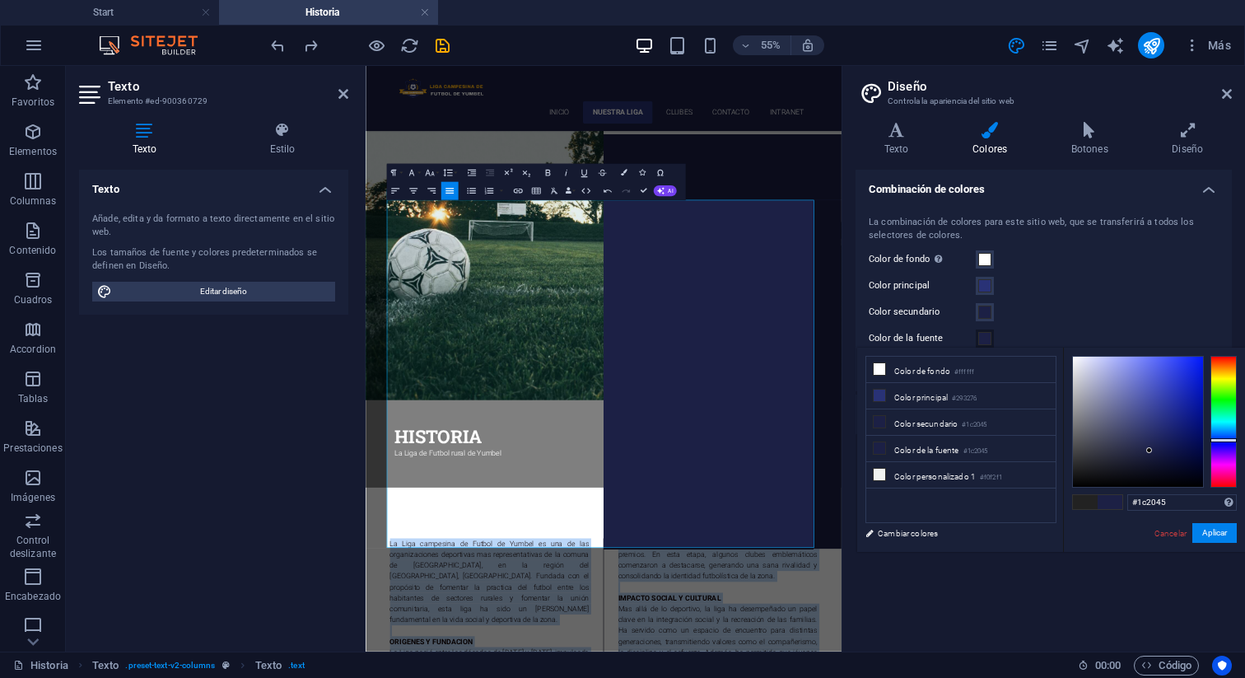
drag, startPoint x: 891, startPoint y: 909, endPoint x: 361, endPoint y: 298, distance: 808.9
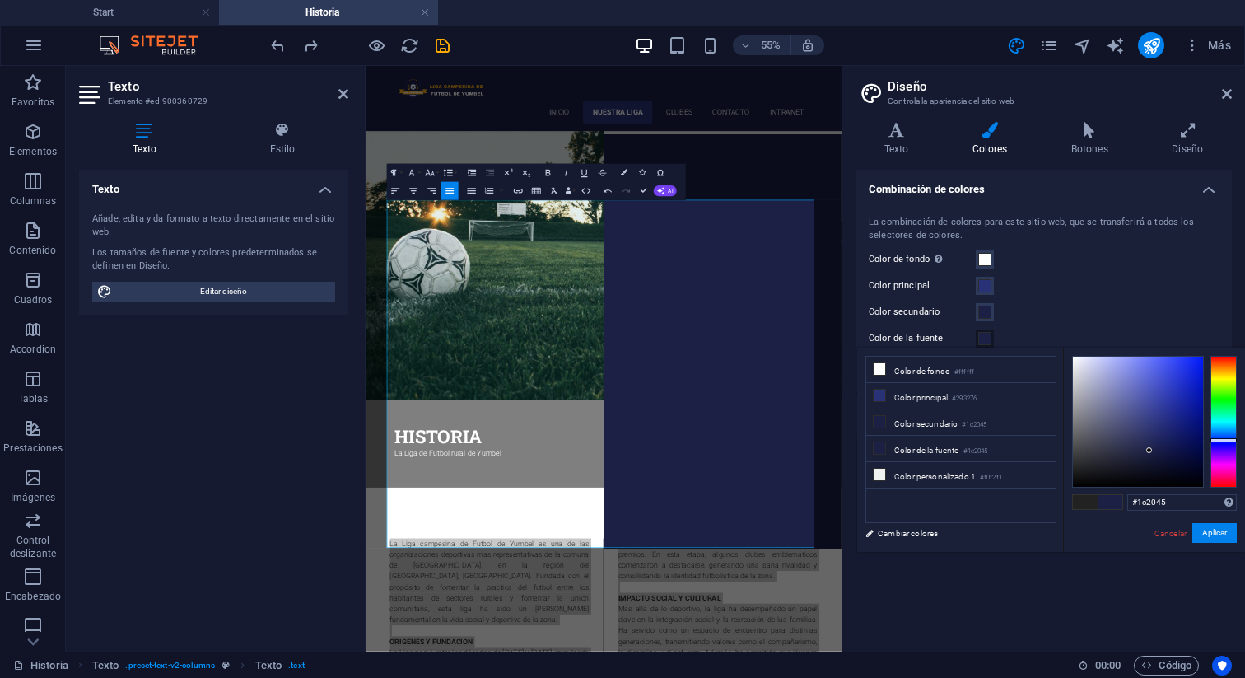
click at [986, 341] on span at bounding box center [984, 338] width 13 height 13
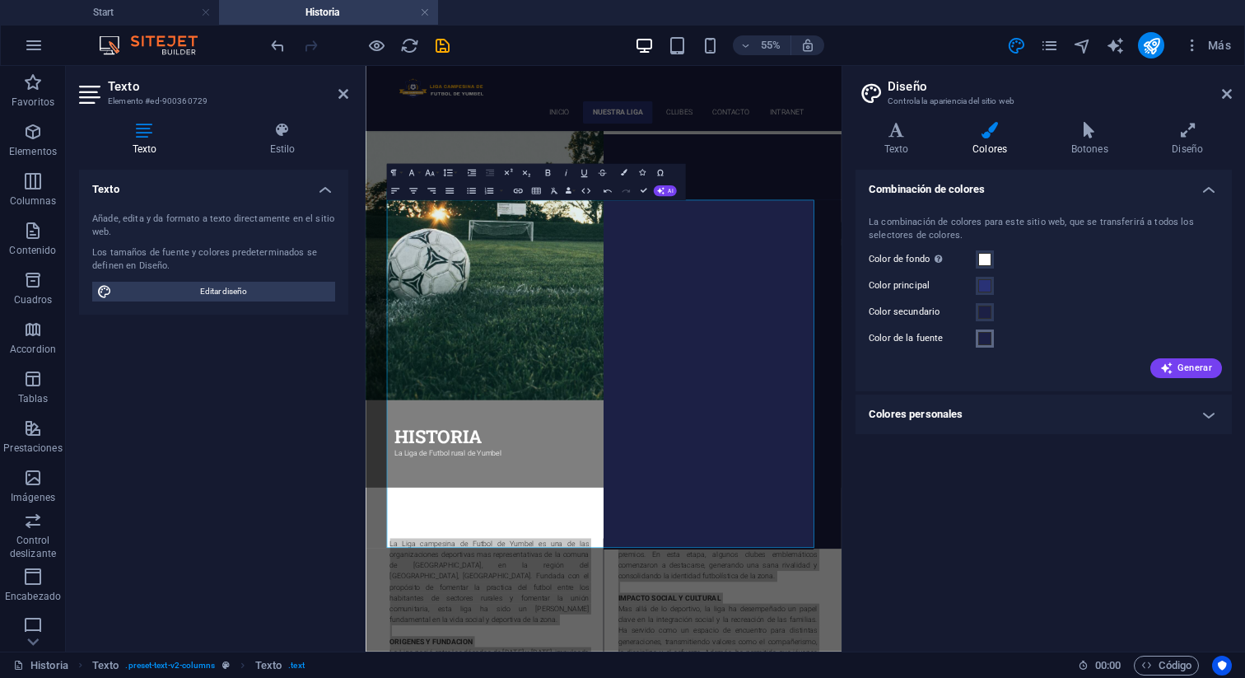
click at [986, 341] on span at bounding box center [984, 338] width 13 height 13
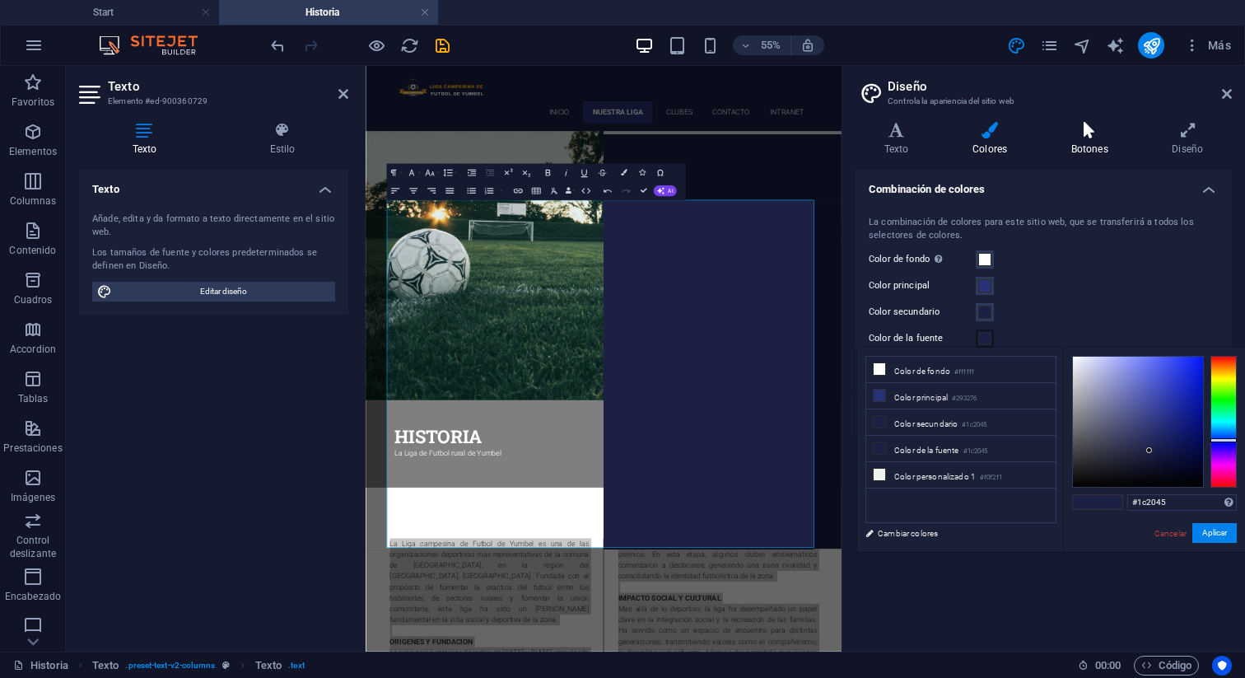
click at [1095, 133] on icon at bounding box center [1089, 130] width 95 height 16
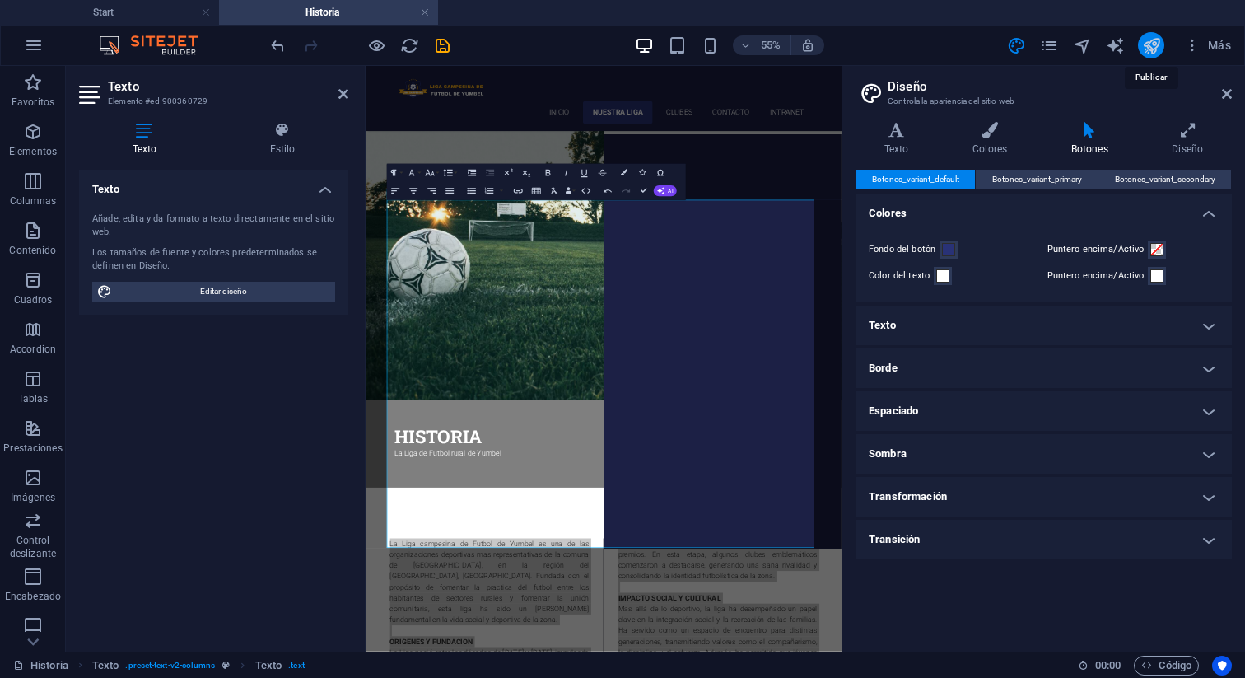
click at [1158, 44] on icon "publish" at bounding box center [1151, 45] width 19 height 19
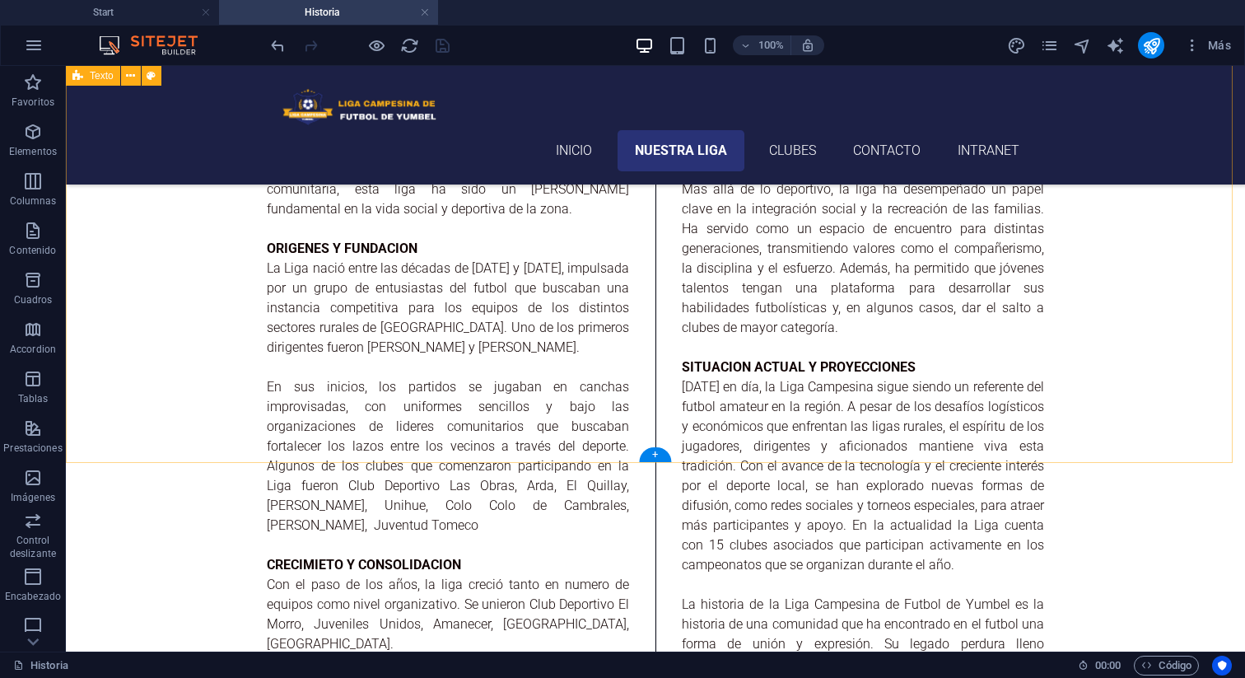
scroll to position [881, 0]
